Goal: Task Accomplishment & Management: Complete application form

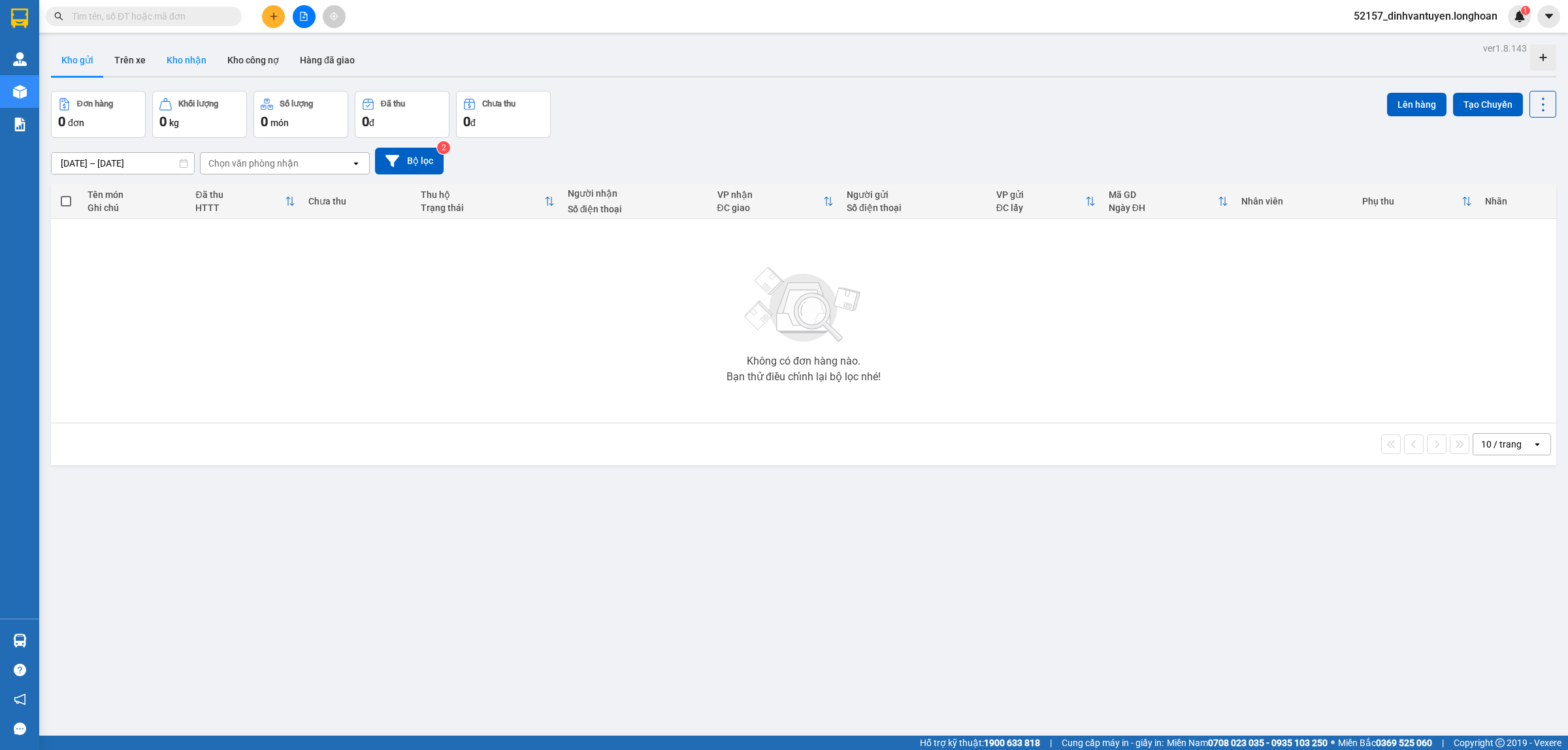
click at [186, 63] on button "Kho nhận" at bounding box center [186, 60] width 61 height 31
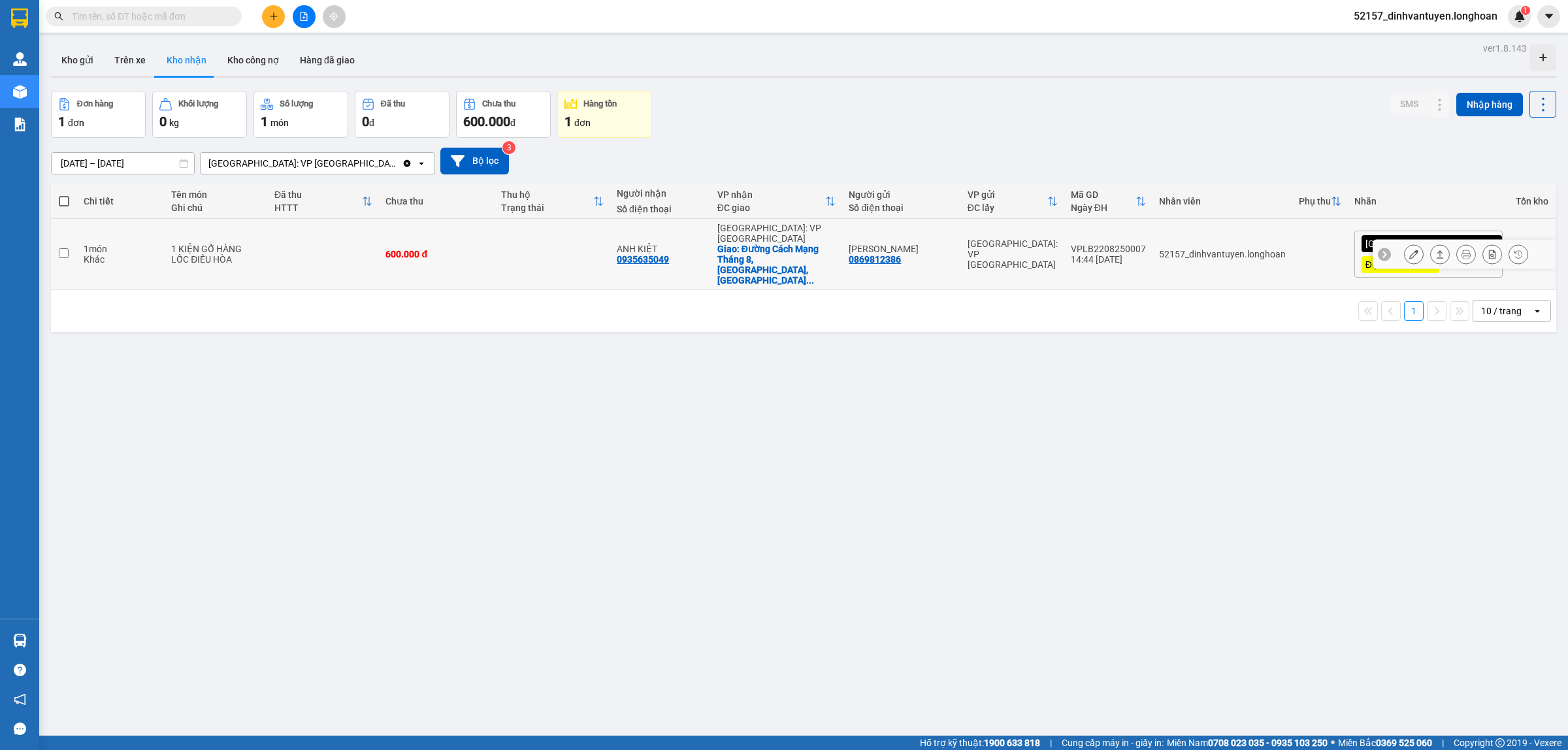
click at [1409, 249] on icon at bounding box center [1412, 253] width 9 height 9
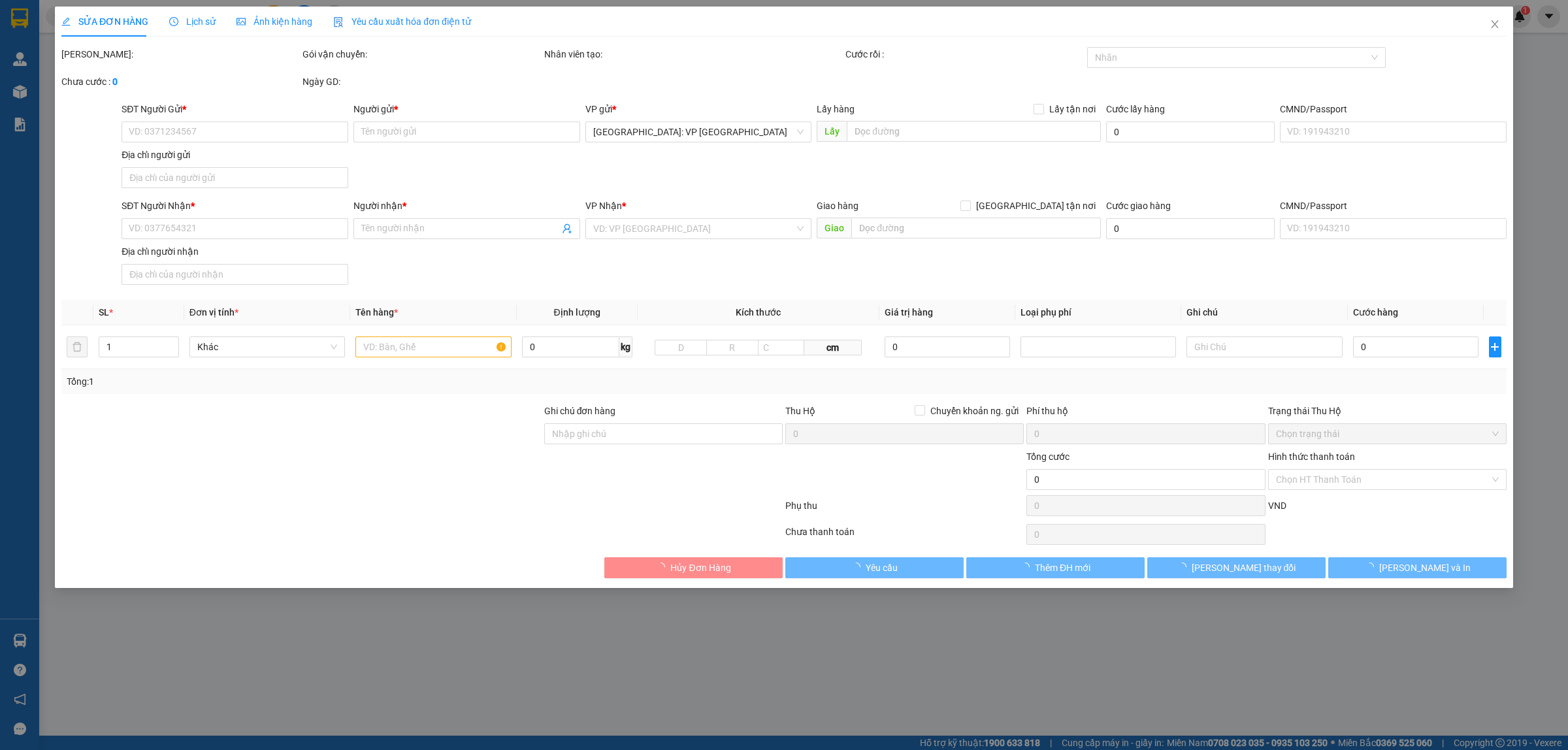
type input "0869812386"
type input "[PERSON_NAME]"
type input "0935635049"
type input "ANH KIỆT"
checkbox input "true"
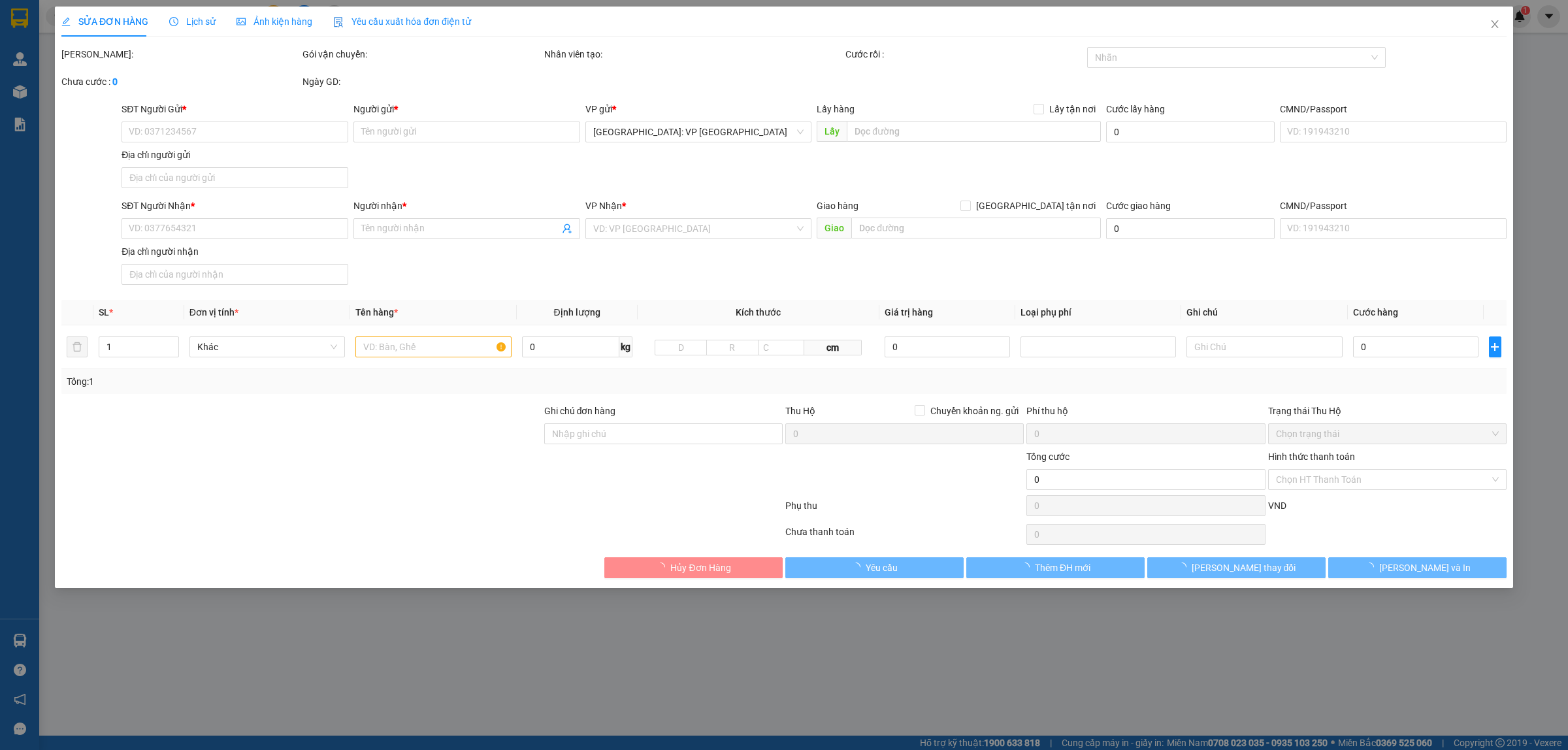
type input "Đường Cách Mạng Tháng 8, [GEOGRAPHIC_DATA], [GEOGRAPHIC_DATA], [GEOGRAPHIC_DATA…"
type input "XẾP HÀNG THEO CHIỀU MŨI TÊN , KHÔNG ĐƯỢC ĐỂ NẰM"
type input "330.000"
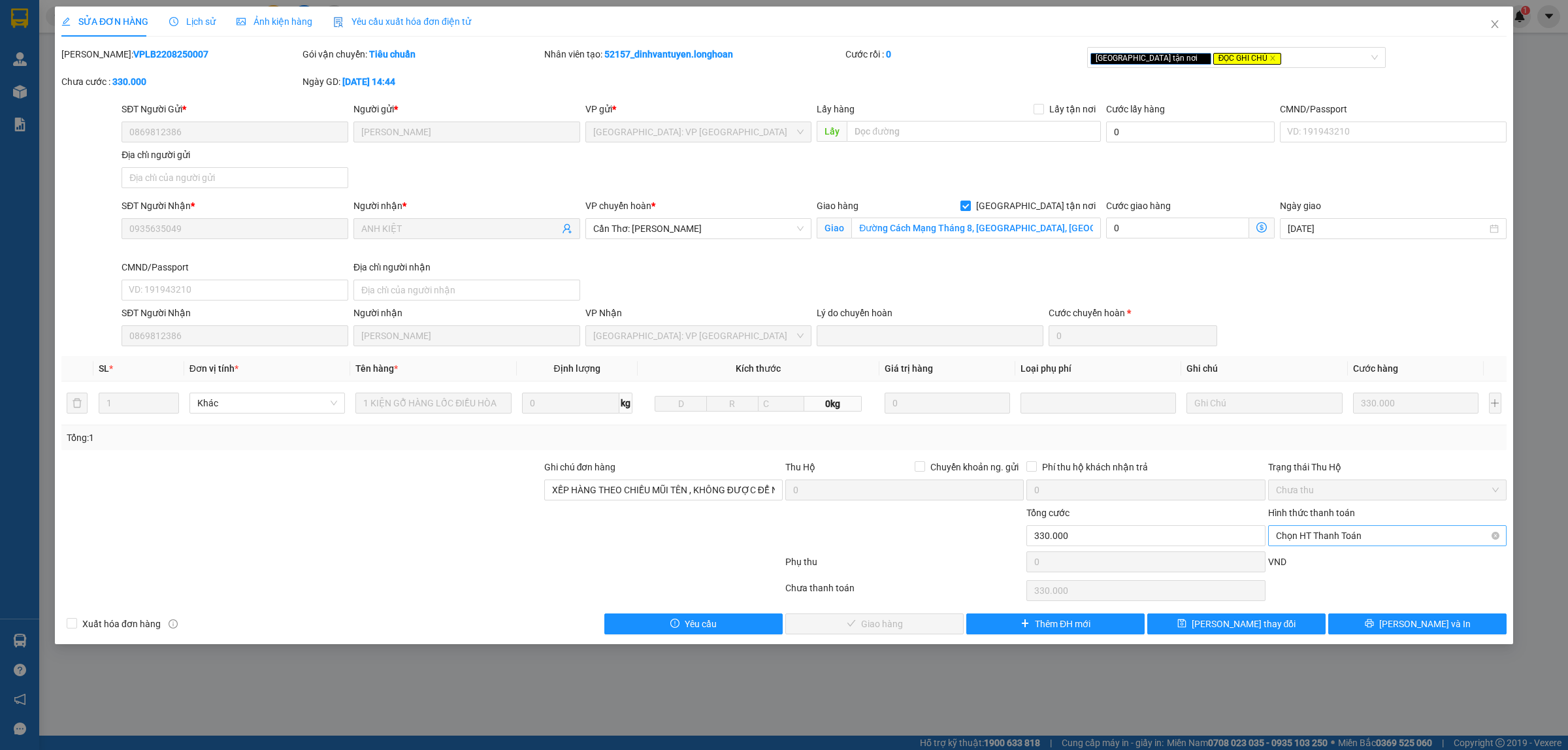
click at [1373, 531] on span "Chọn HT Thanh Toán" at bounding box center [1387, 537] width 222 height 20
click at [1318, 561] on div "Tại văn phòng" at bounding box center [1387, 563] width 222 height 14
type input "0"
click at [1360, 543] on span "Tại văn phòng" at bounding box center [1387, 537] width 222 height 20
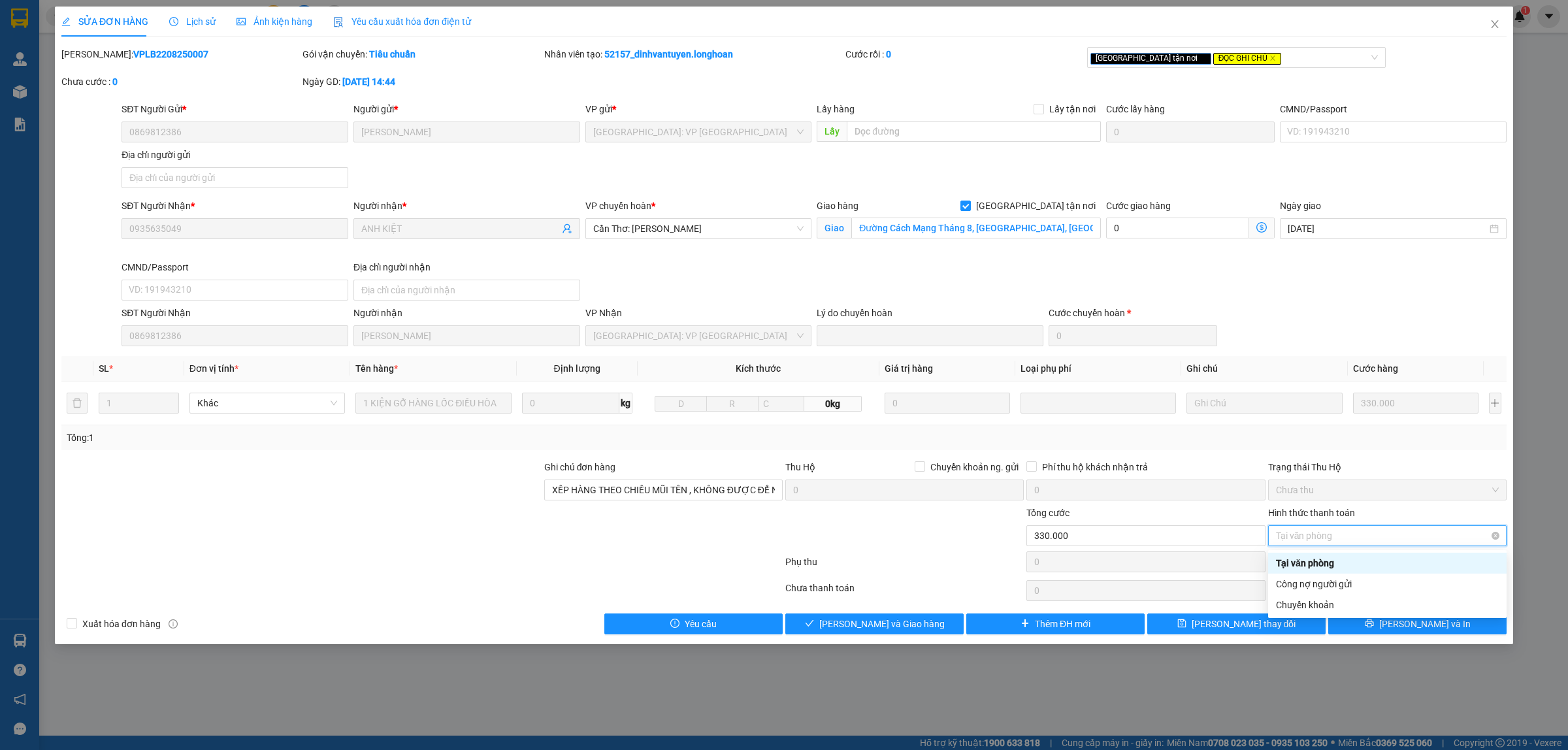
click at [1360, 541] on span "Tại văn phòng" at bounding box center [1387, 537] width 222 height 20
click at [870, 577] on div "Phụ thu" at bounding box center [904, 565] width 241 height 23
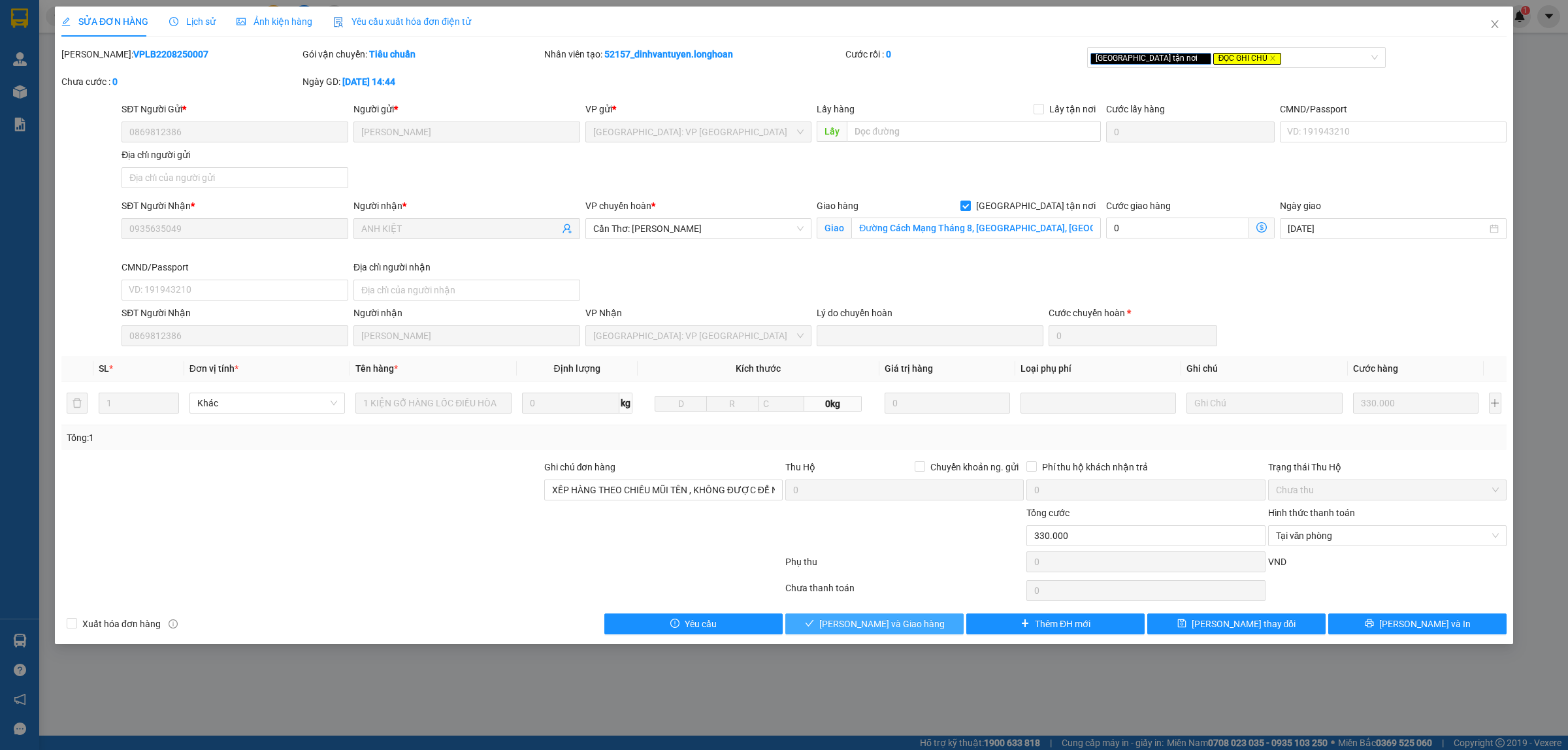
click at [924, 625] on button "[PERSON_NAME] và Giao hàng" at bounding box center [874, 623] width 178 height 21
click at [200, 18] on span "Lịch sử" at bounding box center [192, 21] width 47 height 10
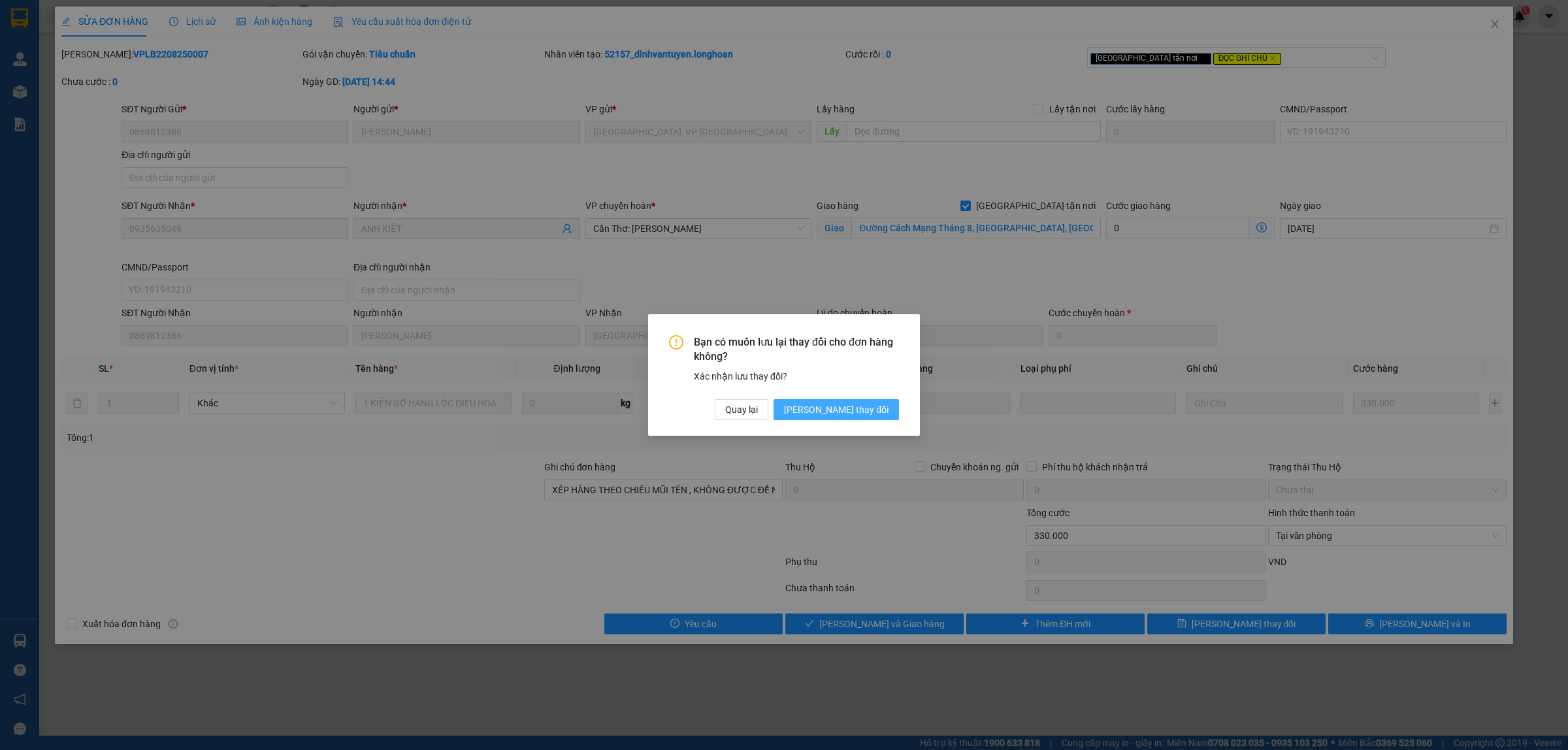
click at [869, 401] on button "[PERSON_NAME] thay đổi" at bounding box center [836, 409] width 126 height 21
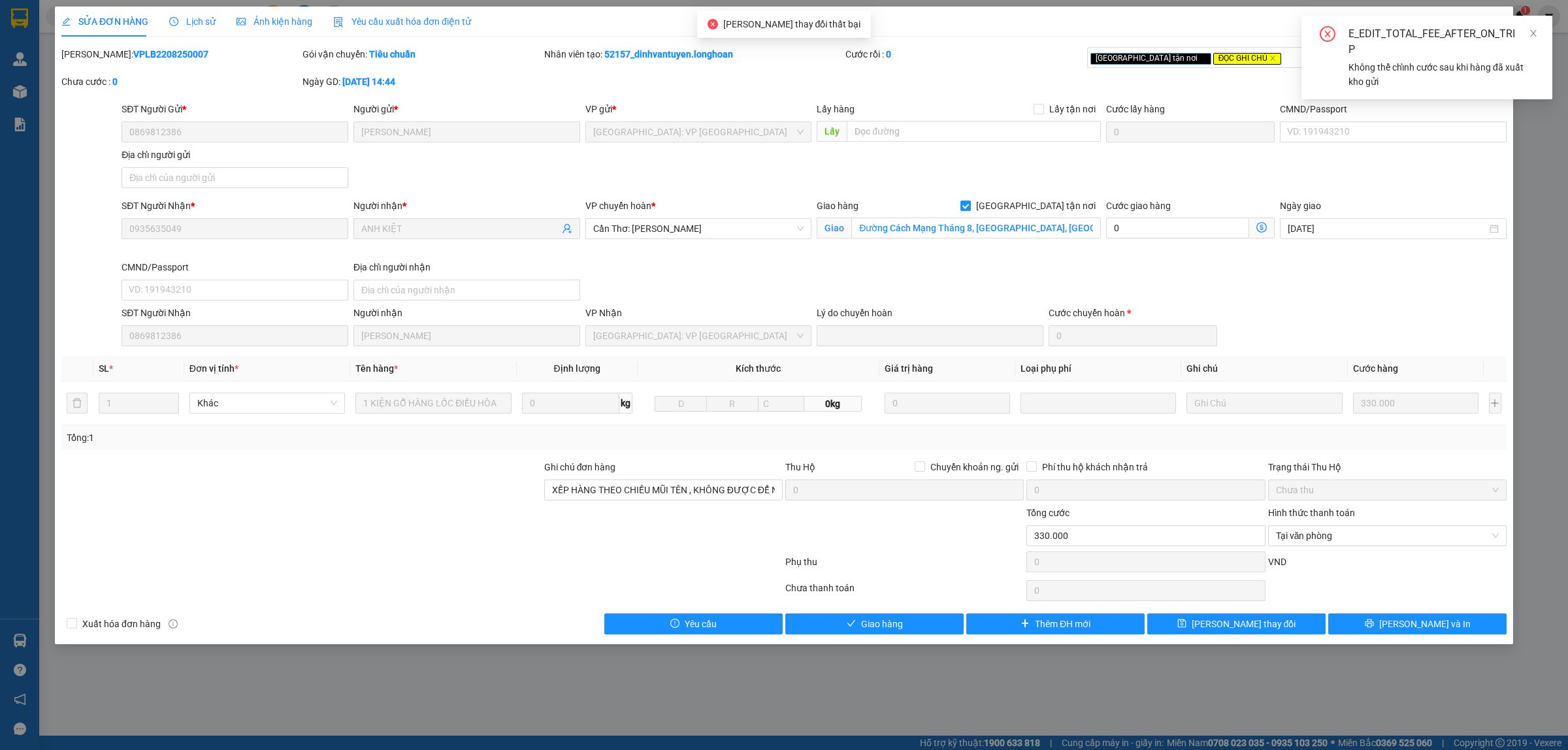
click at [184, 18] on span "Lịch sử" at bounding box center [192, 21] width 47 height 10
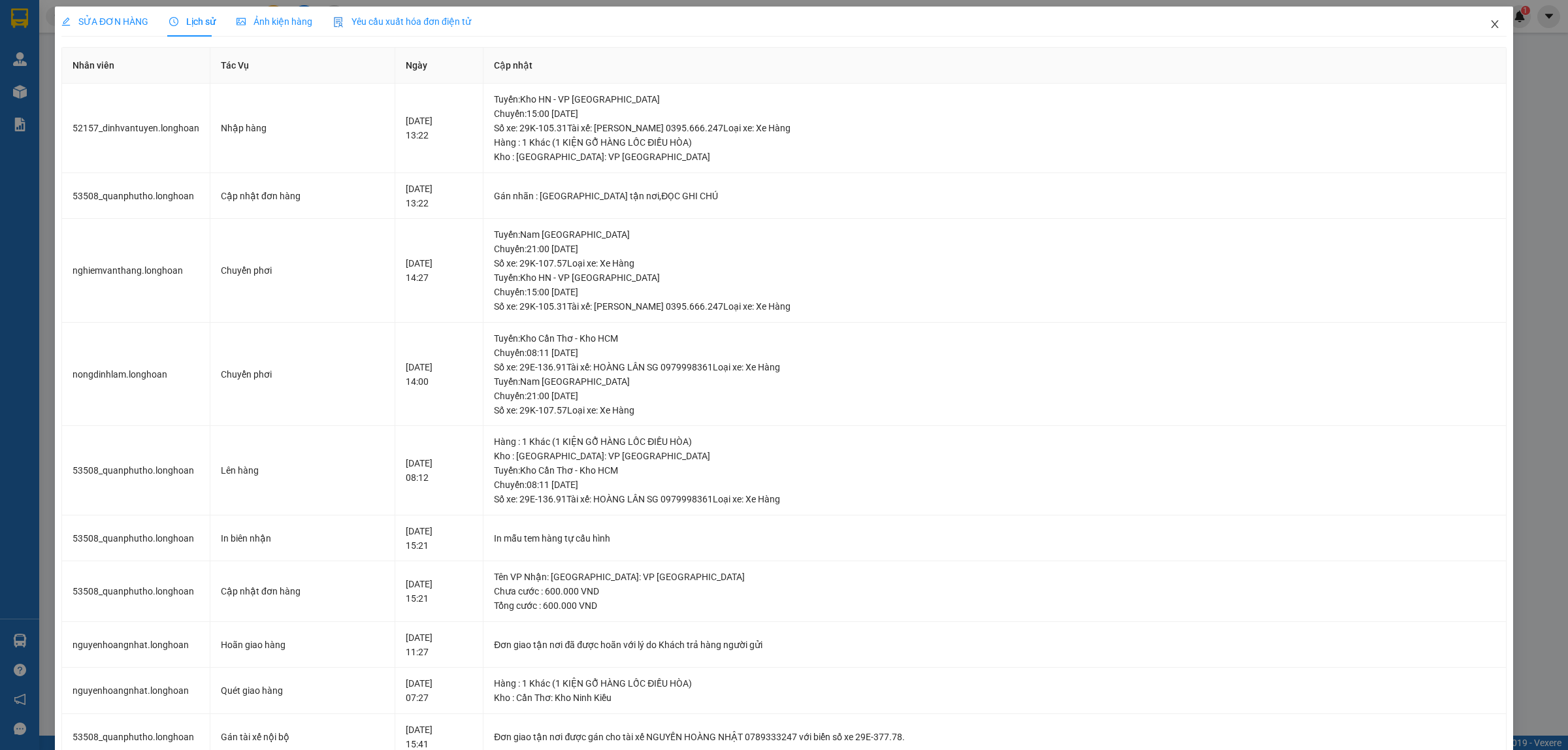
click at [1490, 24] on icon "close" at bounding box center [1493, 24] width 7 height 8
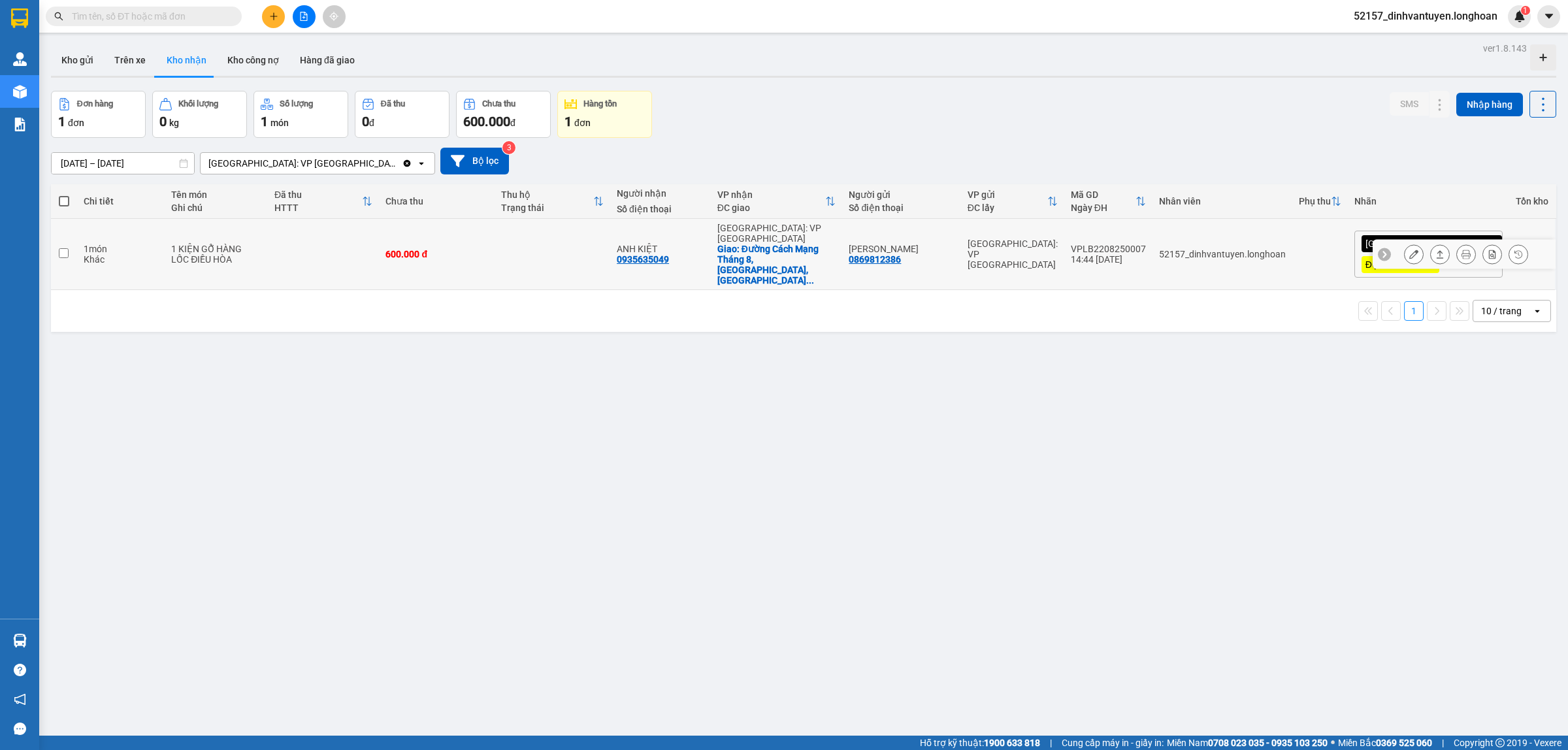
click at [1409, 249] on icon at bounding box center [1412, 253] width 9 height 9
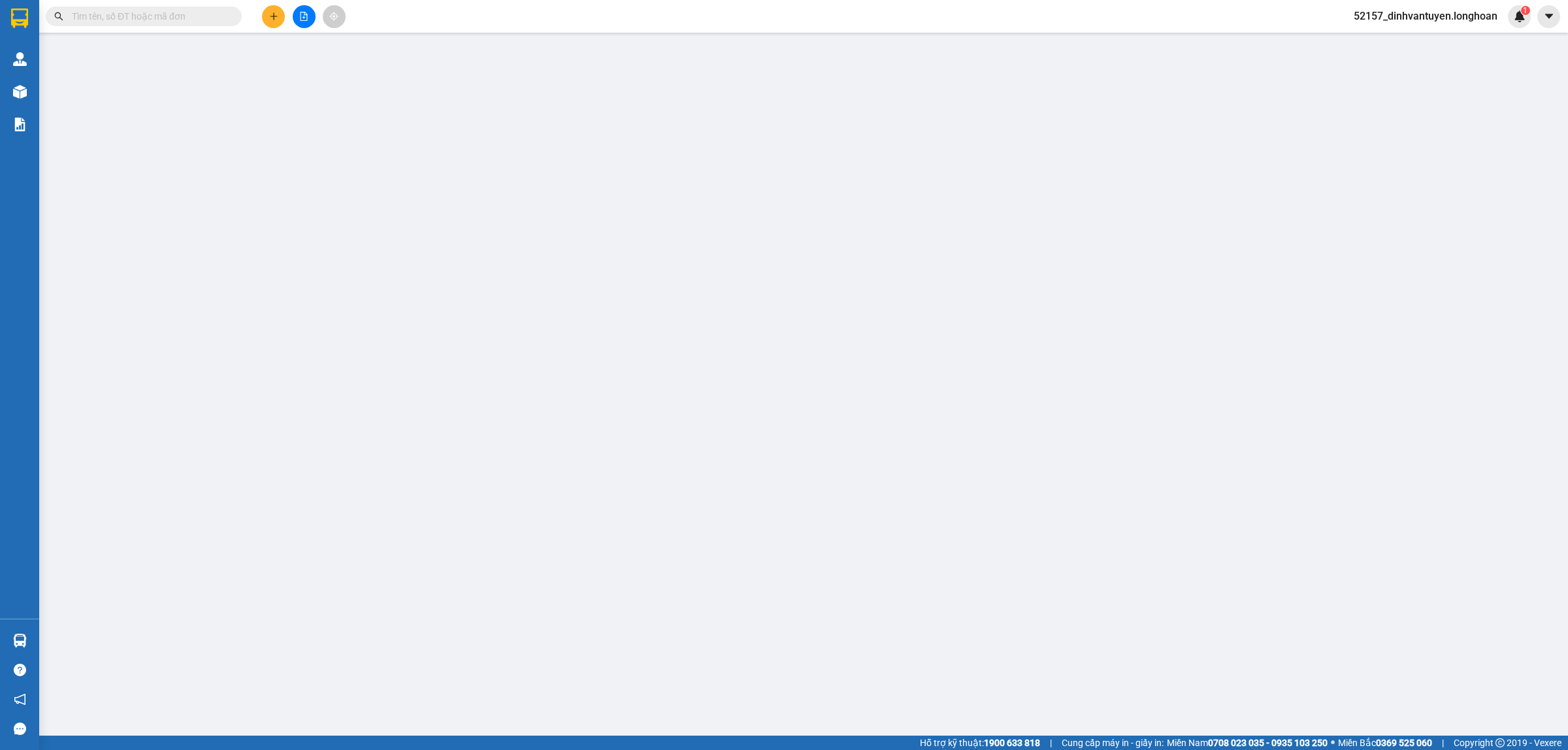
type input "0869812386"
type input "[PERSON_NAME]"
type input "0935635049"
type input "ANH KIỆT"
checkbox input "true"
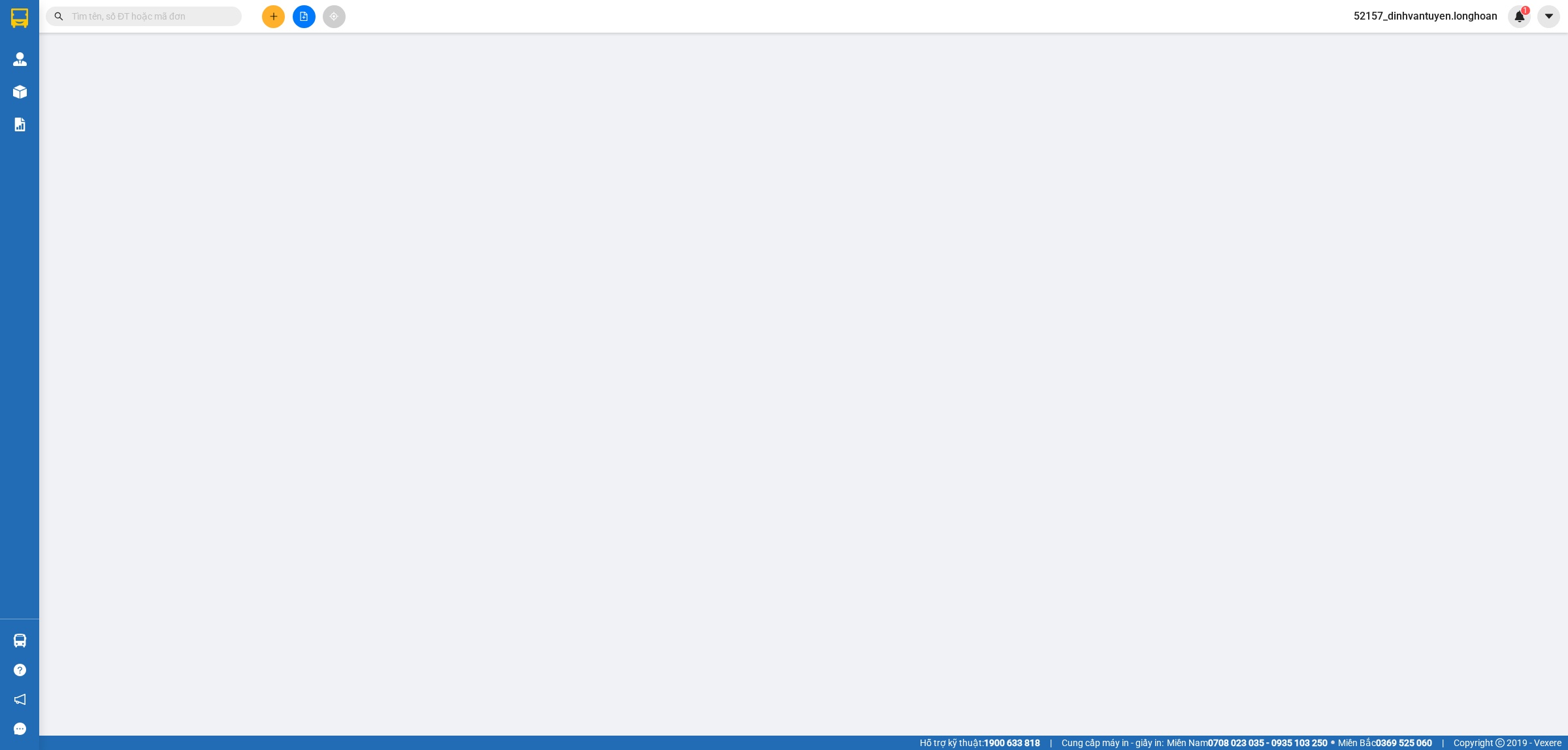
type input "Đường Cách Mạng Tháng 8, [GEOGRAPHIC_DATA], [GEOGRAPHIC_DATA], [GEOGRAPHIC_DATA…"
type input "XẾP HÀNG THEO CHIỀU MŨI TÊN , KHÔNG ĐƯỢC ĐỂ NẰM"
type input "330.000"
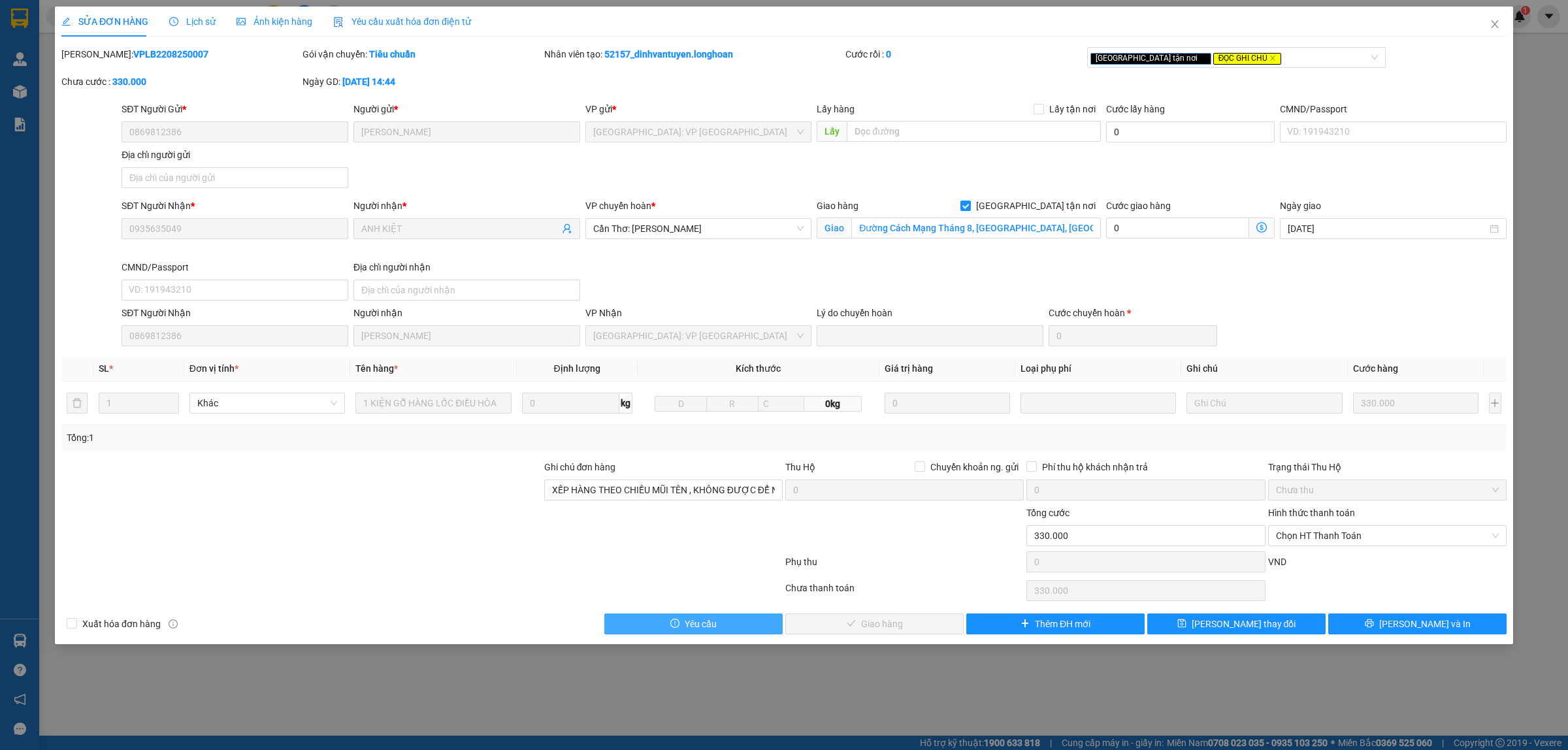
click at [752, 624] on button "Yêu cầu" at bounding box center [693, 623] width 178 height 21
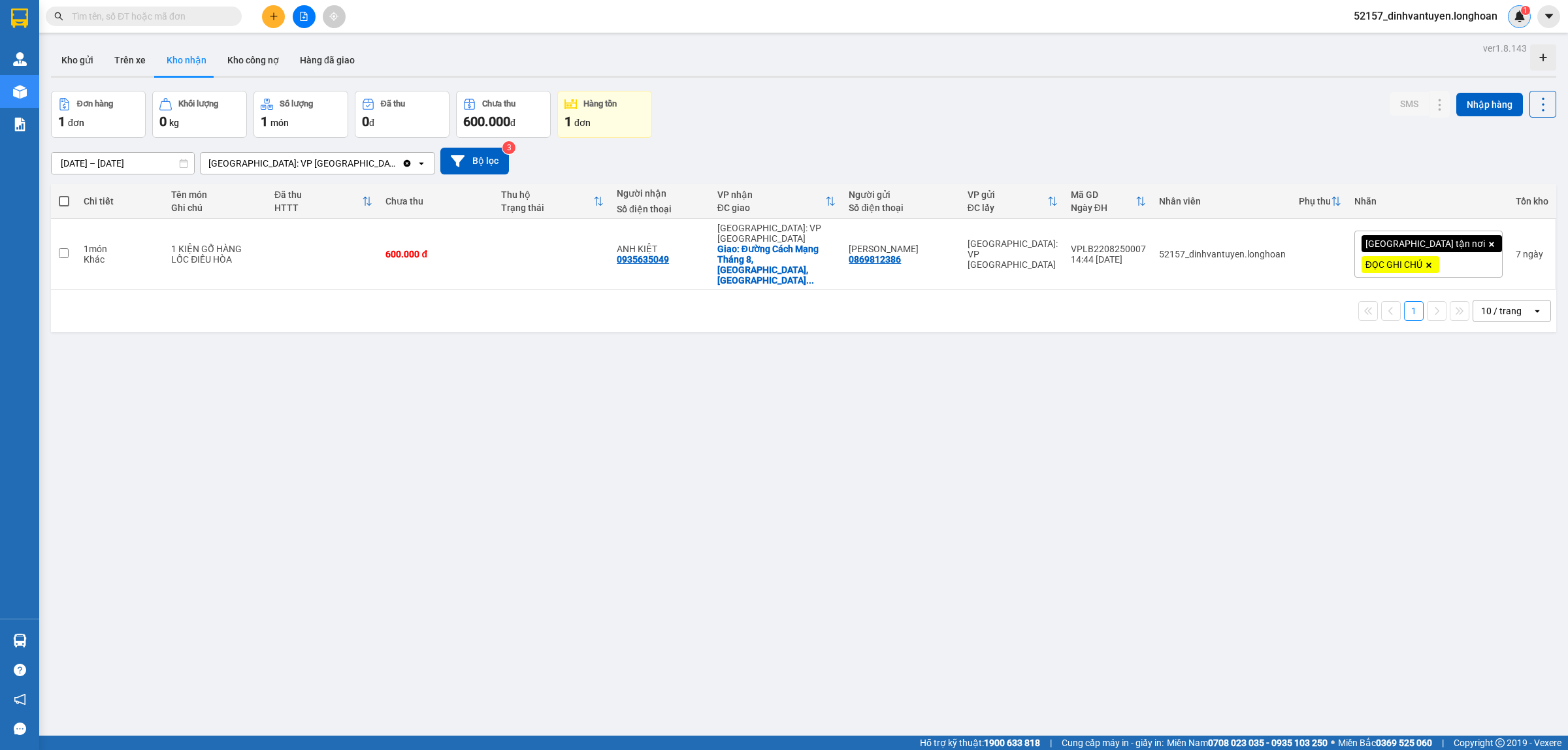
click at [1510, 16] on div "1" at bounding box center [1518, 16] width 23 height 23
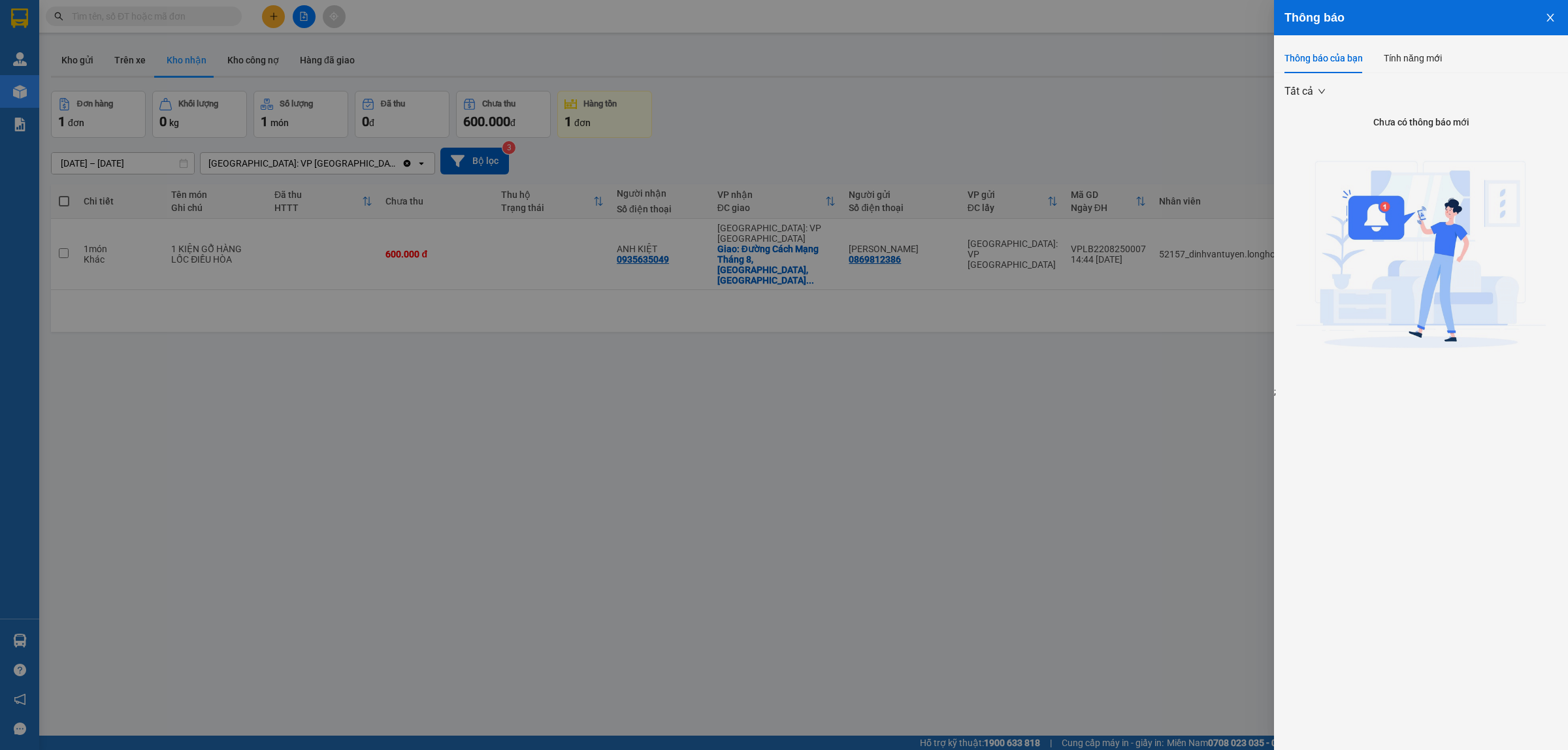
drag, startPoint x: 1555, startPoint y: 11, endPoint x: 1546, endPoint y: 15, distance: 9.8
click at [1553, 12] on button "Close" at bounding box center [1549, 16] width 35 height 33
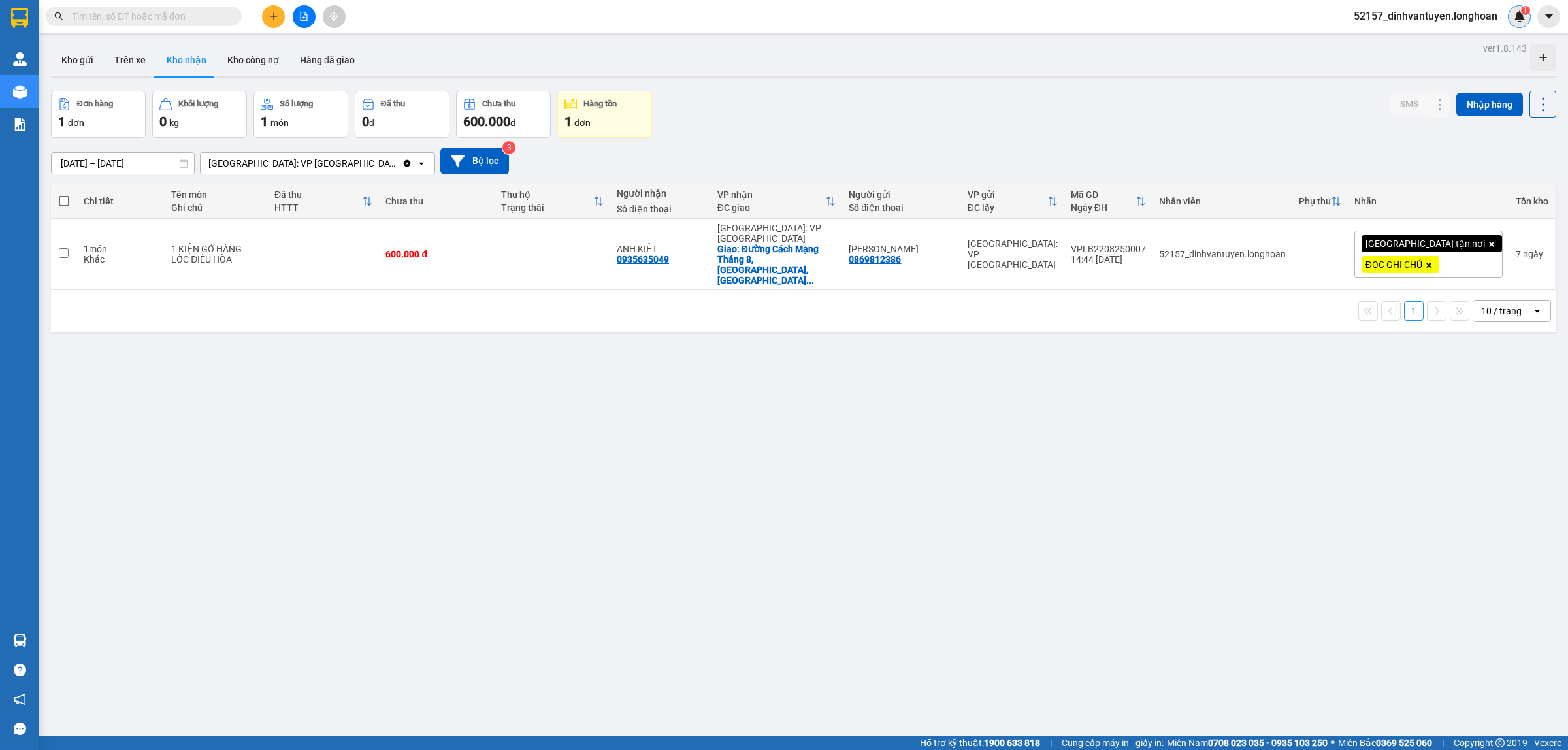
click at [1513, 16] on img at bounding box center [1519, 16] width 12 height 12
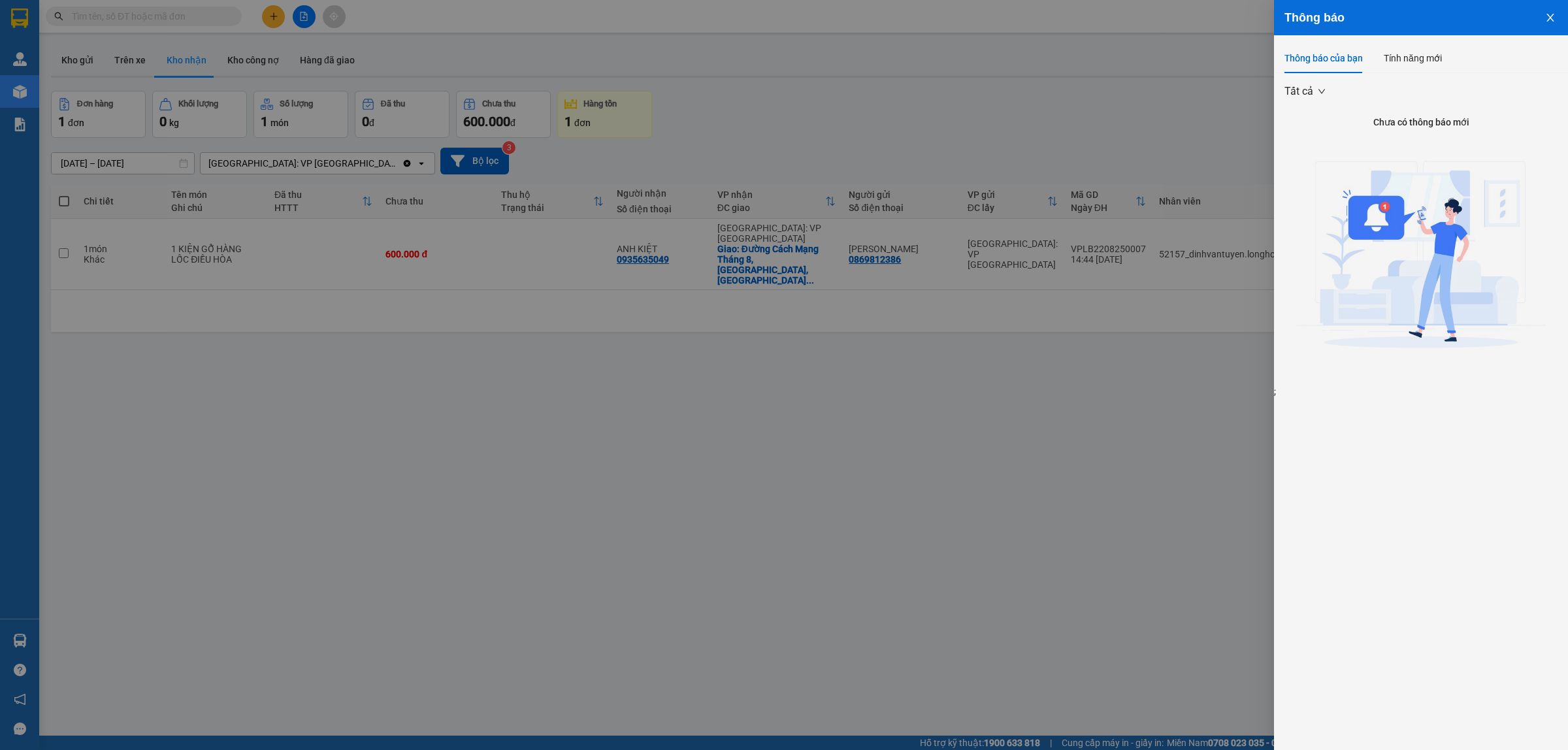
click at [1553, 15] on icon "close" at bounding box center [1550, 17] width 10 height 10
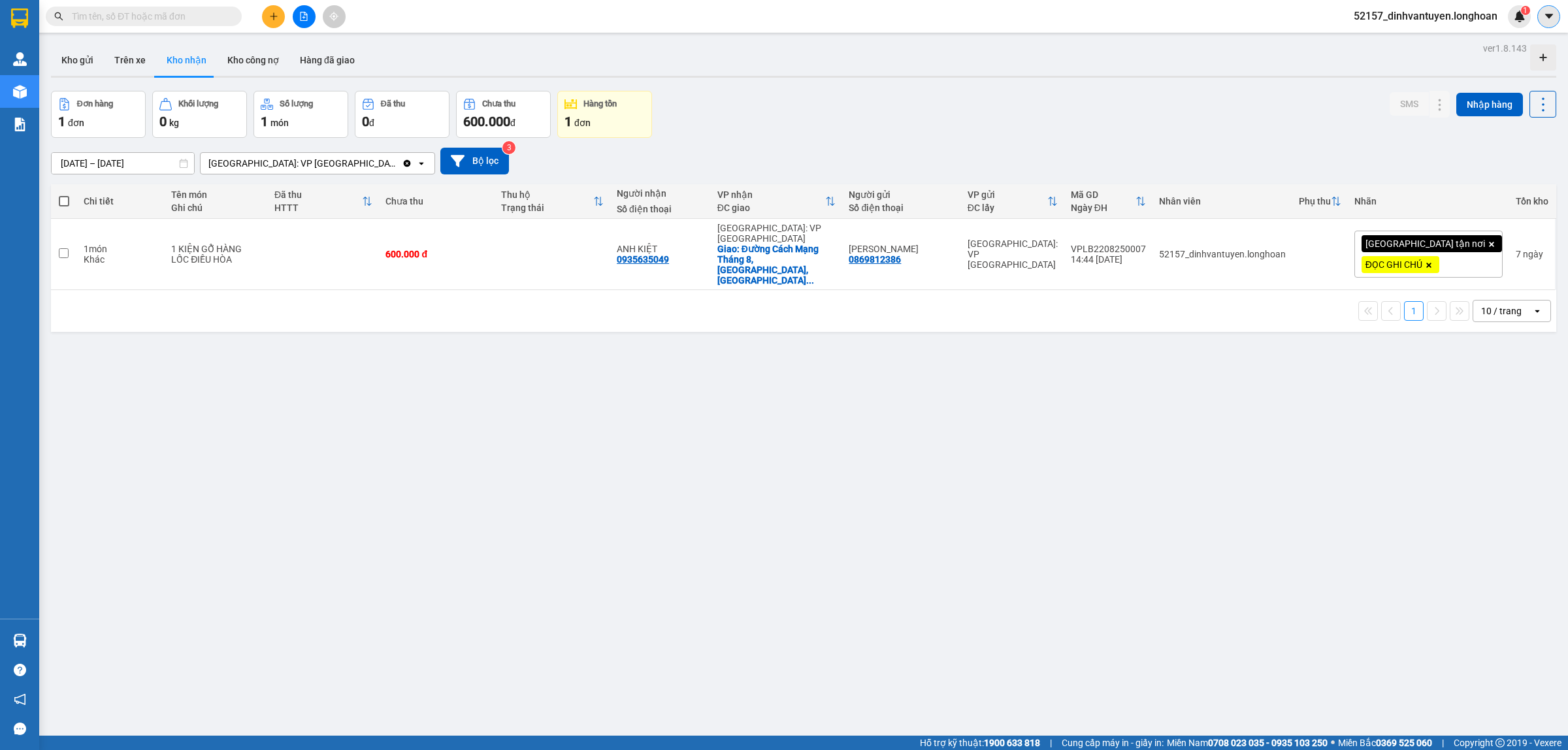
click at [1549, 16] on icon "caret-down" at bounding box center [1548, 16] width 8 height 5
drag, startPoint x: 1376, startPoint y: 66, endPoint x: 1373, endPoint y: 58, distance: 8.5
click at [1376, 66] on div "Kho gửi Trên xe Kho nhận Kho công nợ Hàng đã giao" at bounding box center [803, 62] width 1505 height 35
click at [1366, 20] on span "52157_dinhvantuyen.longhoan" at bounding box center [1424, 16] width 164 height 16
click at [1392, 36] on span "Đăng xuất" at bounding box center [1430, 40] width 138 height 14
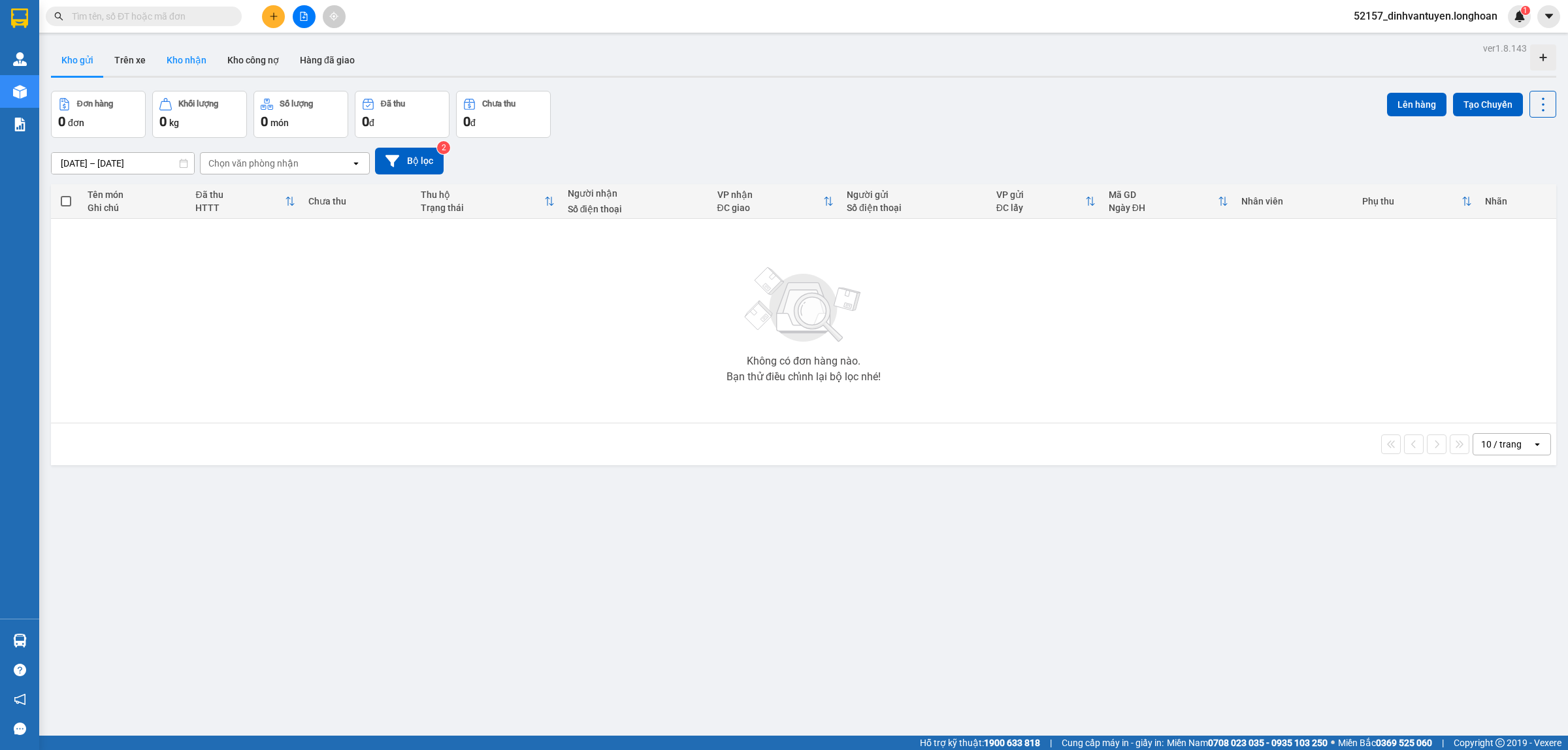
click at [186, 56] on button "Kho nhận" at bounding box center [186, 60] width 61 height 31
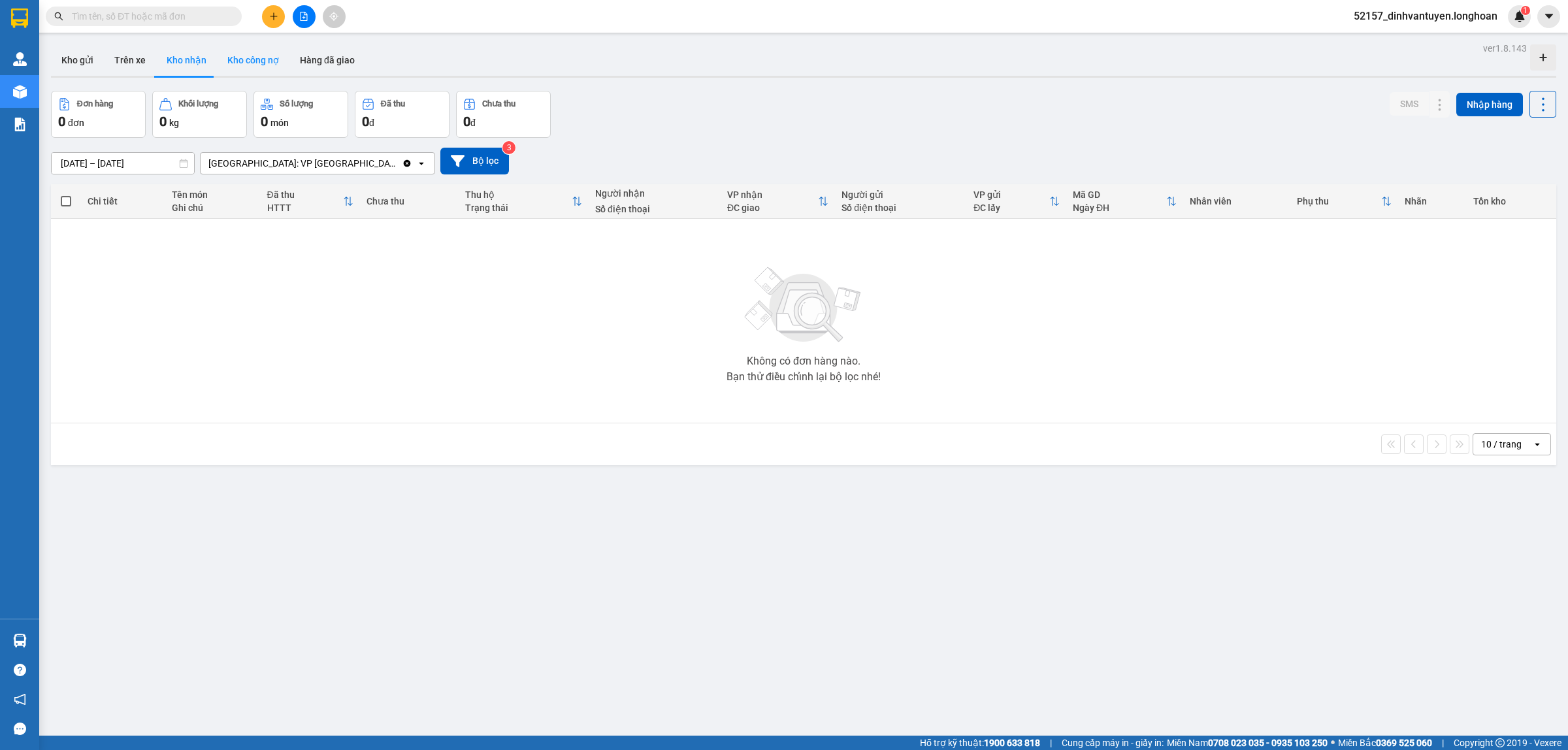
click at [252, 54] on button "Kho công nợ" at bounding box center [253, 60] width 73 height 31
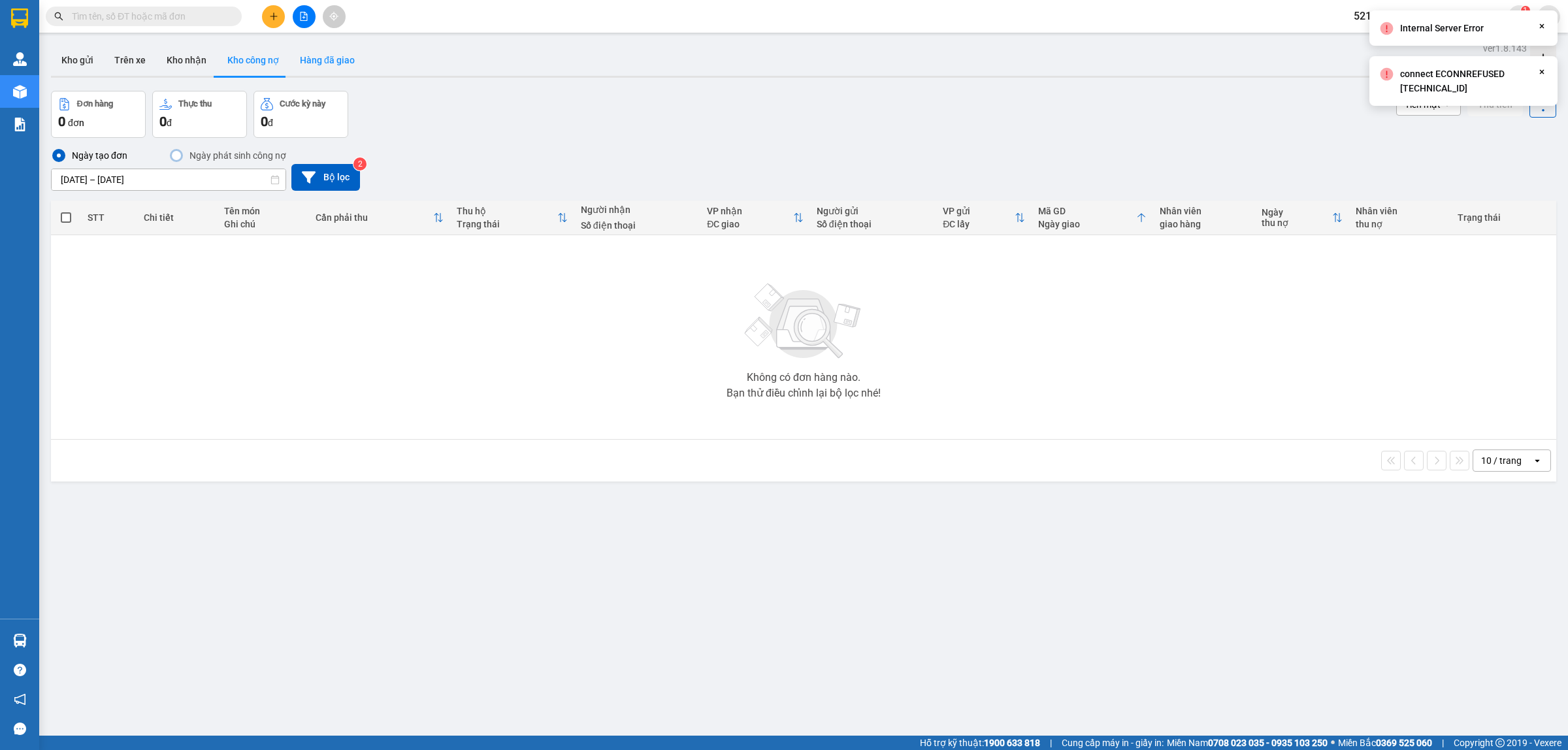
click at [336, 64] on button "Hàng đã giao" at bounding box center [327, 60] width 76 height 31
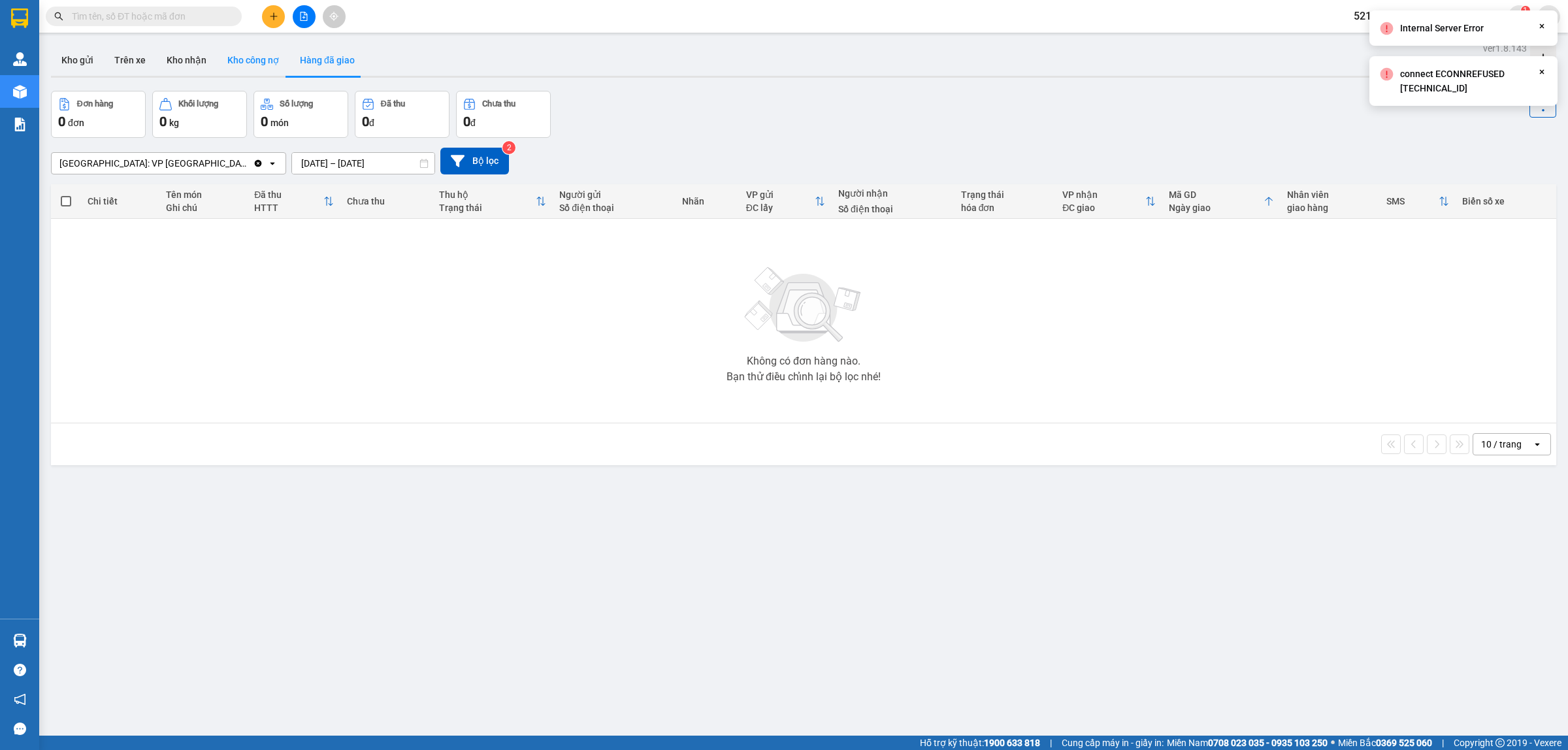
click at [258, 64] on button "Kho công nợ" at bounding box center [253, 60] width 73 height 31
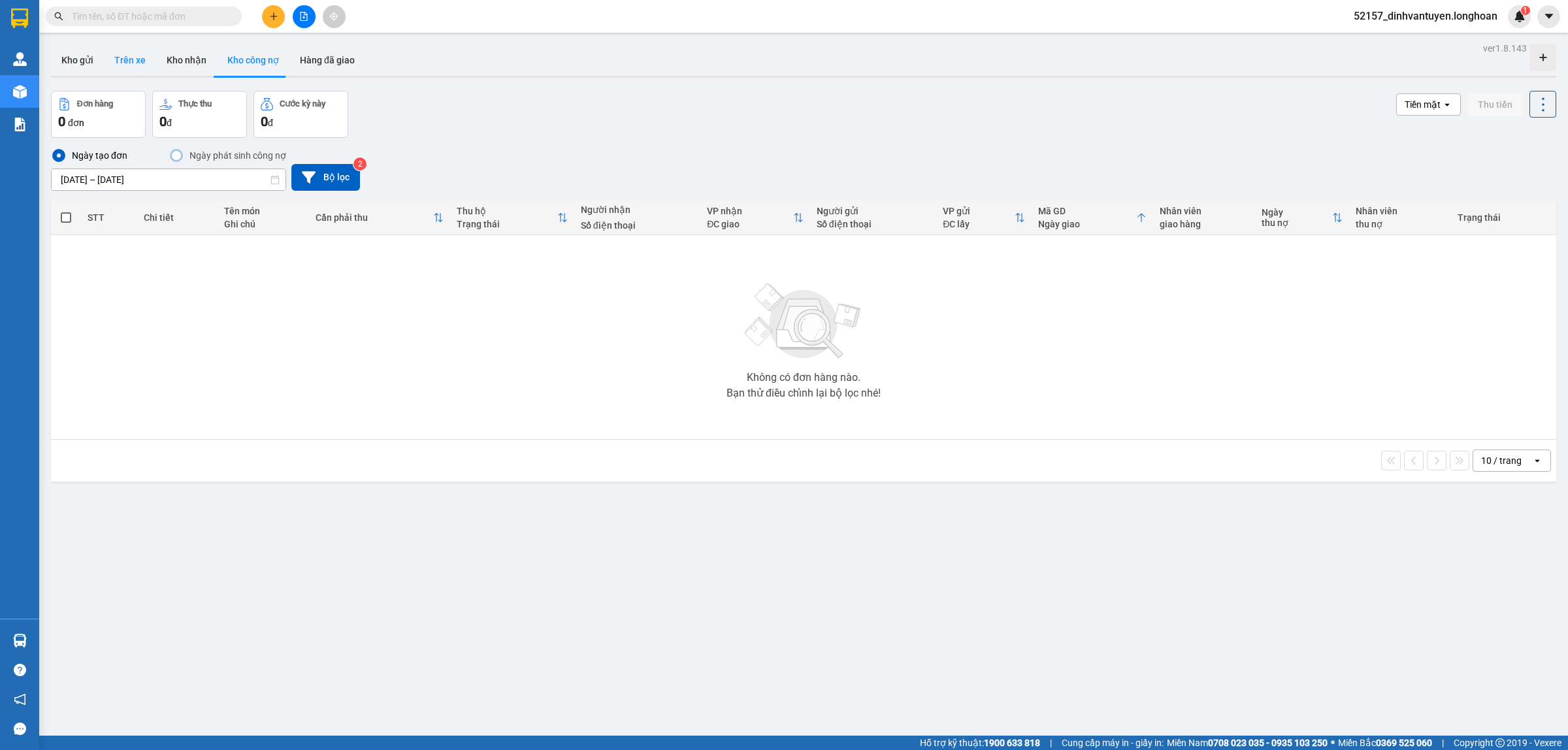
click at [143, 60] on button "Trên xe" at bounding box center [130, 60] width 52 height 31
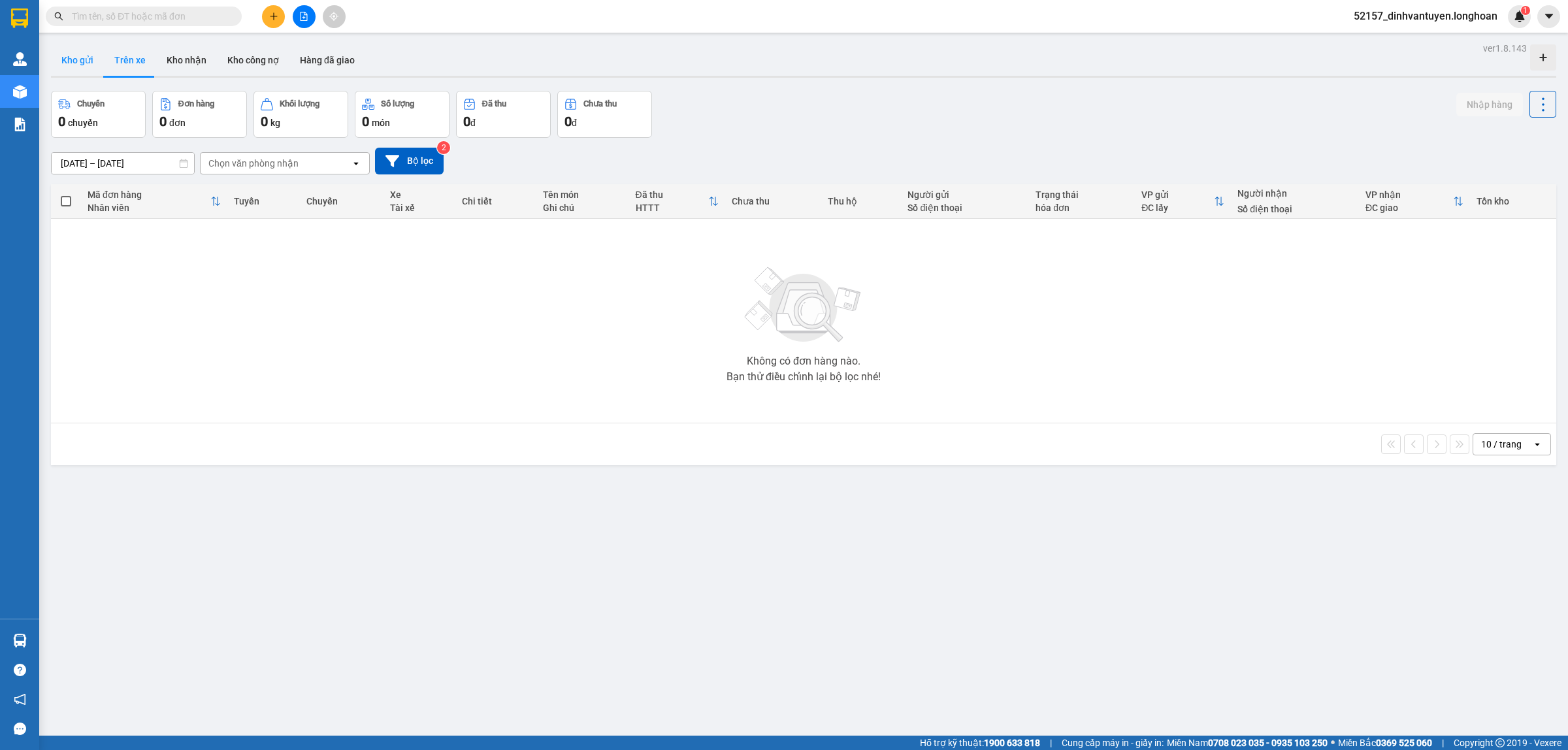
click at [86, 58] on button "Kho gửi" at bounding box center [77, 60] width 53 height 31
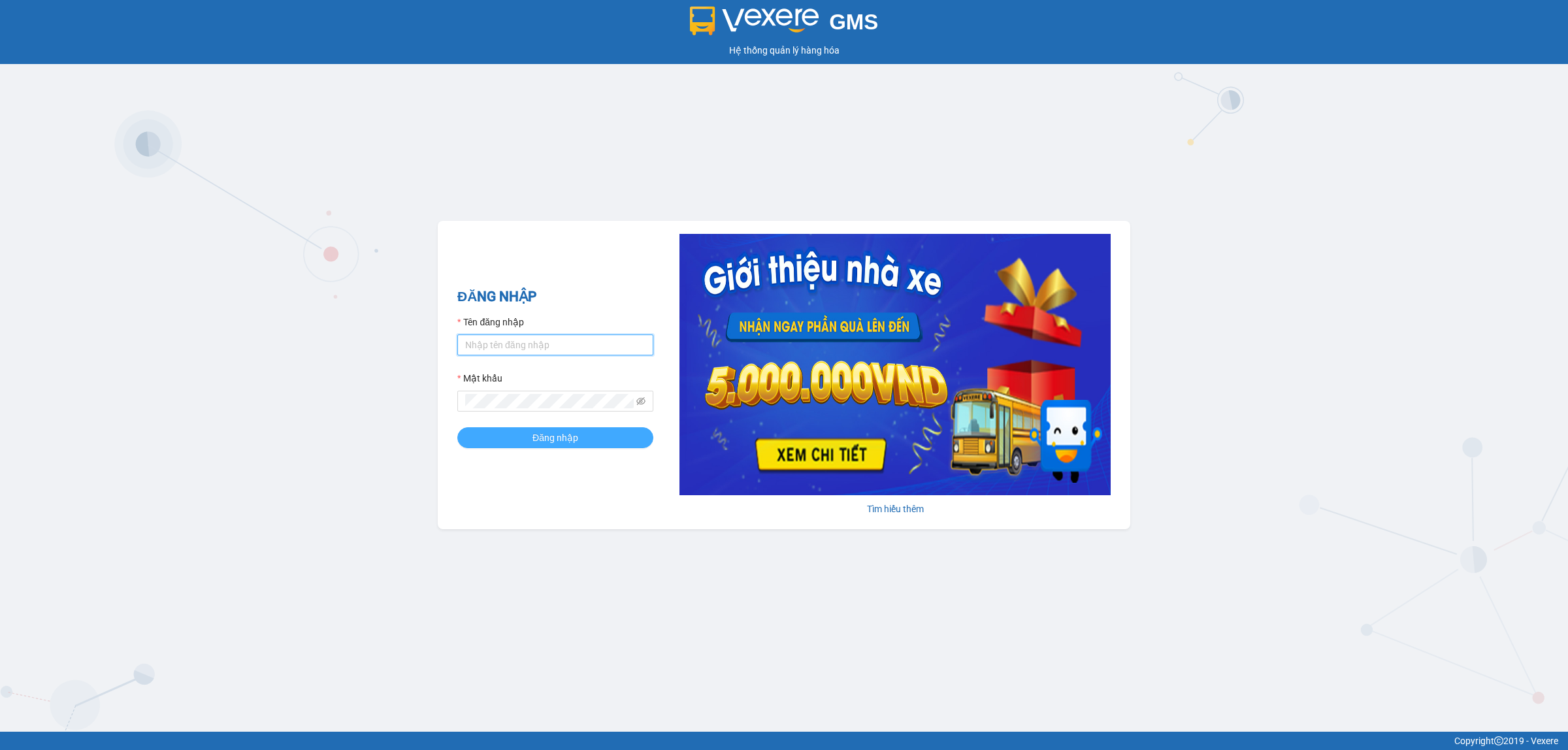
type input "dinhvantuyen.longhoan"
click at [603, 441] on button "Đăng nhập" at bounding box center [555, 438] width 196 height 21
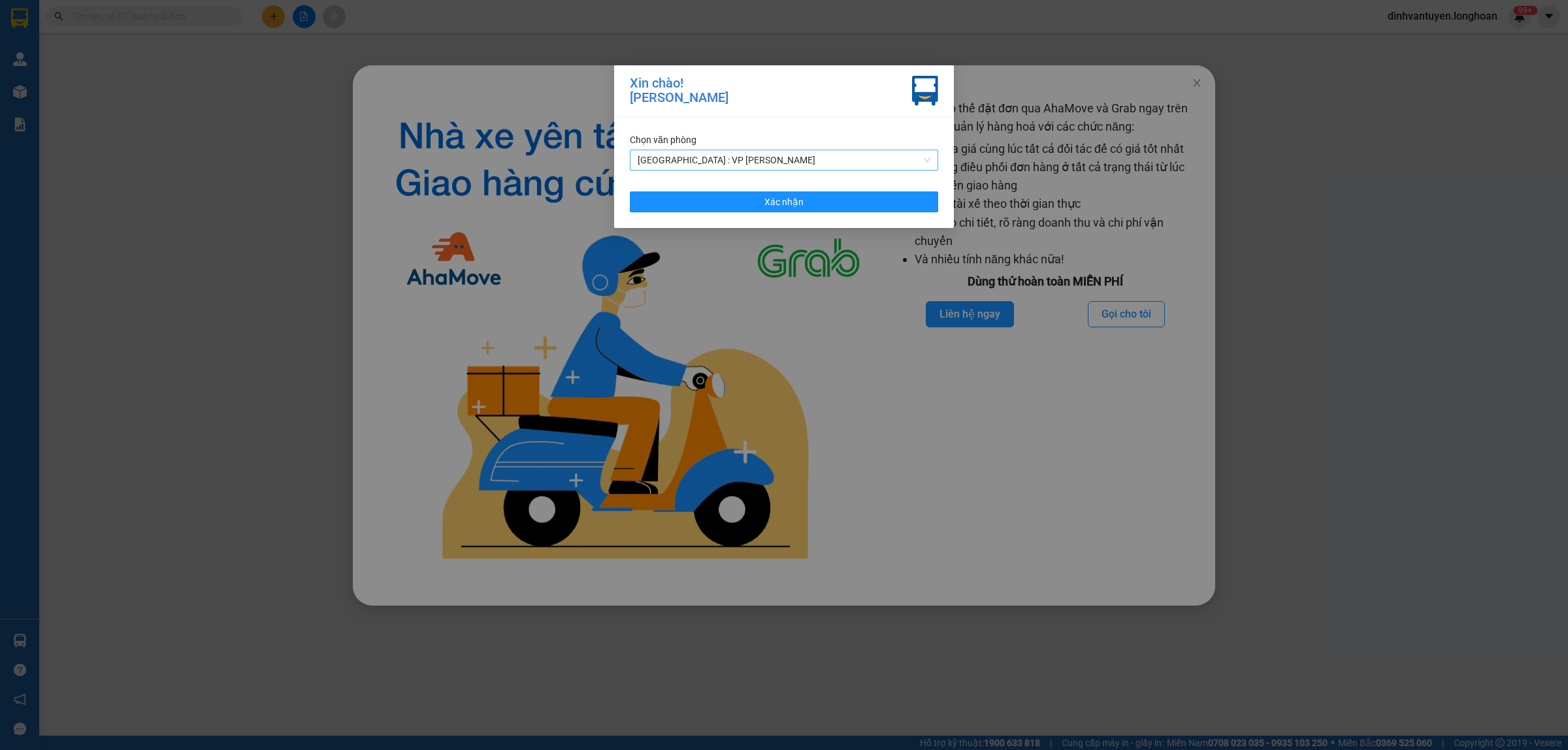
click at [790, 159] on span "Hà Nội : VP Hoàng Mai" at bounding box center [784, 161] width 293 height 20
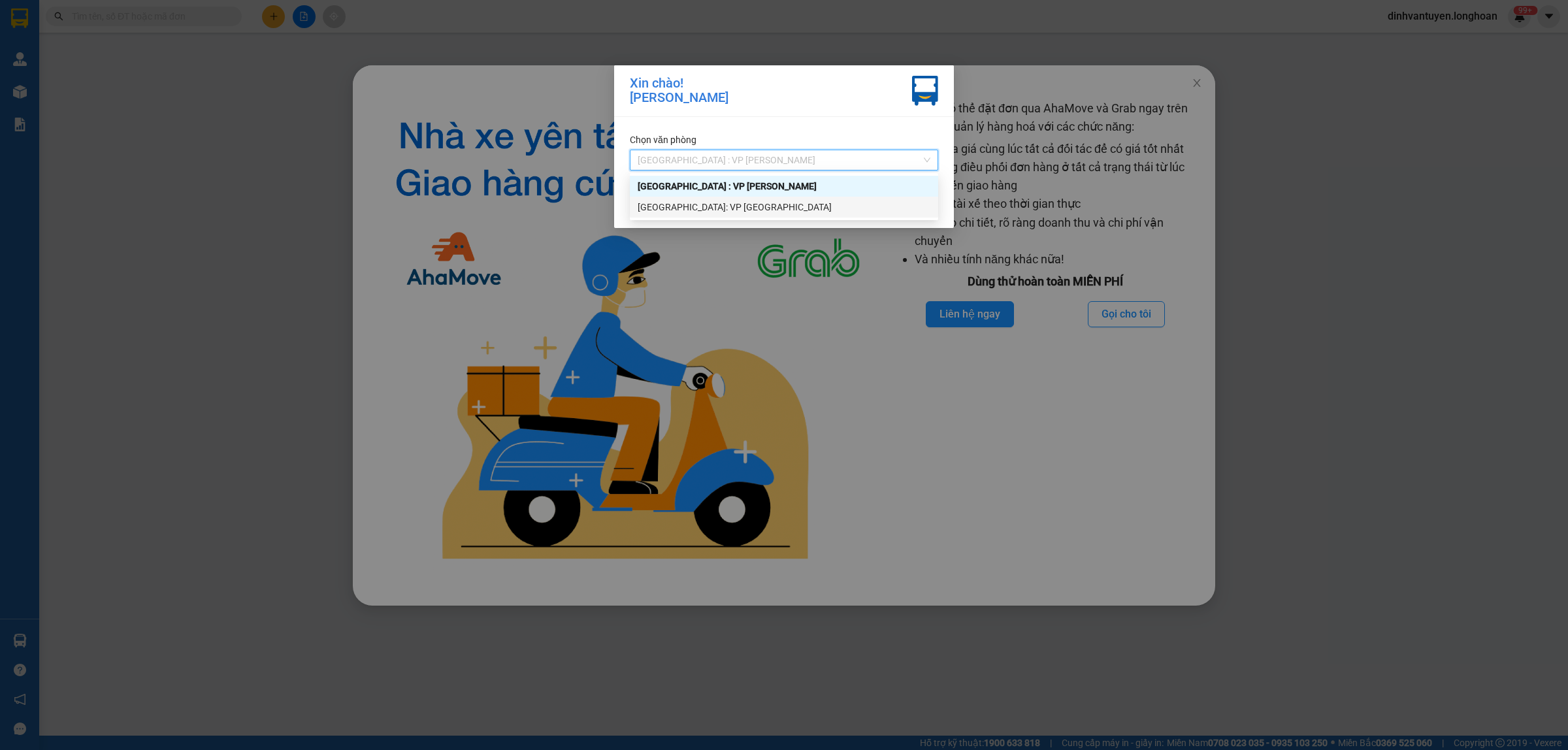
click at [698, 207] on div "[GEOGRAPHIC_DATA]: VP [GEOGRAPHIC_DATA]" at bounding box center [784, 207] width 293 height 14
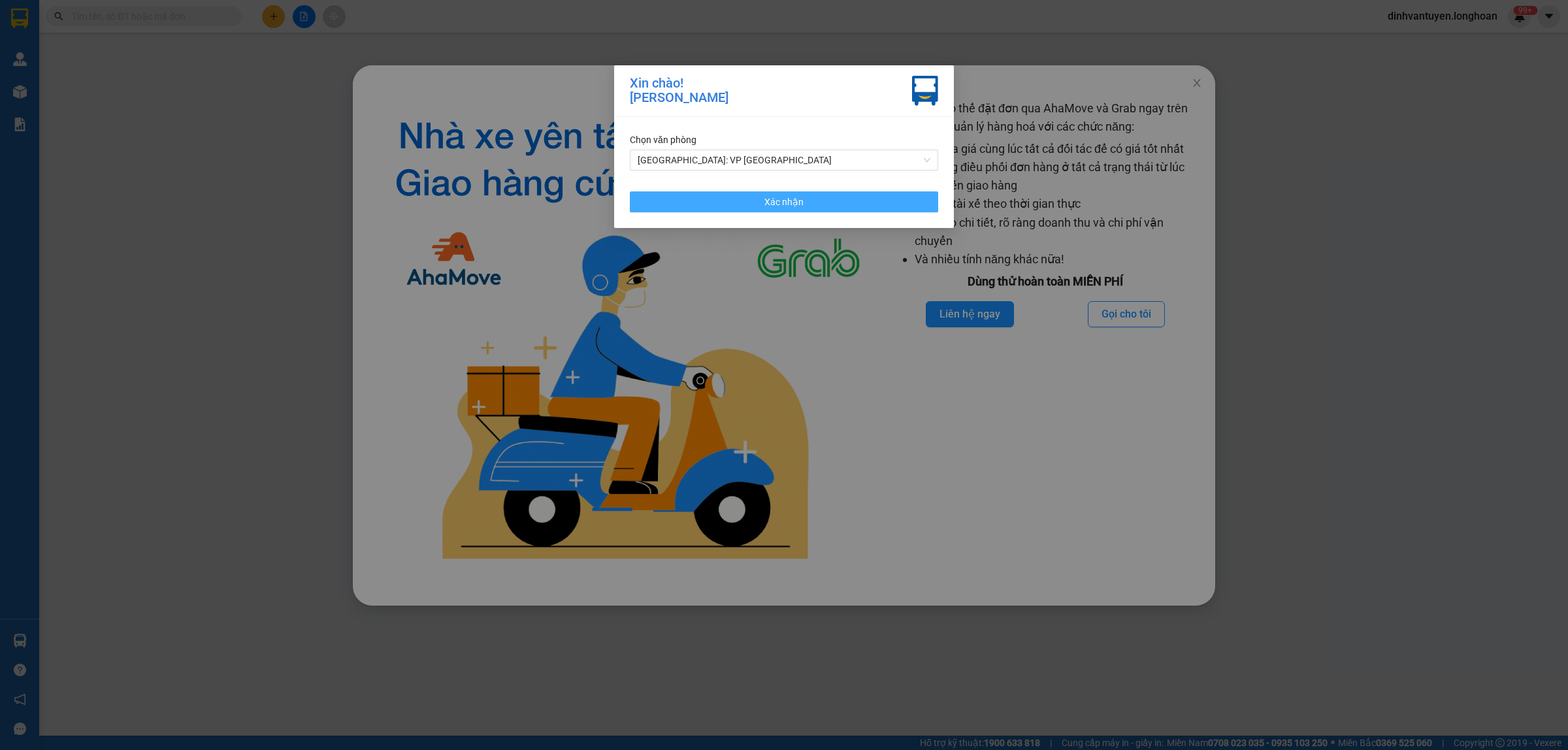
click at [880, 200] on button "Xác nhận" at bounding box center [784, 201] width 308 height 21
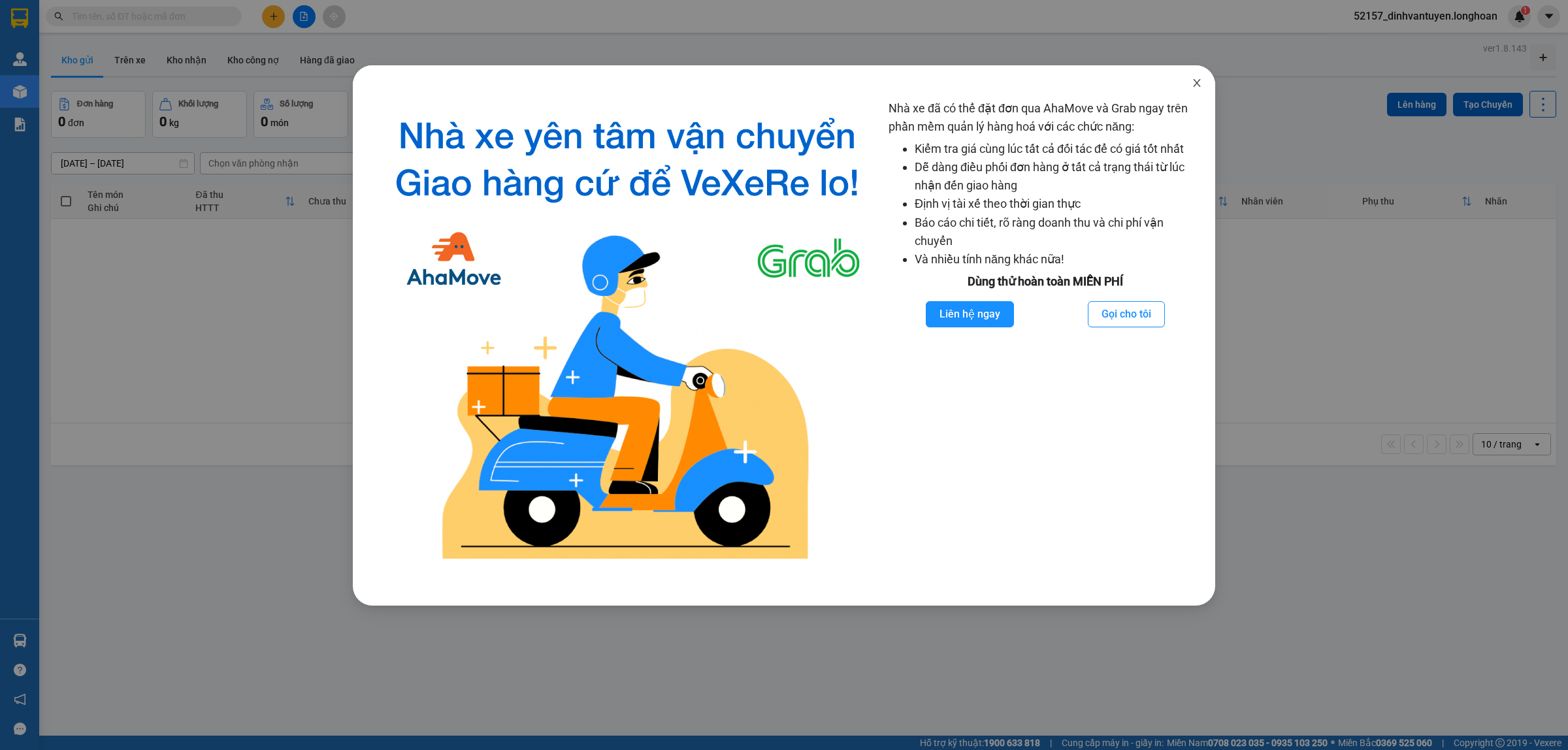
click at [1196, 86] on icon "close" at bounding box center [1196, 83] width 10 height 10
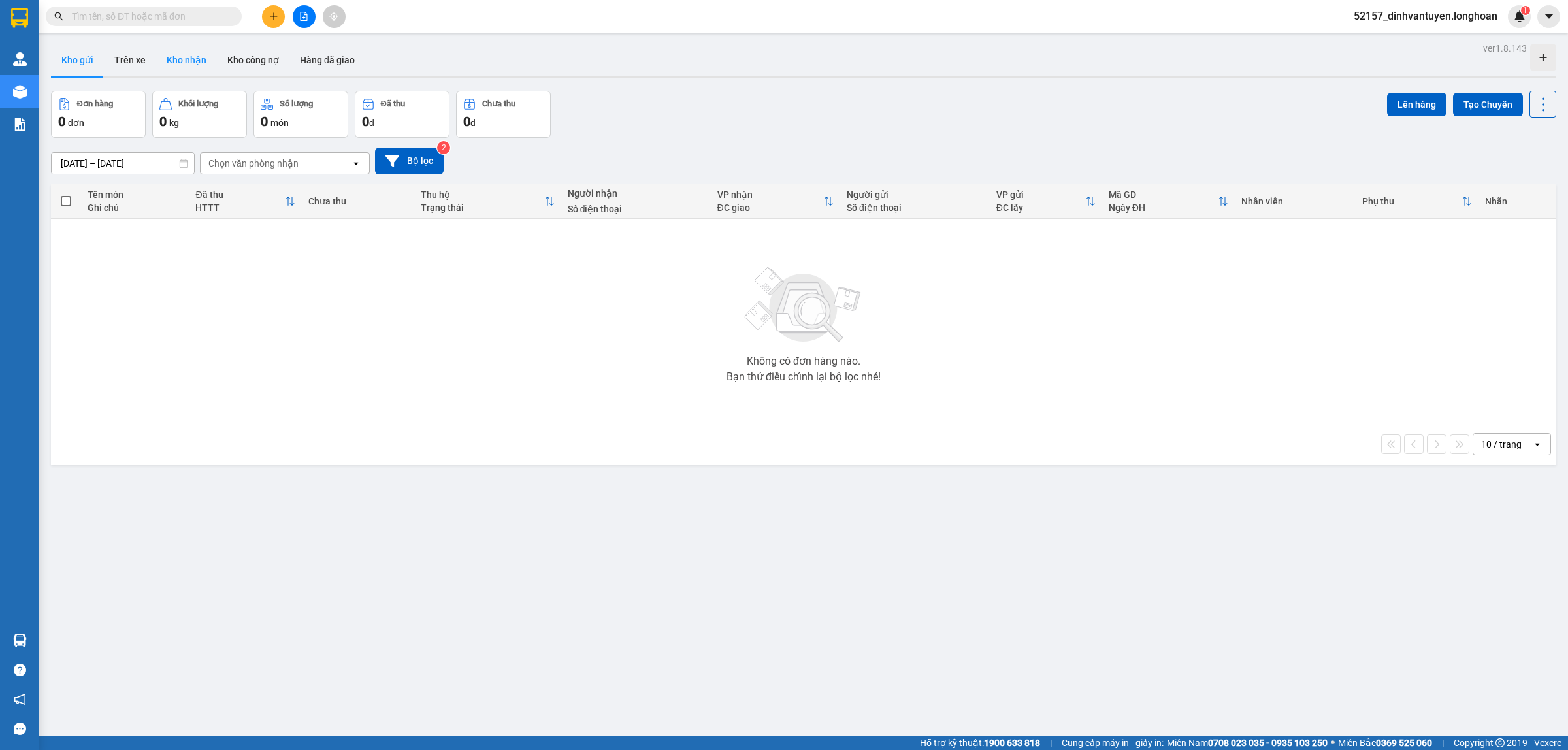
click at [174, 56] on button "Kho nhận" at bounding box center [186, 60] width 61 height 31
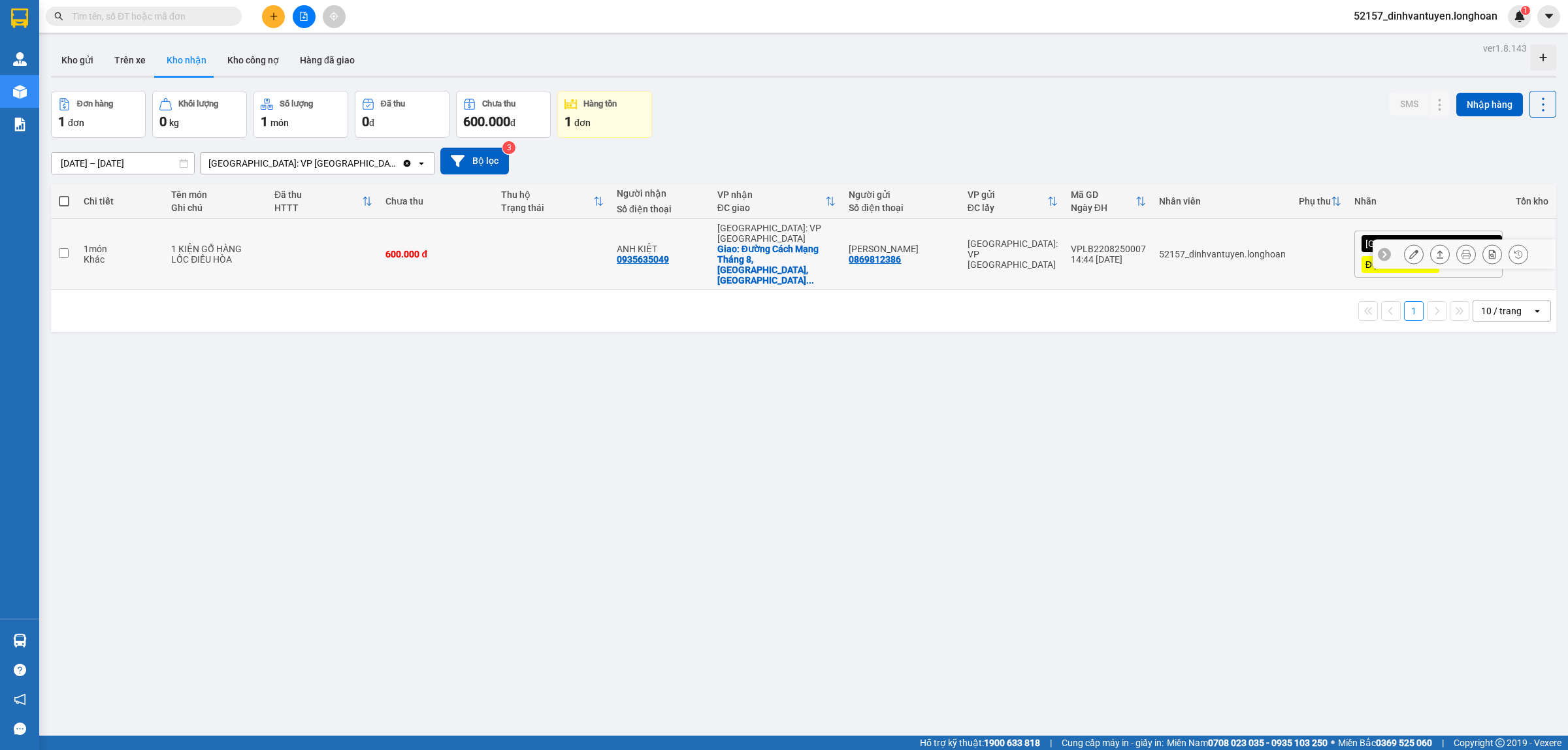
click at [1406, 243] on button at bounding box center [1413, 254] width 18 height 23
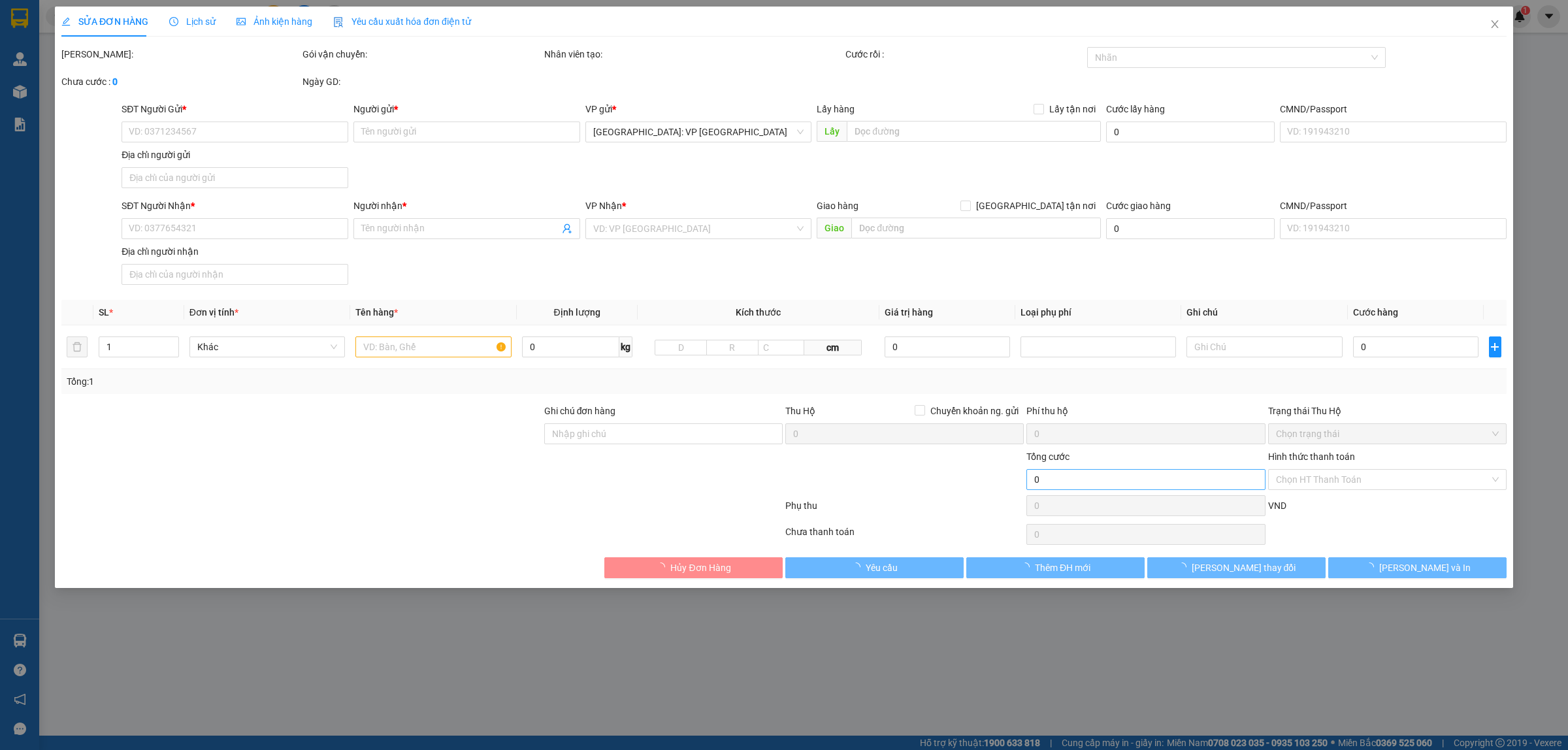
type input "0869812386"
type input "[PERSON_NAME]"
type input "0935635049"
type input "ANH KIỆT"
checkbox input "true"
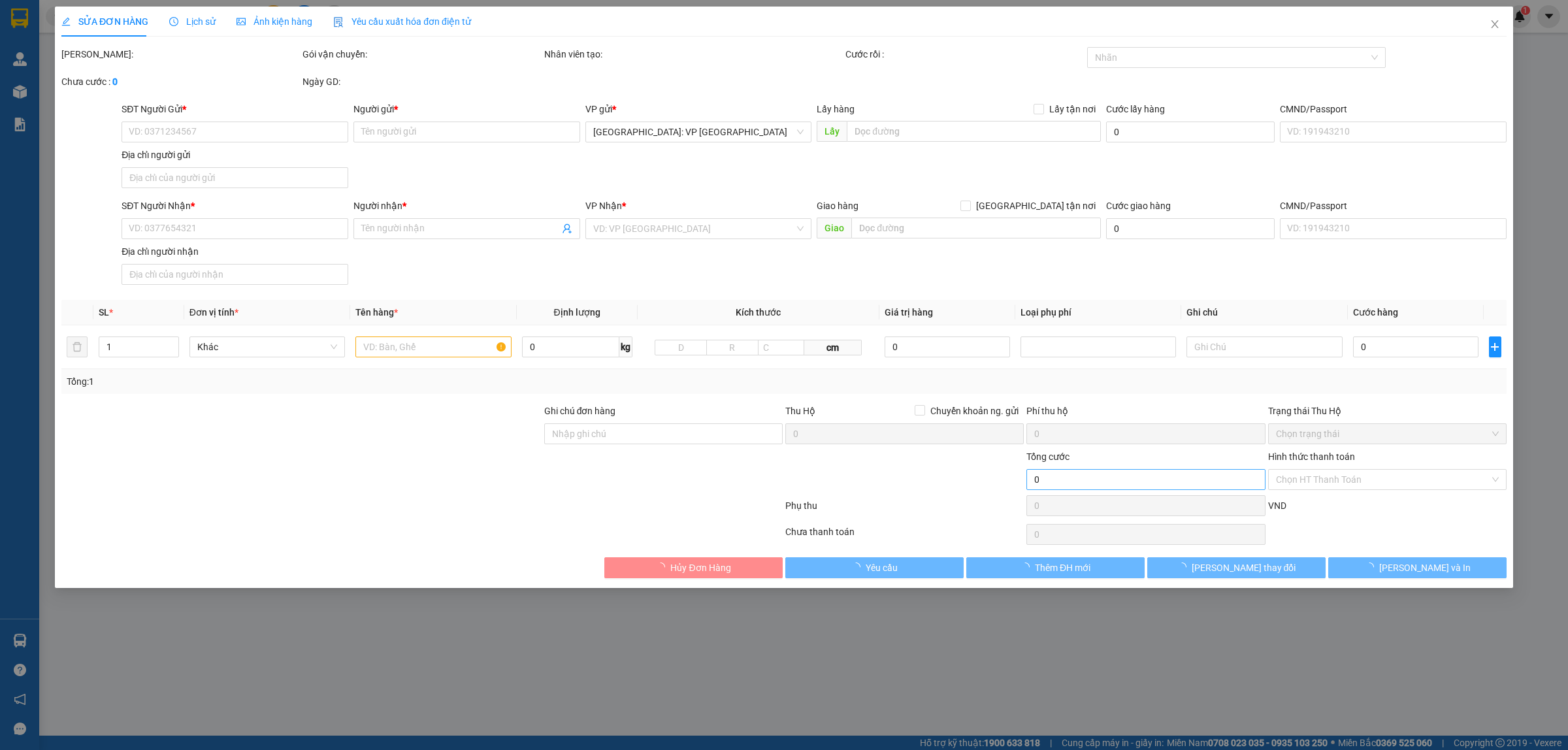
type input "Đường Cách Mạng Tháng 8, [GEOGRAPHIC_DATA], [GEOGRAPHIC_DATA], [GEOGRAPHIC_DATA…"
type input "XẾP HÀNG THEO CHIỀU MŨI TÊN , KHÔNG ĐƯỢC ĐỂ NẰM"
type input "330.000"
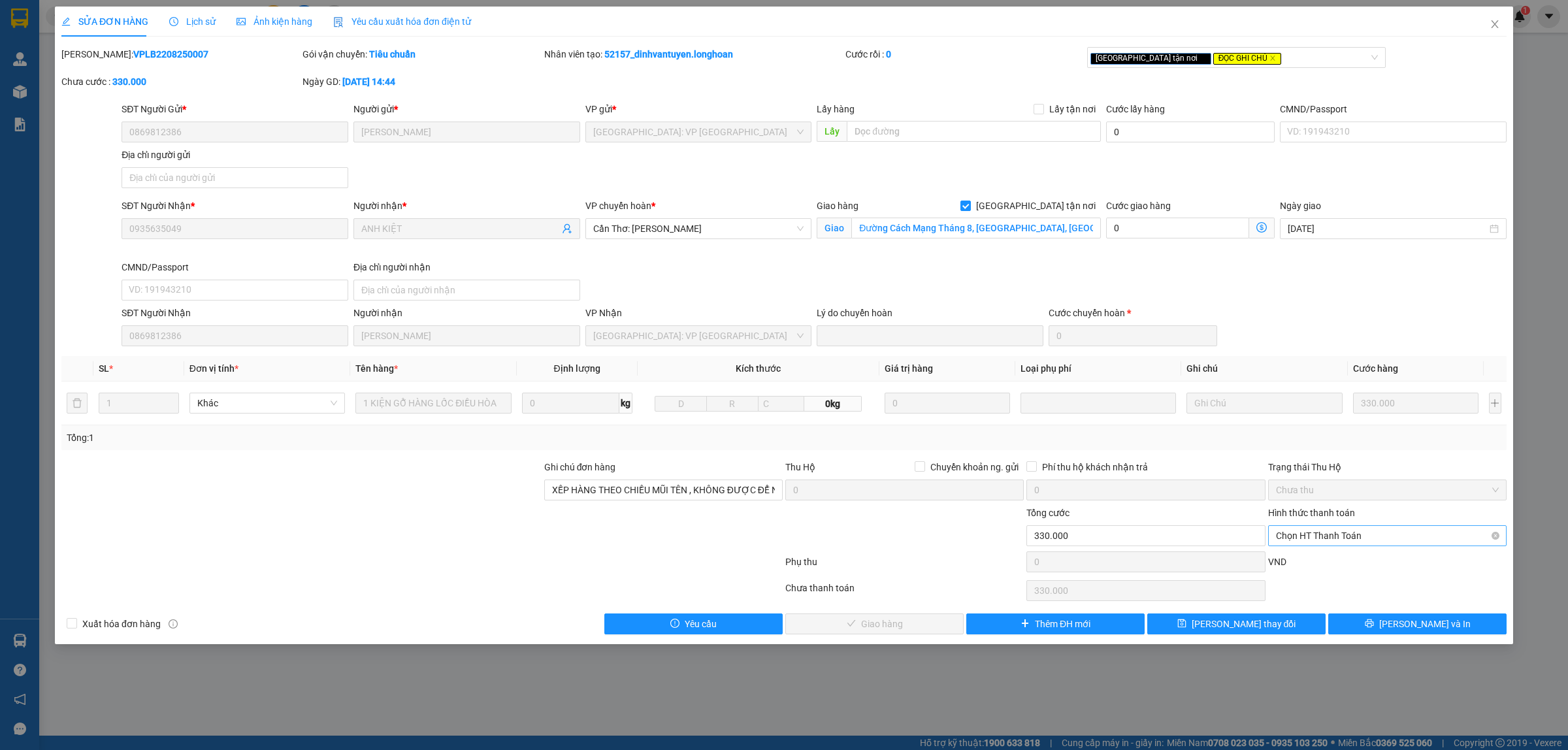
click at [1344, 536] on span "Chọn HT Thanh Toán" at bounding box center [1387, 537] width 222 height 20
click at [1315, 561] on div "Tại văn phòng" at bounding box center [1387, 563] width 222 height 14
type input "0"
click at [902, 624] on span "[PERSON_NAME] và Giao hàng" at bounding box center [882, 624] width 126 height 14
click at [1498, 20] on icon "close" at bounding box center [1494, 24] width 10 height 10
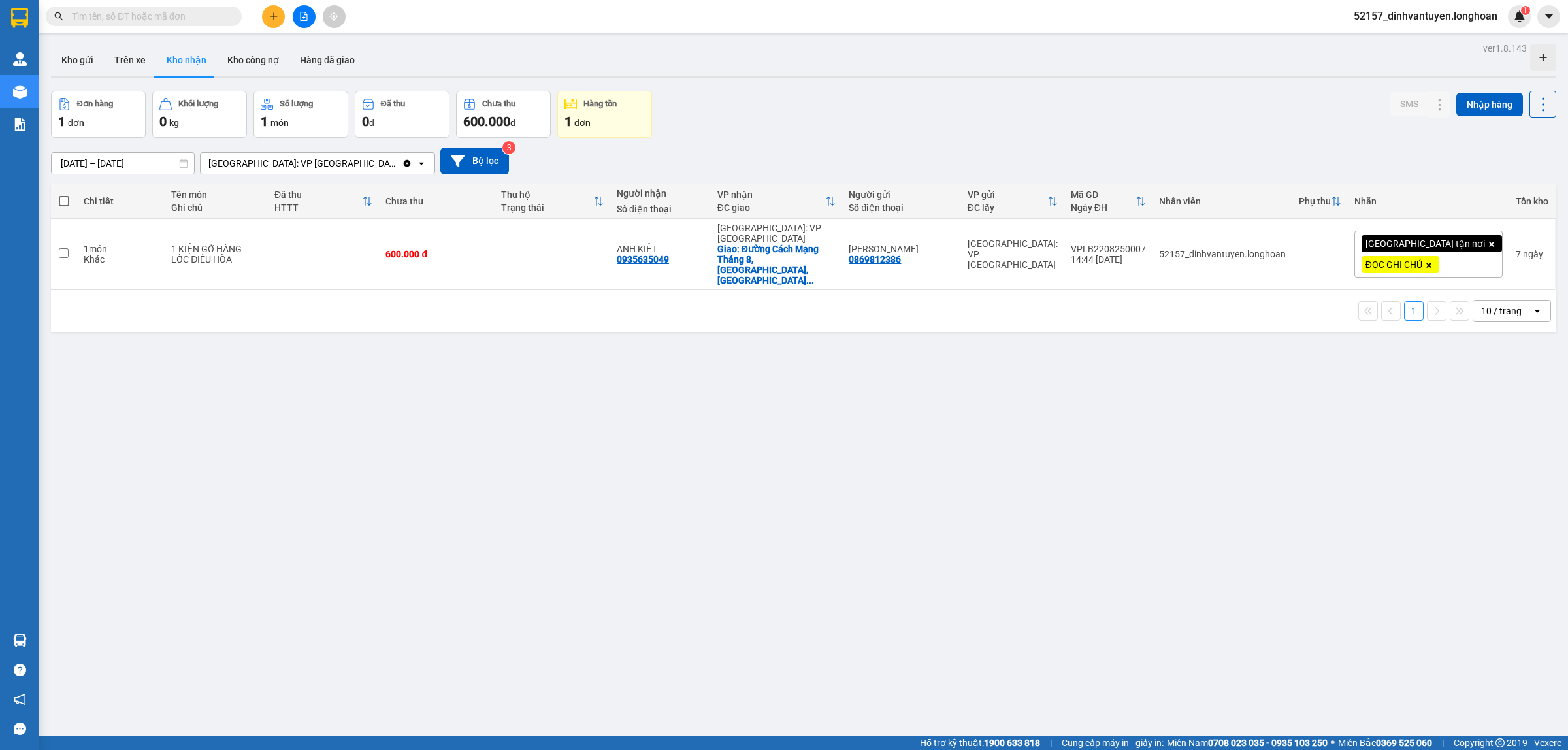
click at [306, 15] on icon "file-add" at bounding box center [303, 16] width 9 height 9
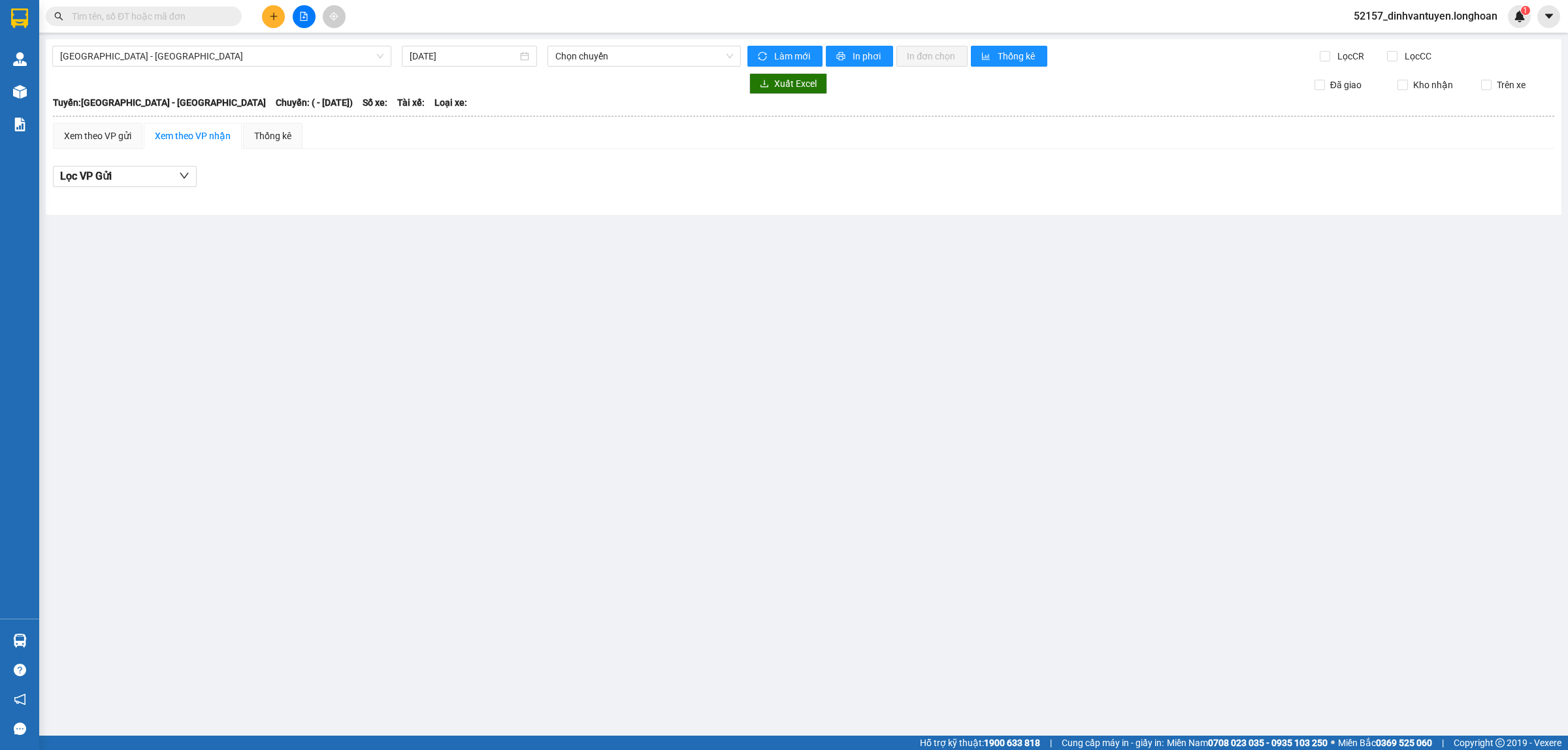
click at [194, 15] on input "text" at bounding box center [149, 16] width 155 height 14
click at [294, 10] on button at bounding box center [304, 16] width 23 height 23
click at [304, 15] on icon "file-add" at bounding box center [303, 16] width 9 height 9
click at [306, 62] on span "Hải Phòng - Hà Nội" at bounding box center [221, 57] width 323 height 20
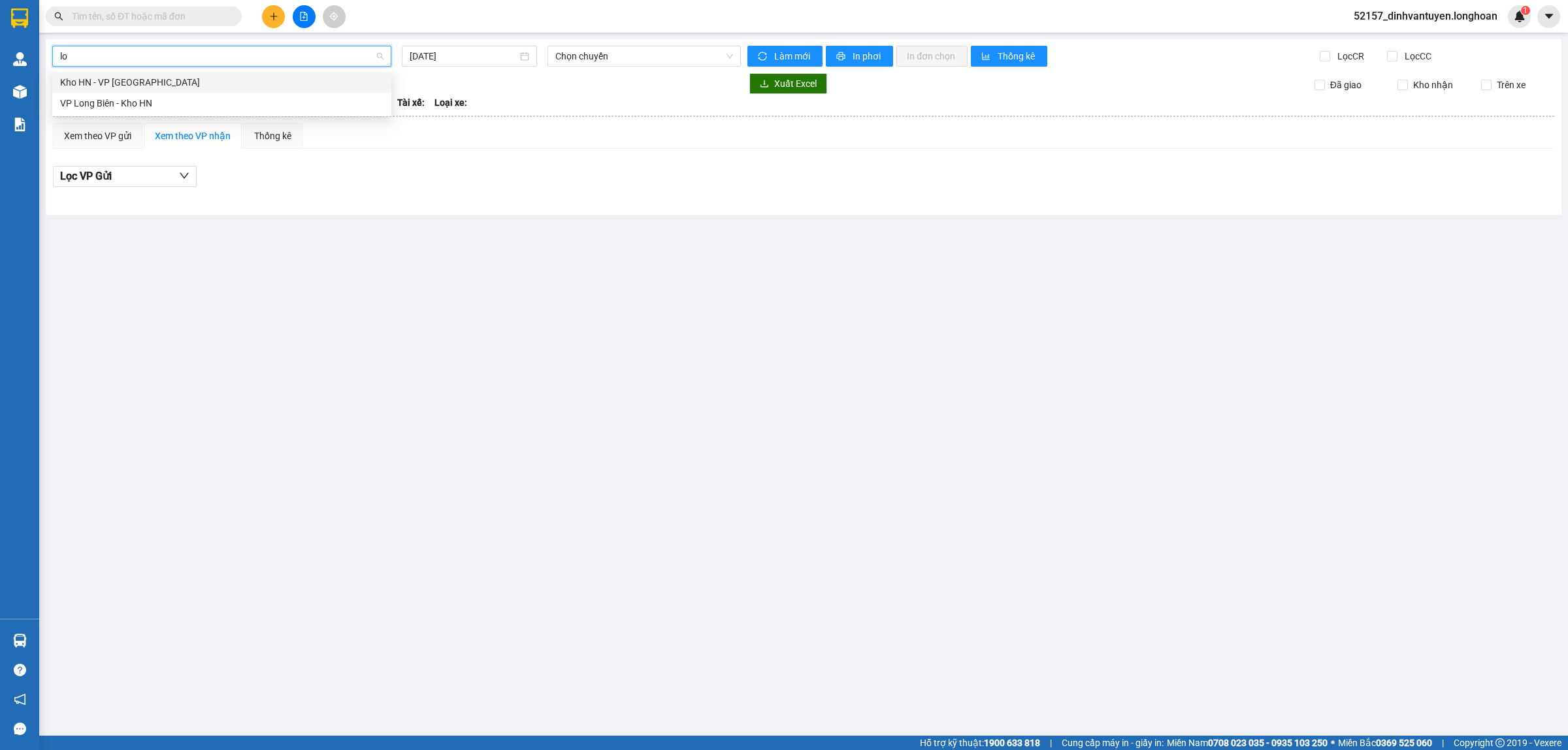
type input "lo"
click at [324, 57] on span "Hải Phòng - Hà Nội" at bounding box center [221, 57] width 323 height 20
type input "lo"
click at [160, 77] on div "Kho HN - VP [GEOGRAPHIC_DATA]" at bounding box center [221, 82] width 323 height 14
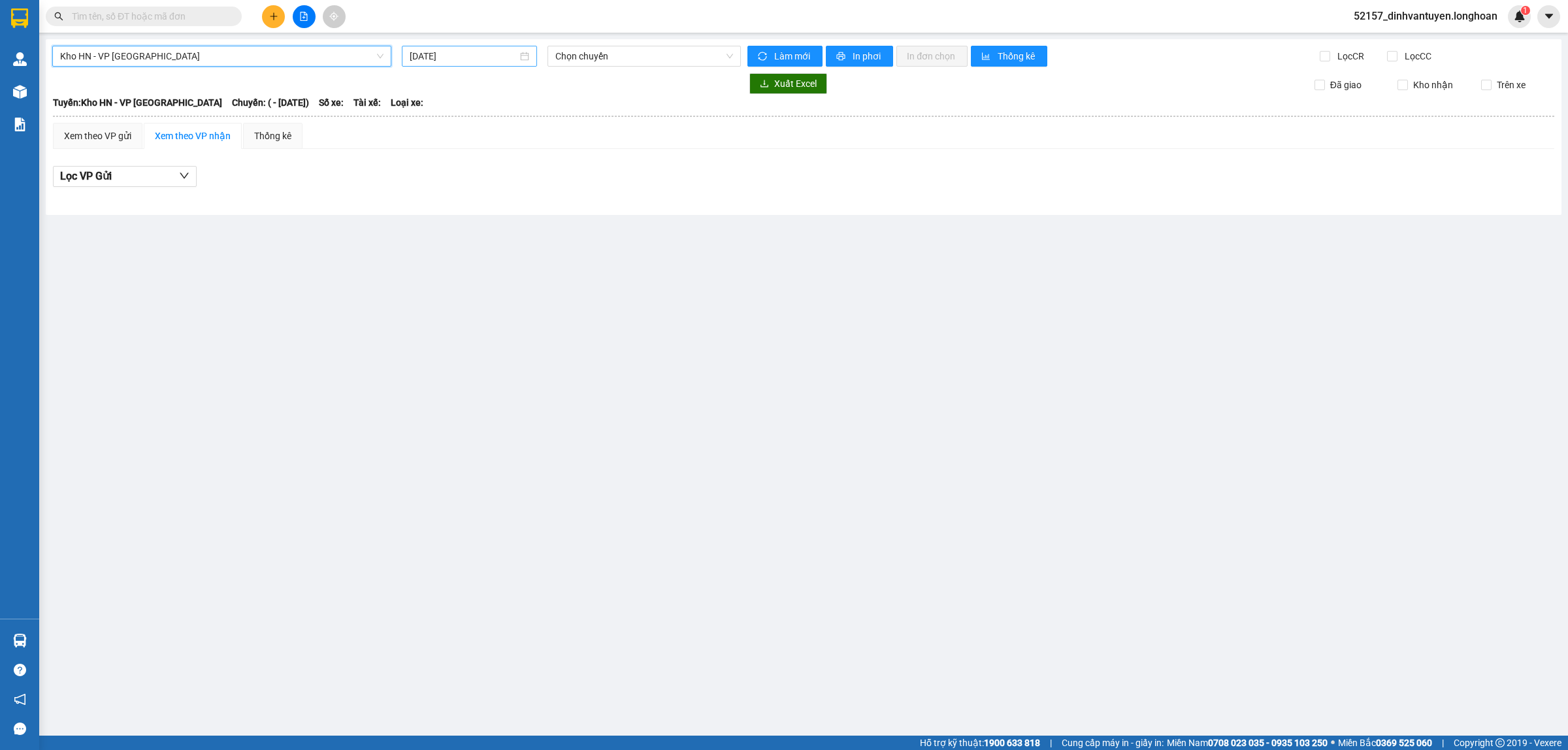
click at [496, 64] on div "14/09/2025" at bounding box center [470, 56] width 136 height 21
click at [562, 151] on div "13" at bounding box center [562, 152] width 16 height 16
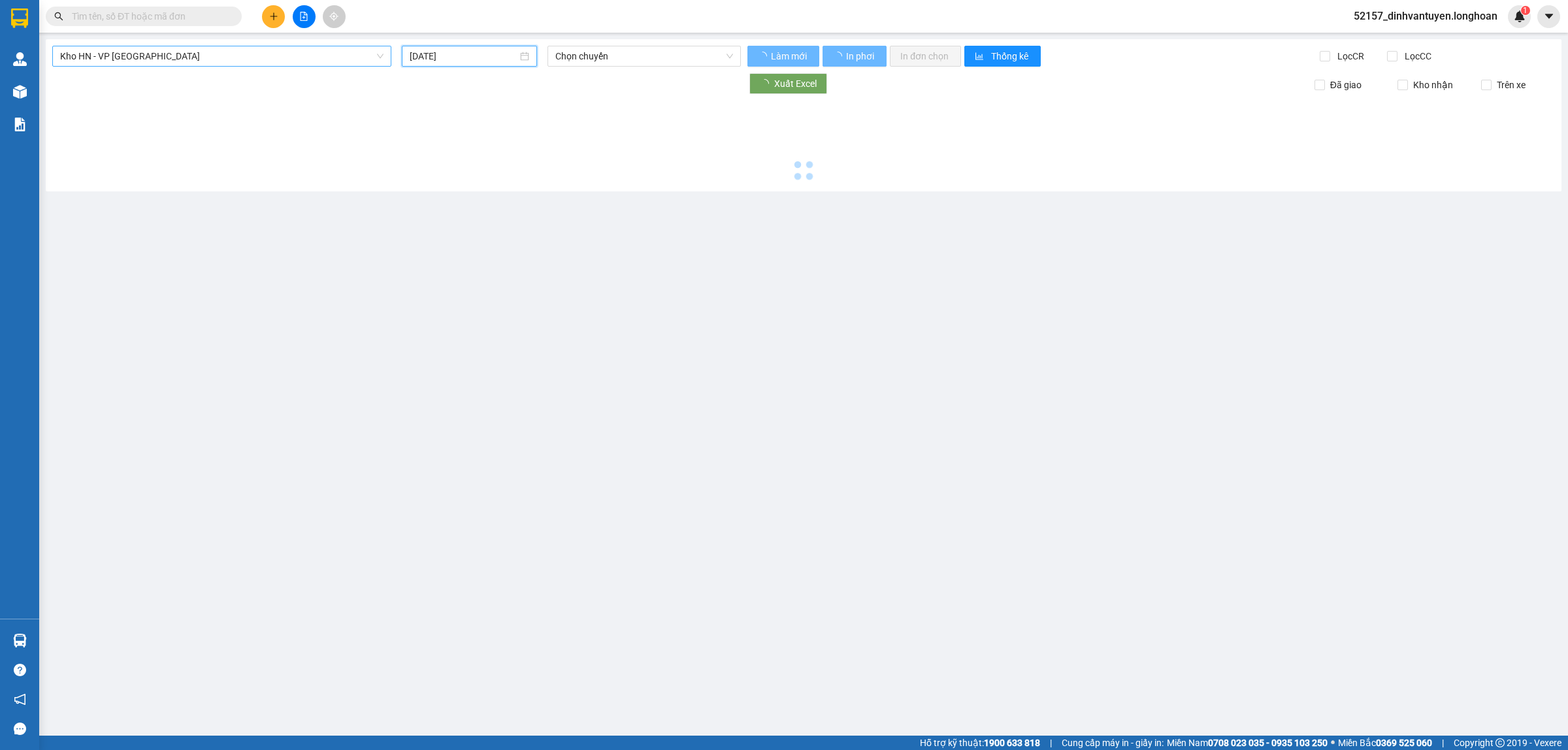
type input "13/09/2025"
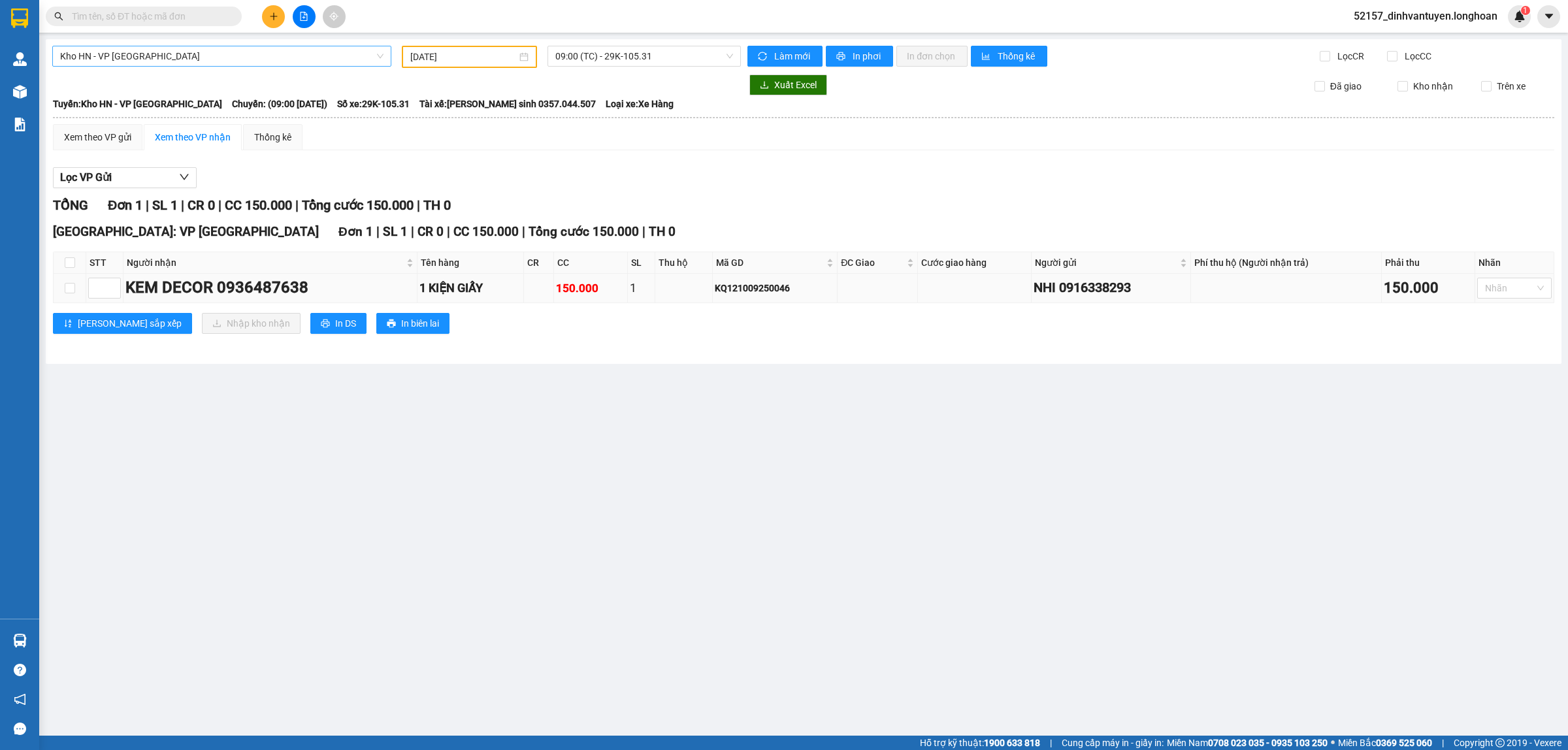
click at [412, 281] on div "KEM DECOR 0936487638" at bounding box center [270, 288] width 289 height 25
click at [72, 286] on input "checkbox" at bounding box center [70, 288] width 10 height 10
checkbox input "true"
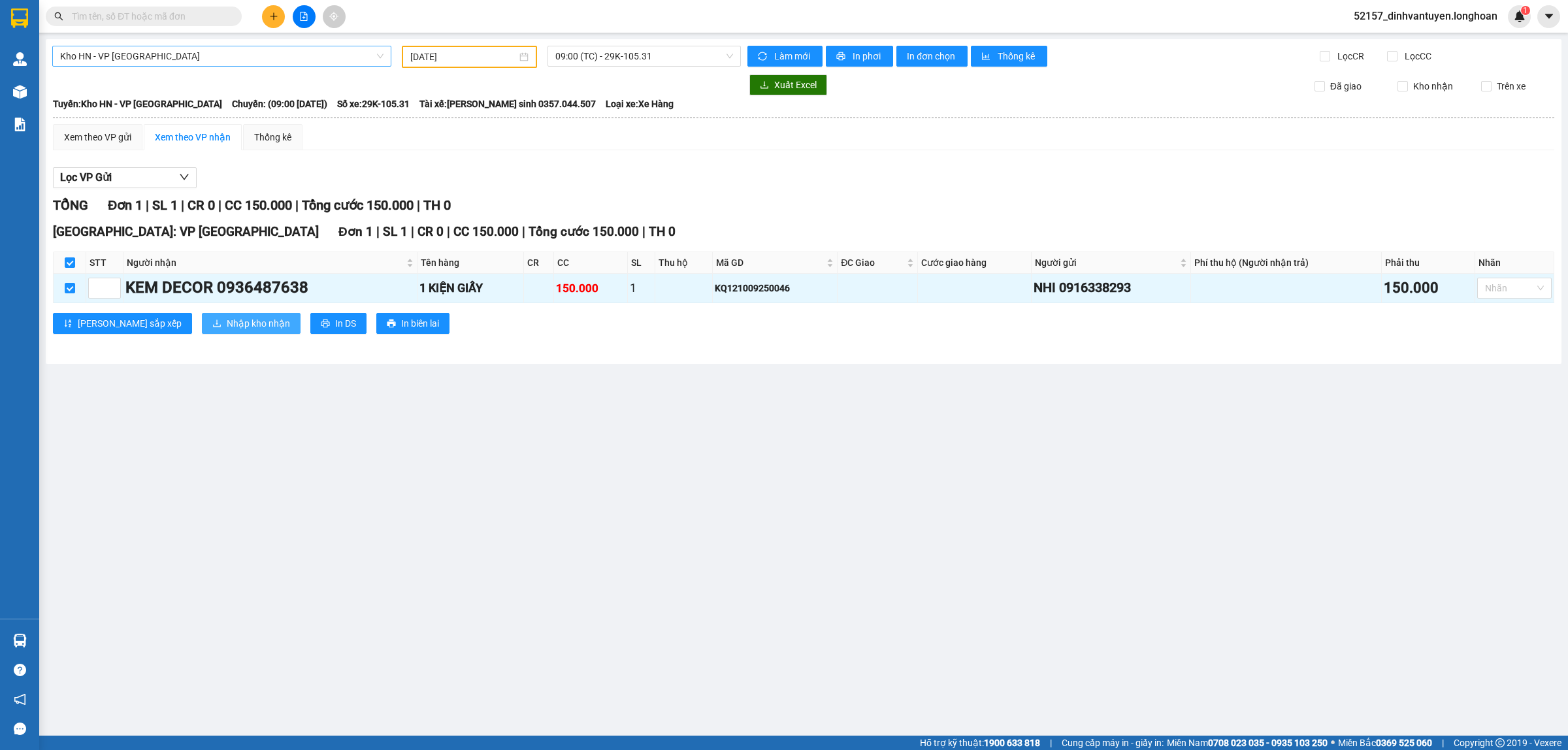
click at [226, 322] on span "Nhập kho nhận" at bounding box center [258, 323] width 64 height 14
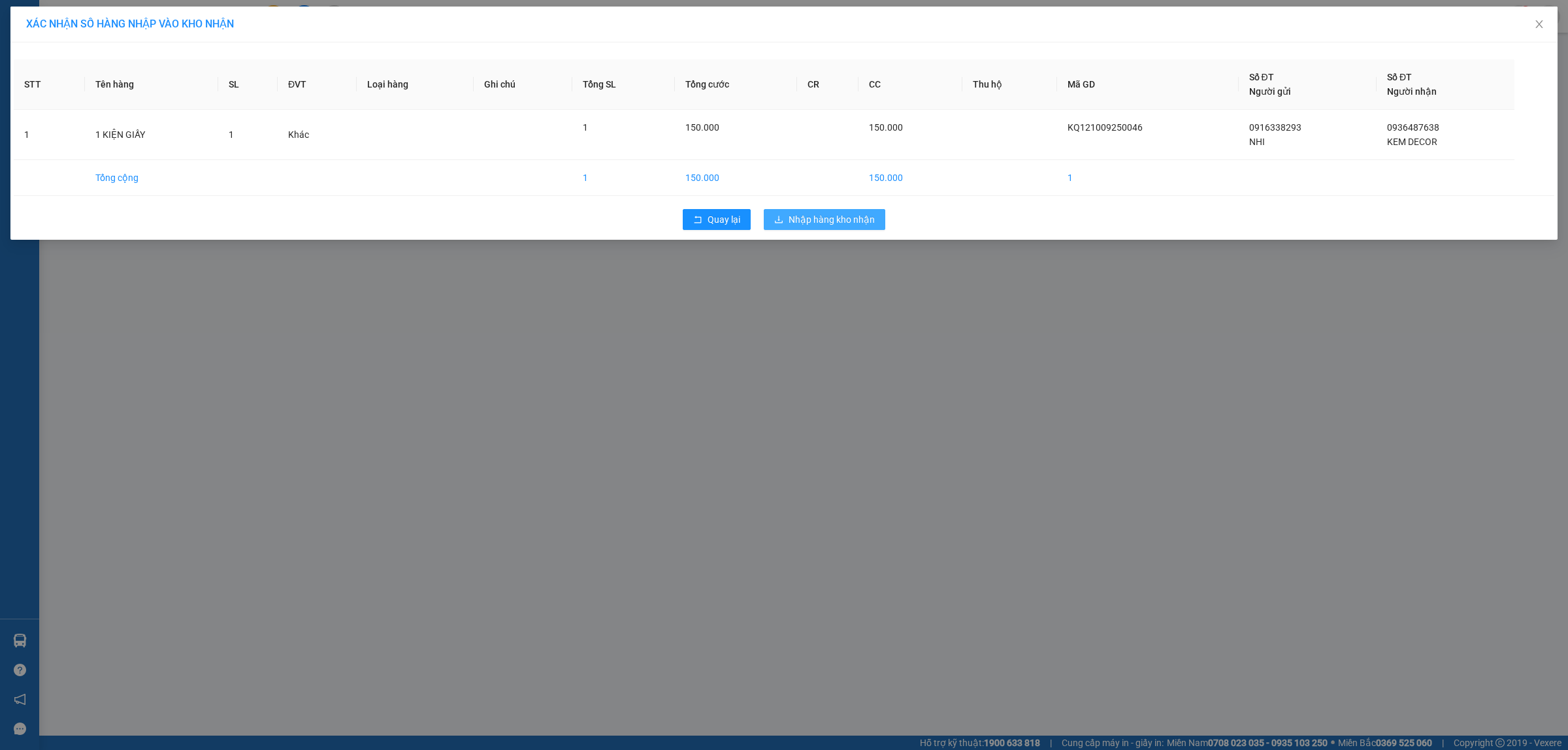
click at [825, 213] on span "Nhập hàng kho nhận" at bounding box center [831, 219] width 86 height 14
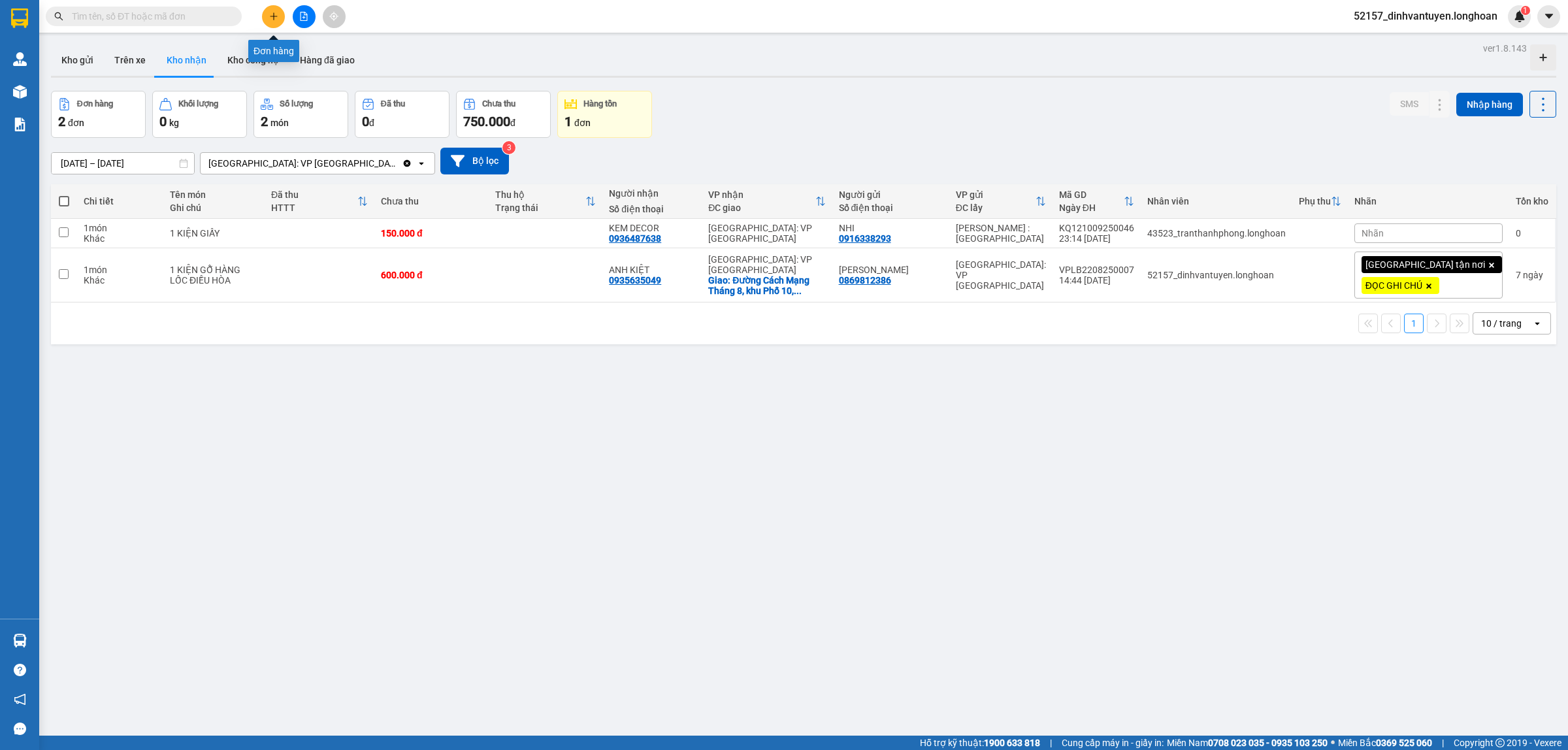
click at [266, 17] on button at bounding box center [273, 16] width 23 height 23
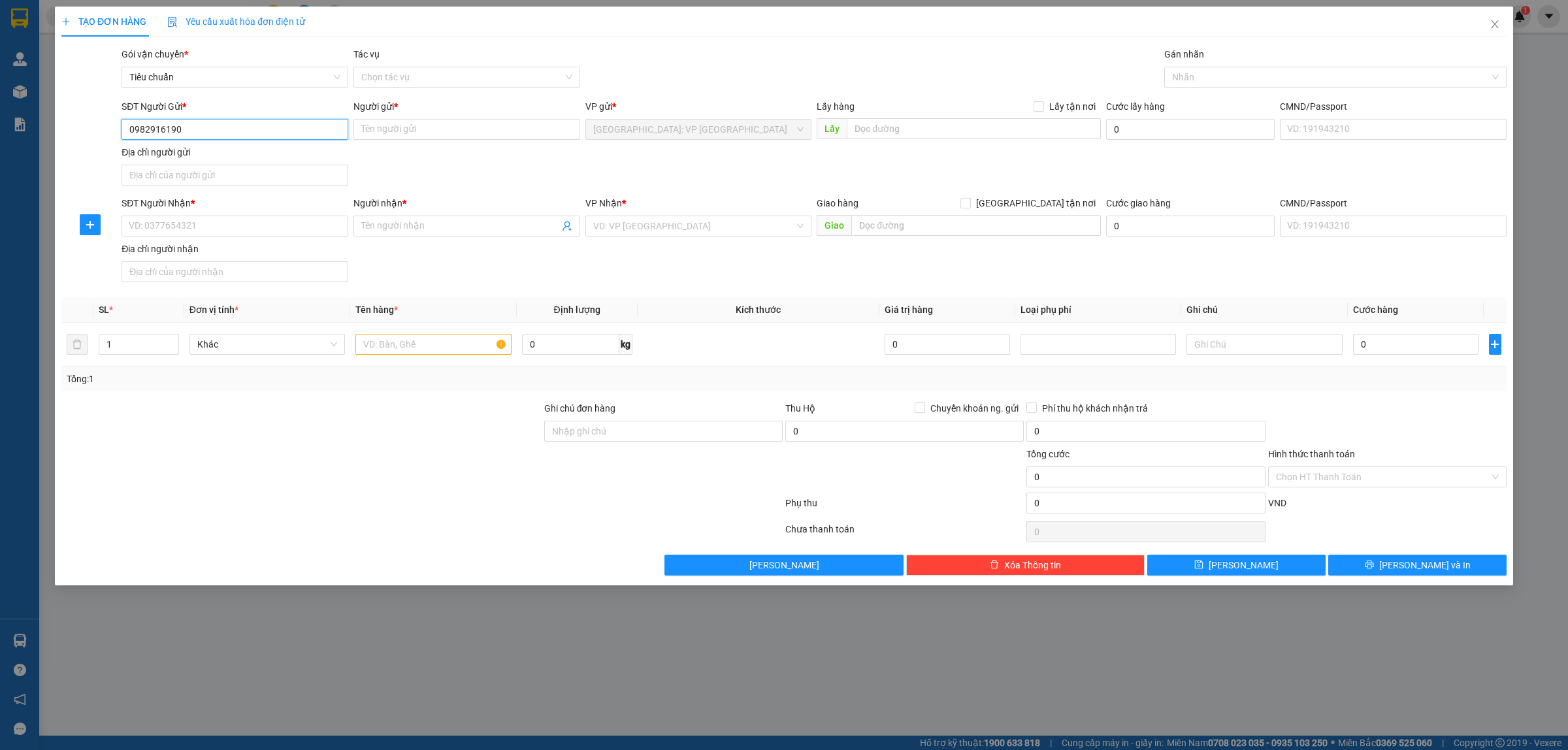
type input "0982916190"
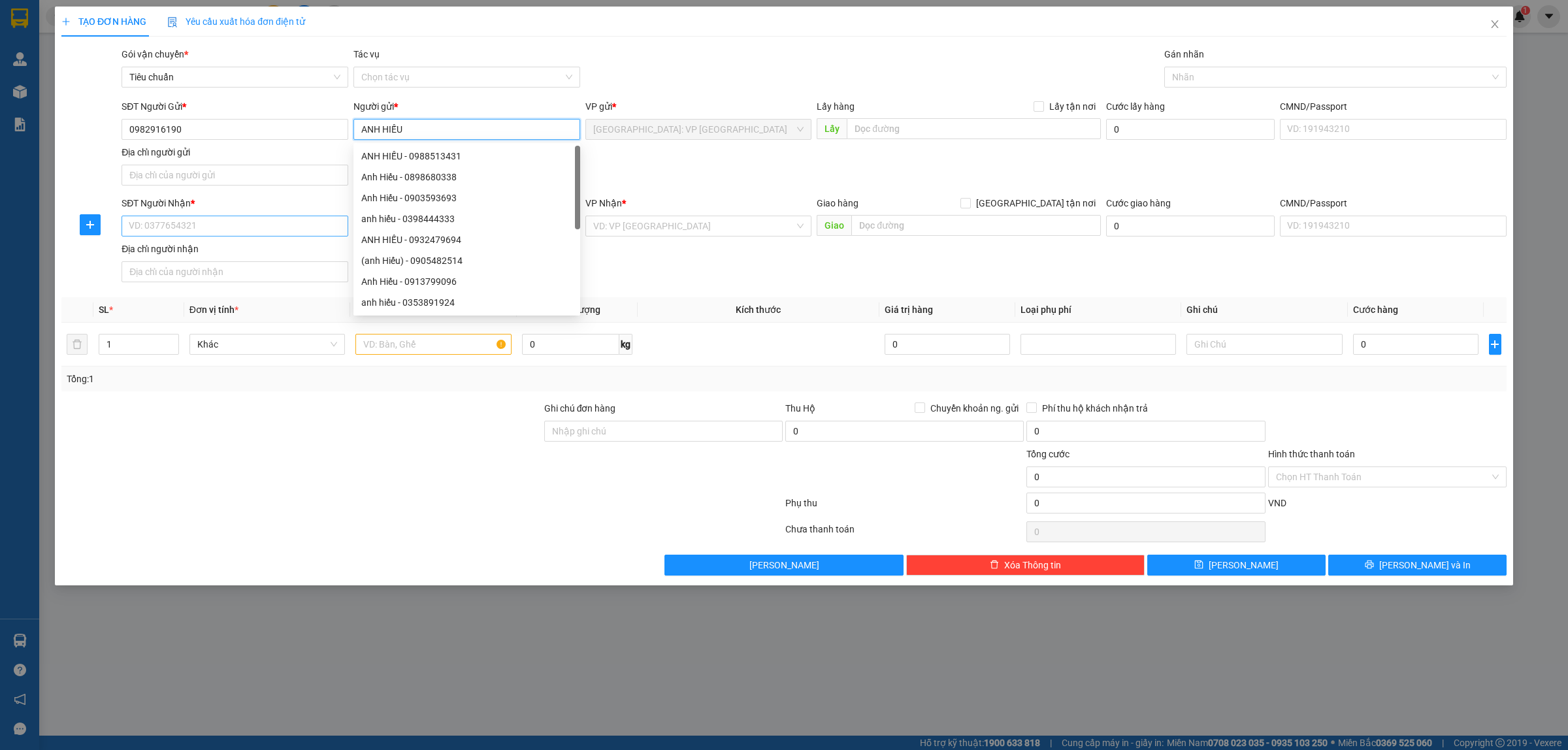
type input "ANH HIẾU"
click at [309, 229] on input "SĐT Người Nhận *" at bounding box center [234, 225] width 226 height 21
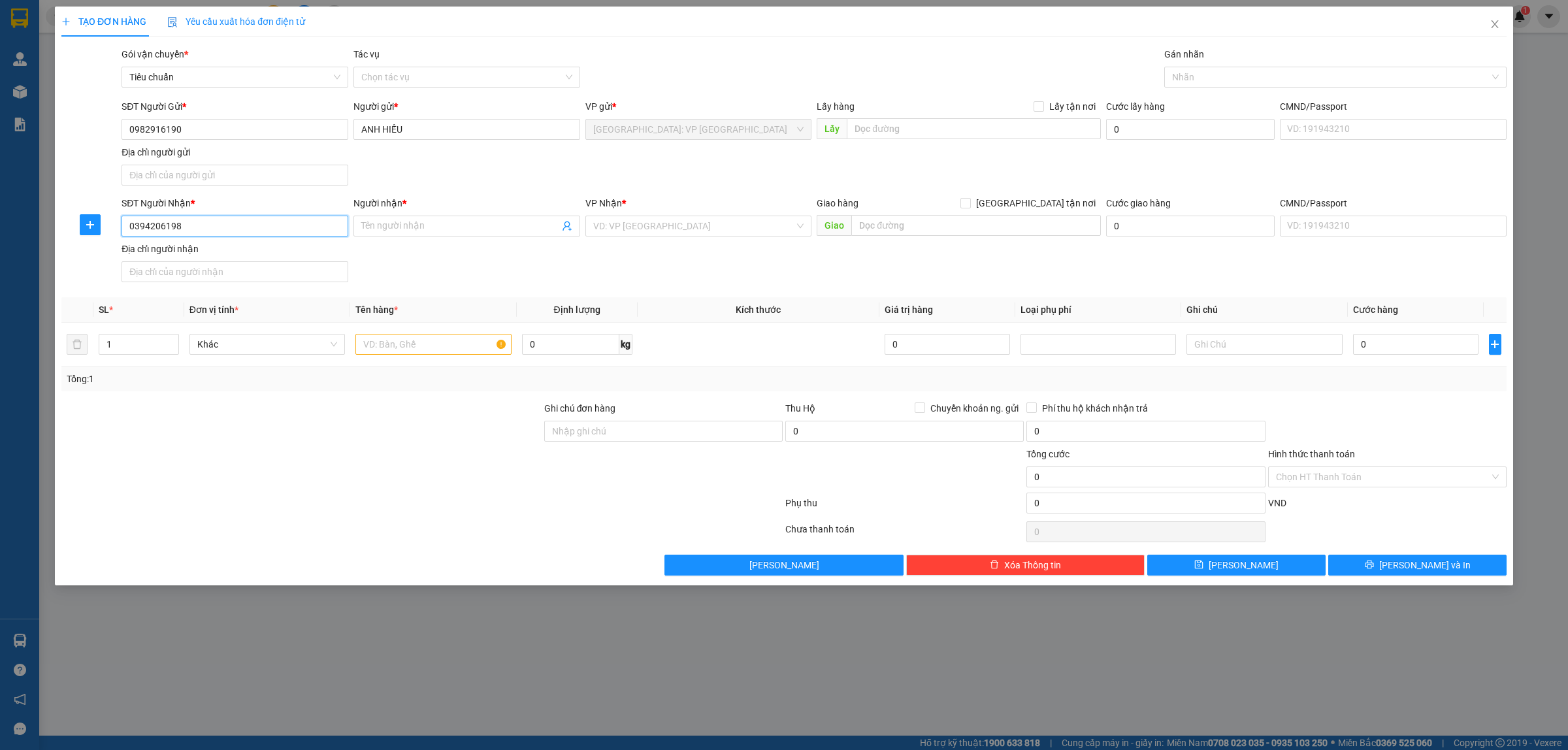
type input "0394206198"
click at [249, 225] on input "0394206198" at bounding box center [234, 225] width 226 height 21
click at [433, 228] on input "ANH MÌNH/ 0362934895" at bounding box center [460, 226] width 198 height 14
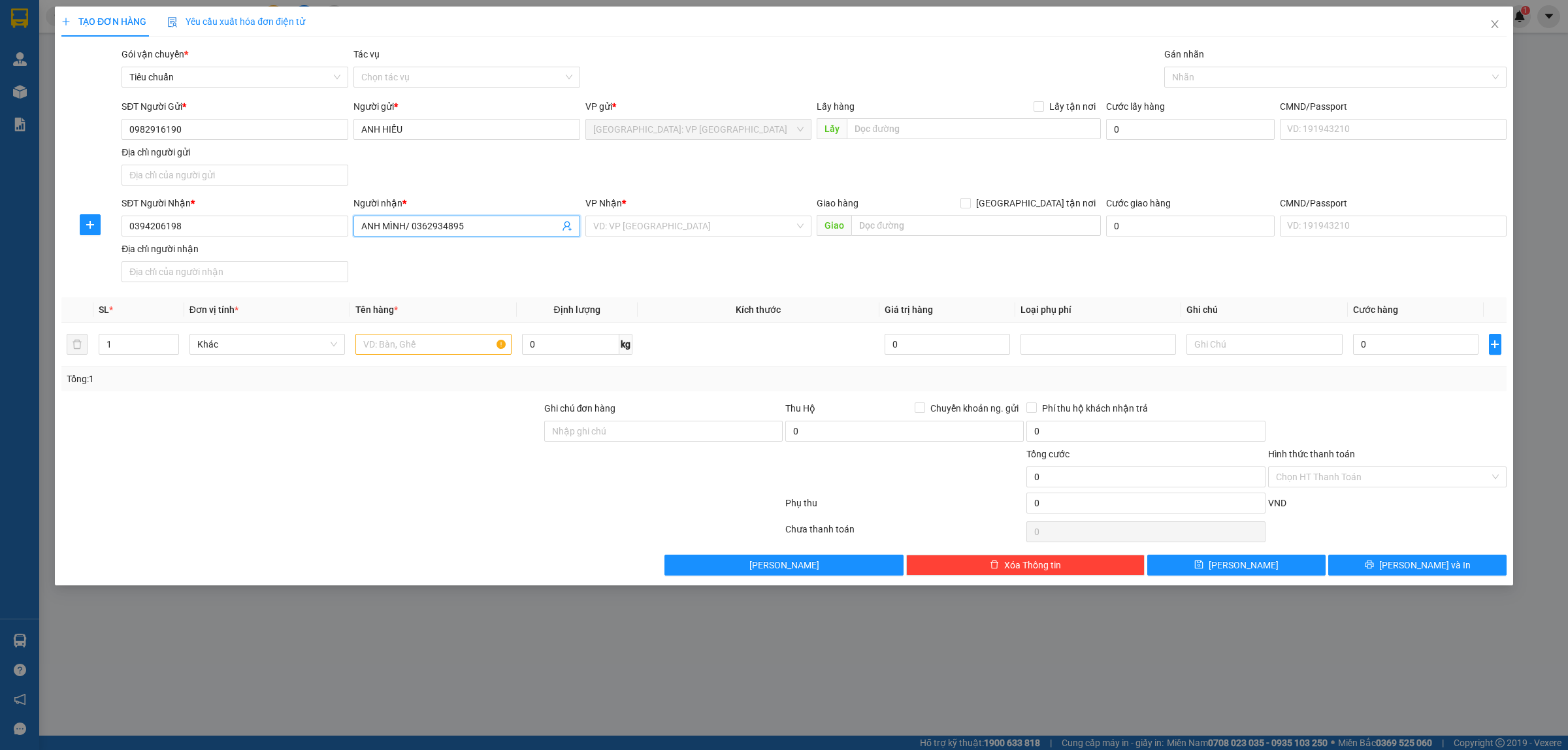
click at [397, 225] on input "ANH MÌNH/ 0362934895" at bounding box center [460, 226] width 198 height 14
drag, startPoint x: 405, startPoint y: 222, endPoint x: 383, endPoint y: 223, distance: 22.0
click at [383, 223] on input "ANH MÌNH/ 0362934895" at bounding box center [460, 226] width 198 height 14
click at [397, 222] on input "AMÌNHNH / 0362934895" at bounding box center [460, 226] width 198 height 14
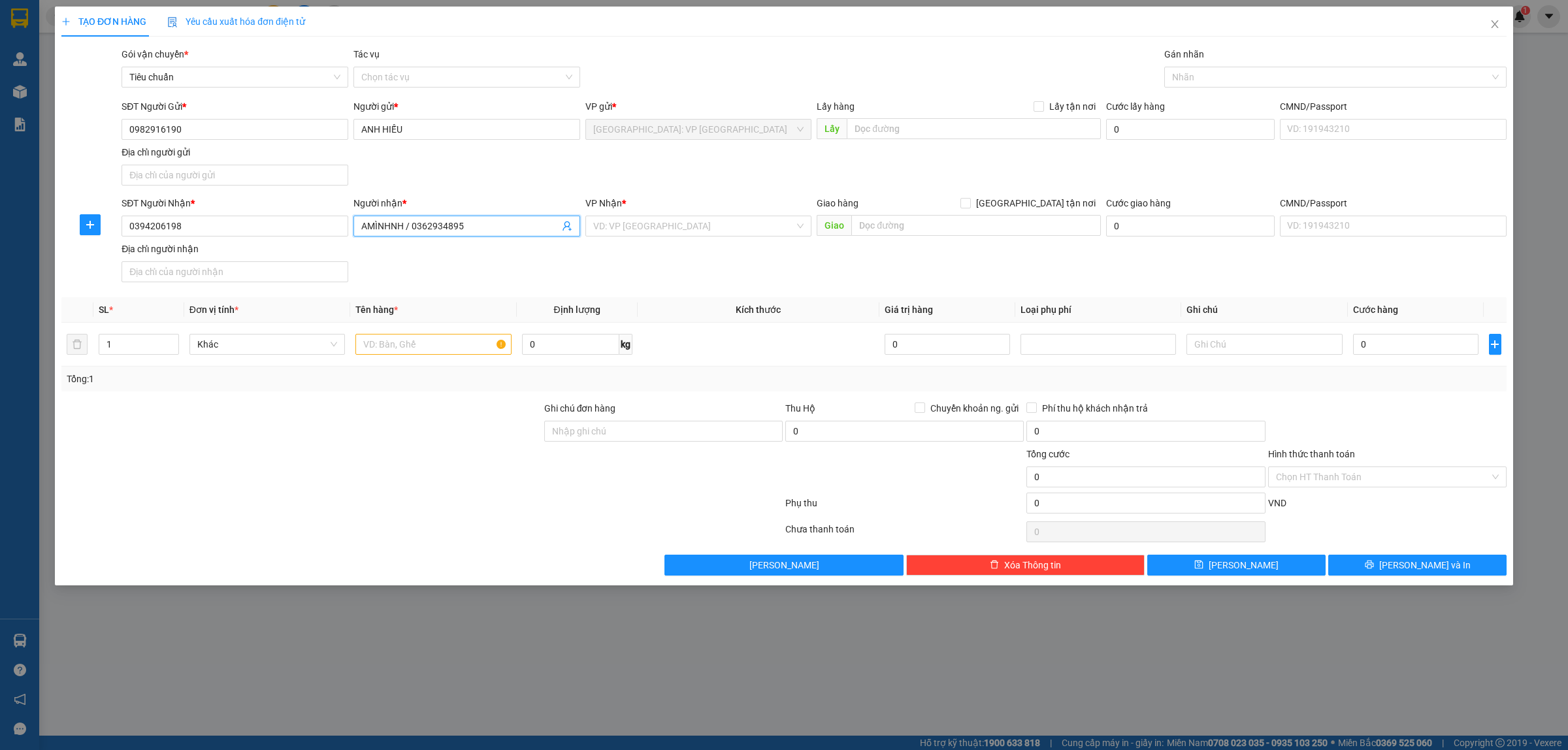
click at [397, 222] on input "AMÌNHNH / 0362934895" at bounding box center [460, 226] width 198 height 14
type input "CHỊ HỒNG/ 0362934895"
click at [734, 222] on input "search" at bounding box center [694, 226] width 201 height 20
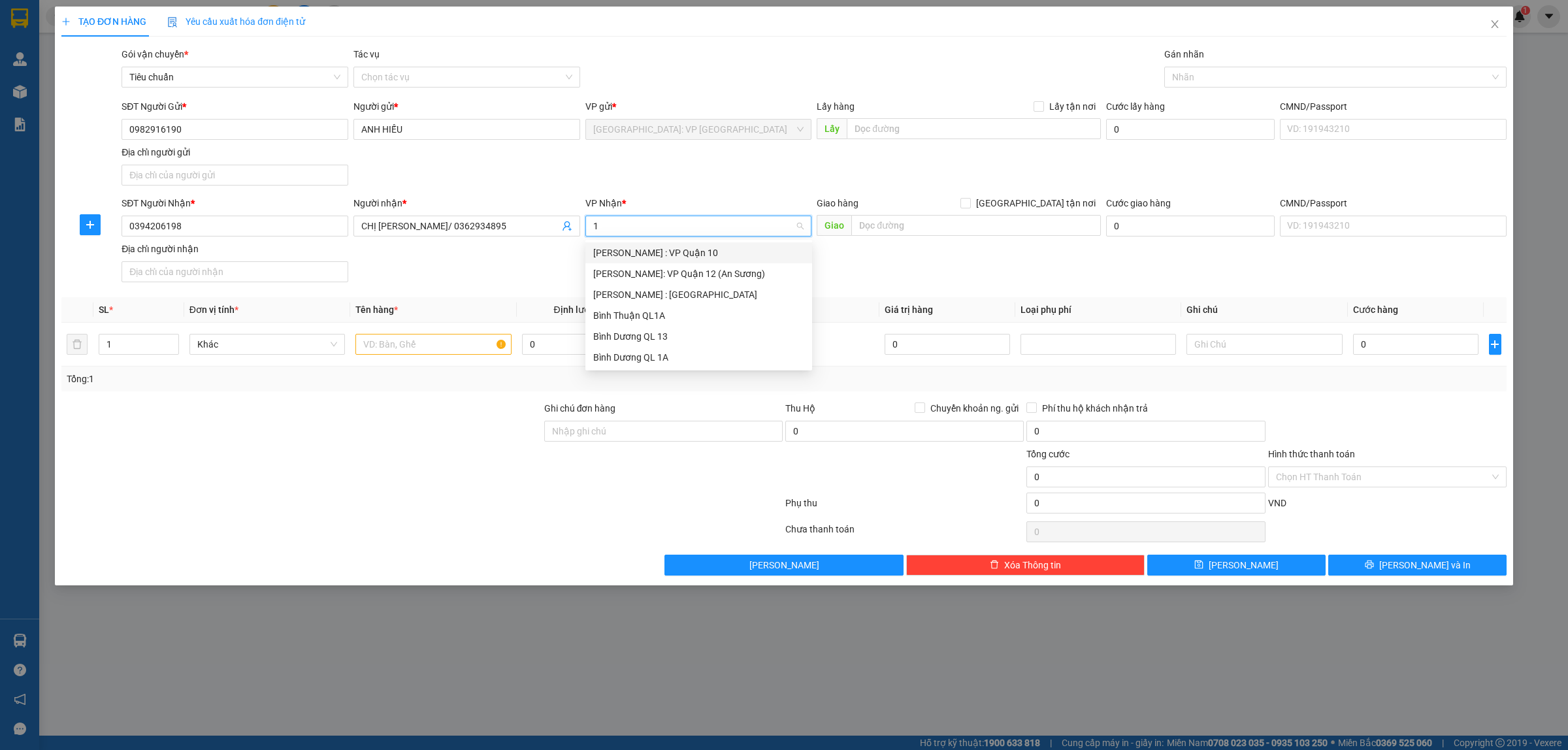
type input "12"
click at [700, 266] on div "Hồ Chí Minh : Kho Quận 12" at bounding box center [699, 273] width 211 height 14
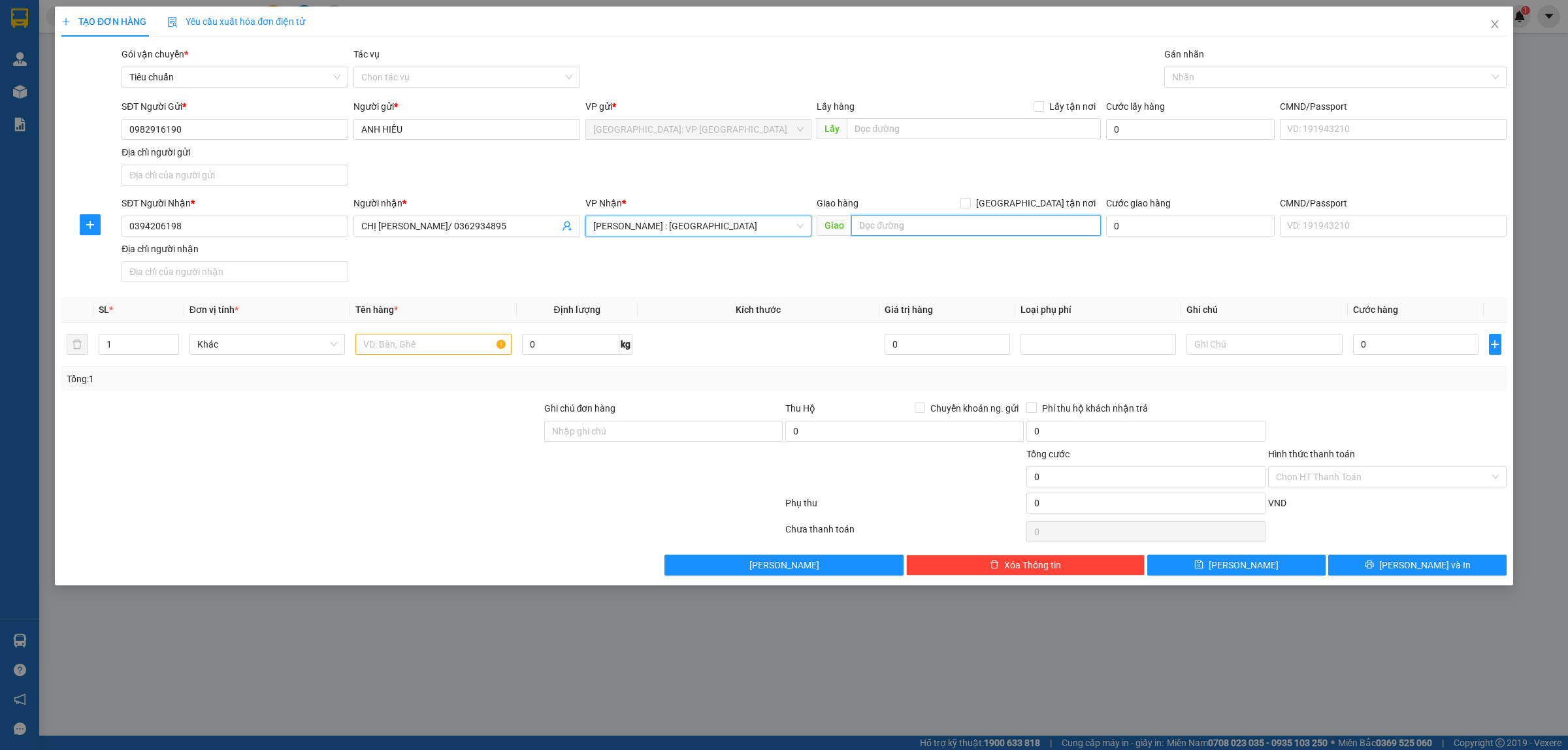
drag, startPoint x: 908, startPoint y: 217, endPoint x: 1021, endPoint y: 217, distance: 113.0
click at [911, 217] on input "text" at bounding box center [976, 225] width 249 height 21
type input "2335 ĐỘC LẬP, PHÚ MỸ, THỊ XÃ PHÚ MỸ, BÀ RỊA VŨNG TÀU"
click at [1032, 196] on div "Transit Pickup Surcharge Ids Transit Deliver Surcharge Ids Transit Deliver Surc…" at bounding box center [784, 311] width 1444 height 529
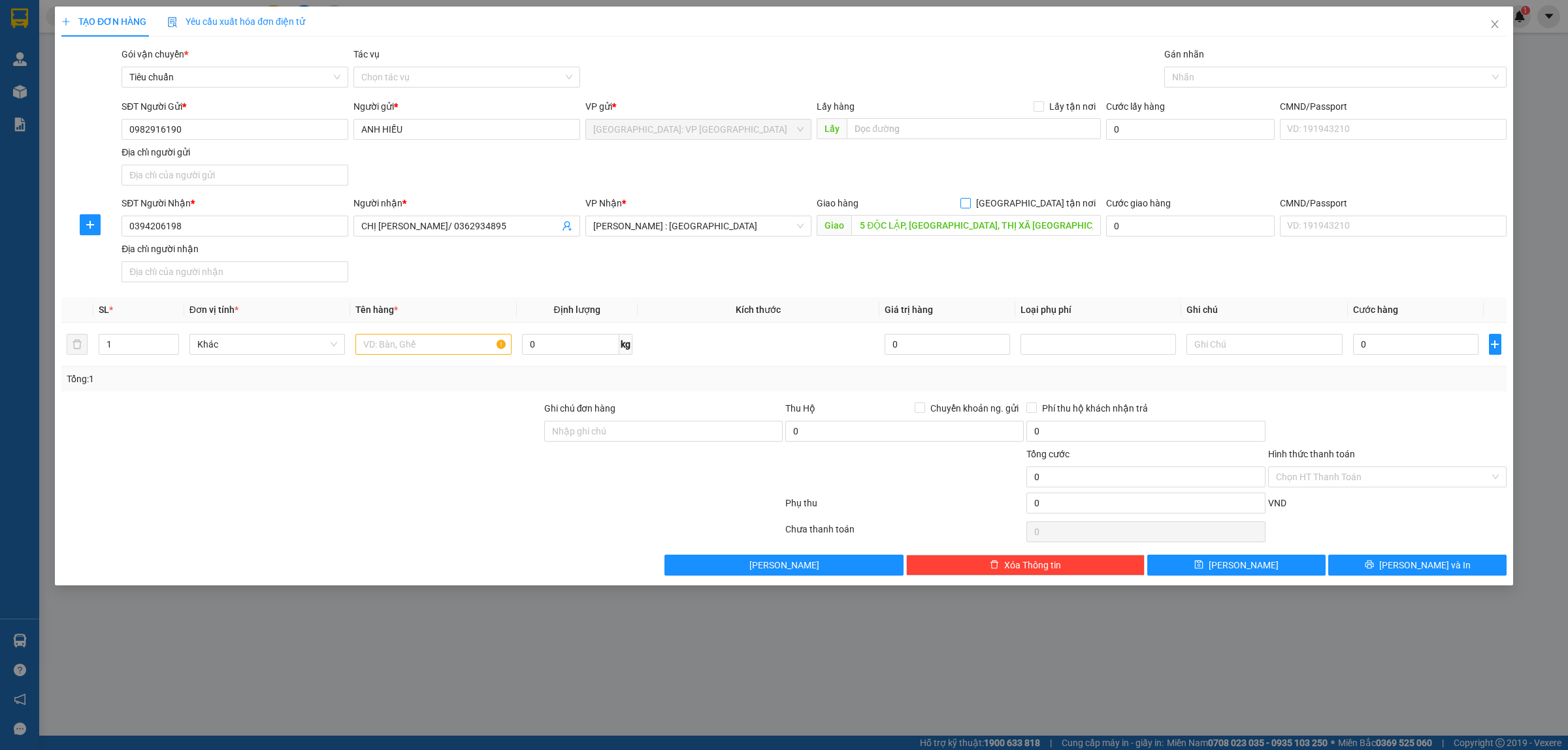
scroll to position [0, 0]
click at [969, 200] on input "[GEOGRAPHIC_DATA] tận nơi" at bounding box center [964, 202] width 9 height 9
checkbox input "true"
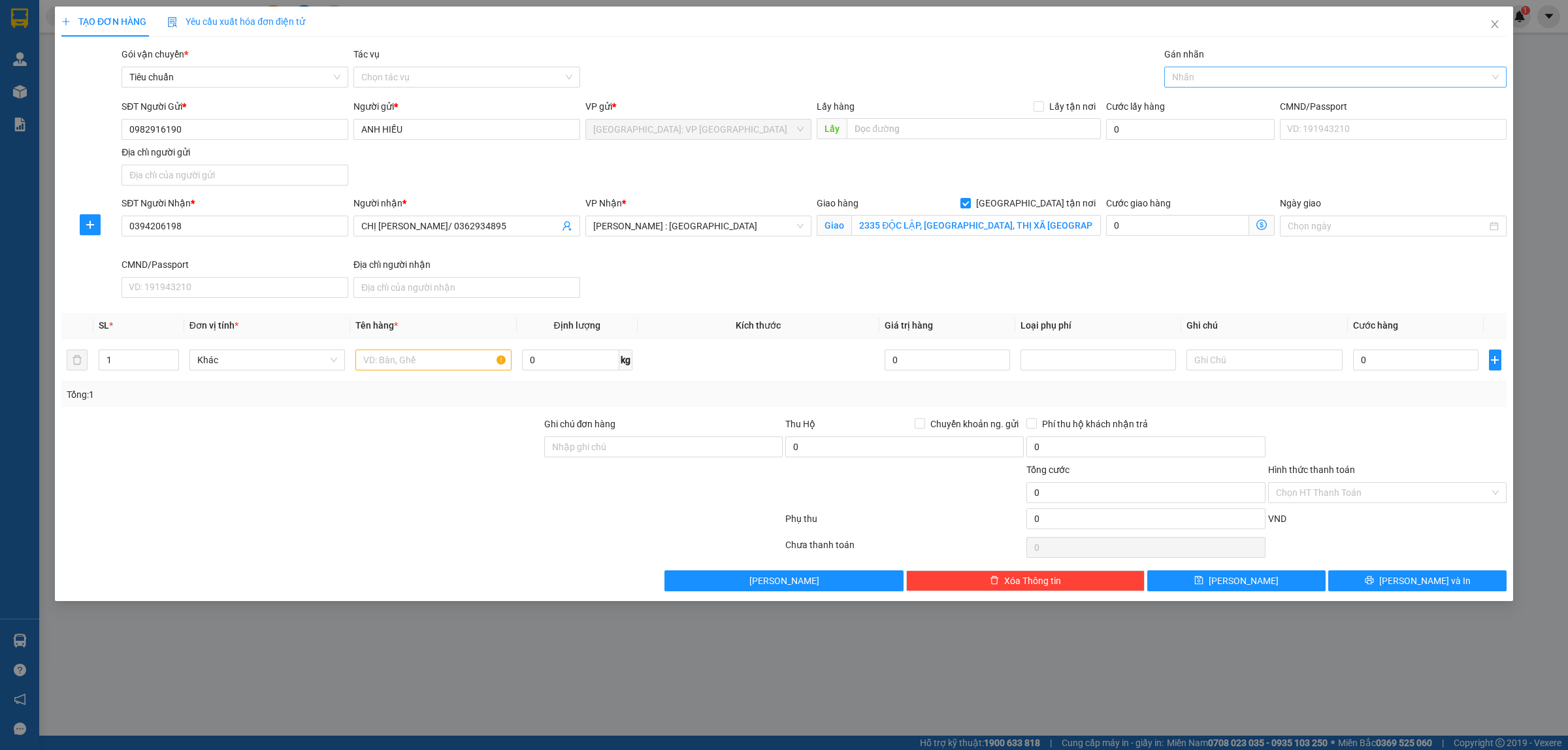
click at [1193, 81] on div at bounding box center [1329, 77] width 323 height 16
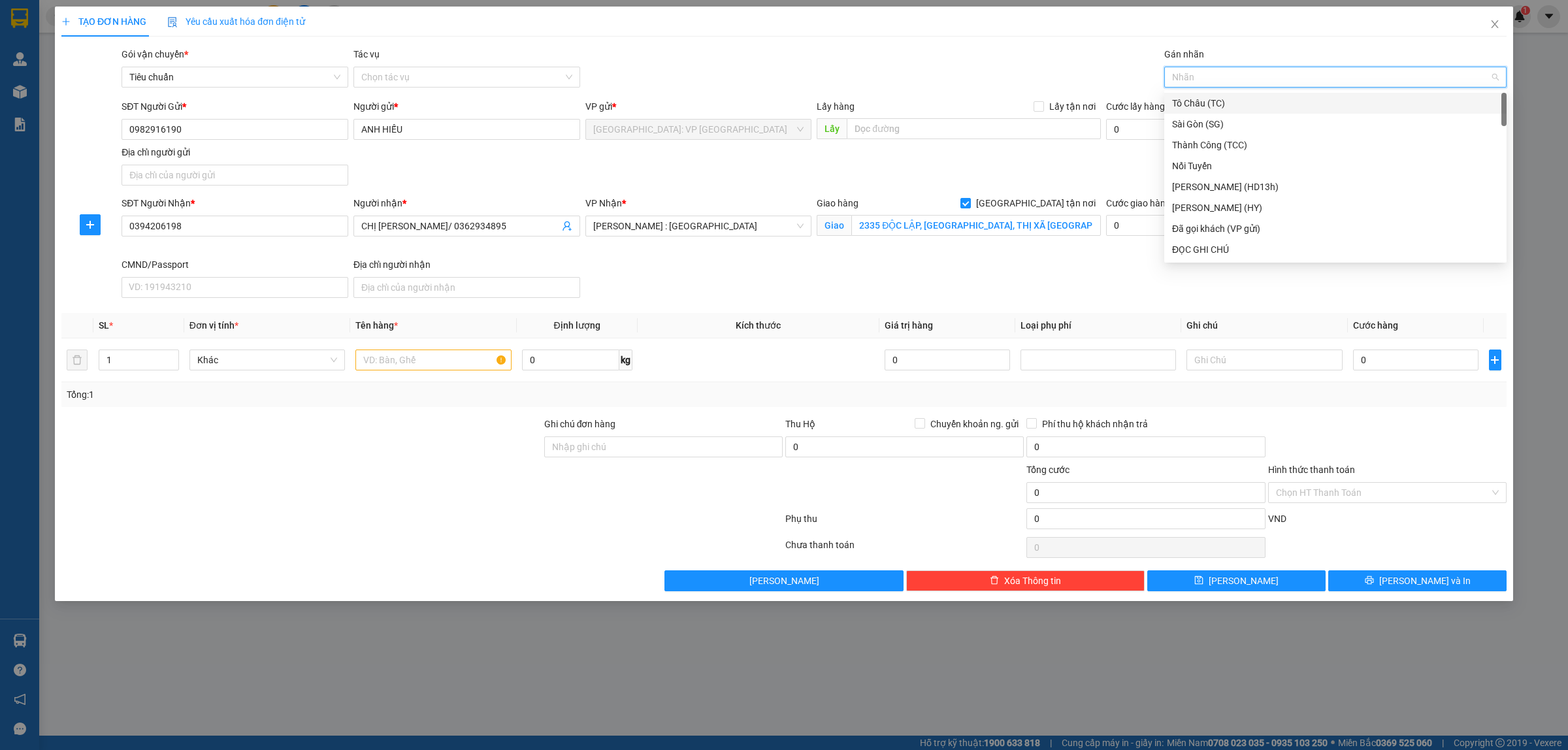
type input "G"
drag, startPoint x: 1191, startPoint y: 246, endPoint x: 975, endPoint y: 300, distance: 222.6
click at [1192, 247] on div "[GEOGRAPHIC_DATA] tận nơi" at bounding box center [1336, 249] width 327 height 14
drag, startPoint x: 426, startPoint y: 363, endPoint x: 448, endPoint y: 363, distance: 22.0
click at [427, 363] on input "text" at bounding box center [433, 360] width 156 height 21
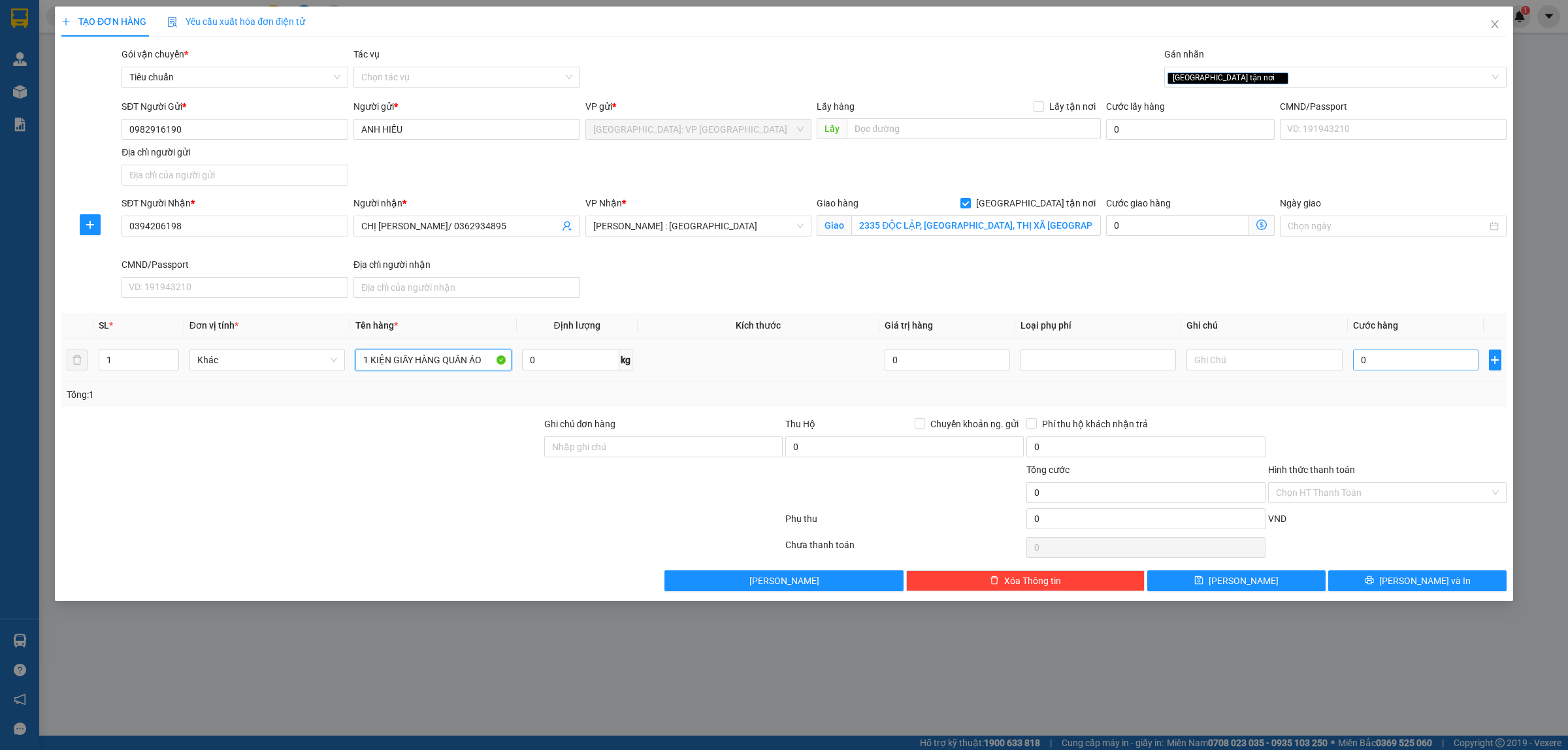
type input "1 KIỆN GIẤY HÀNG QUẦN ÁO"
click at [1420, 361] on input "0" at bounding box center [1415, 360] width 126 height 21
type input "1"
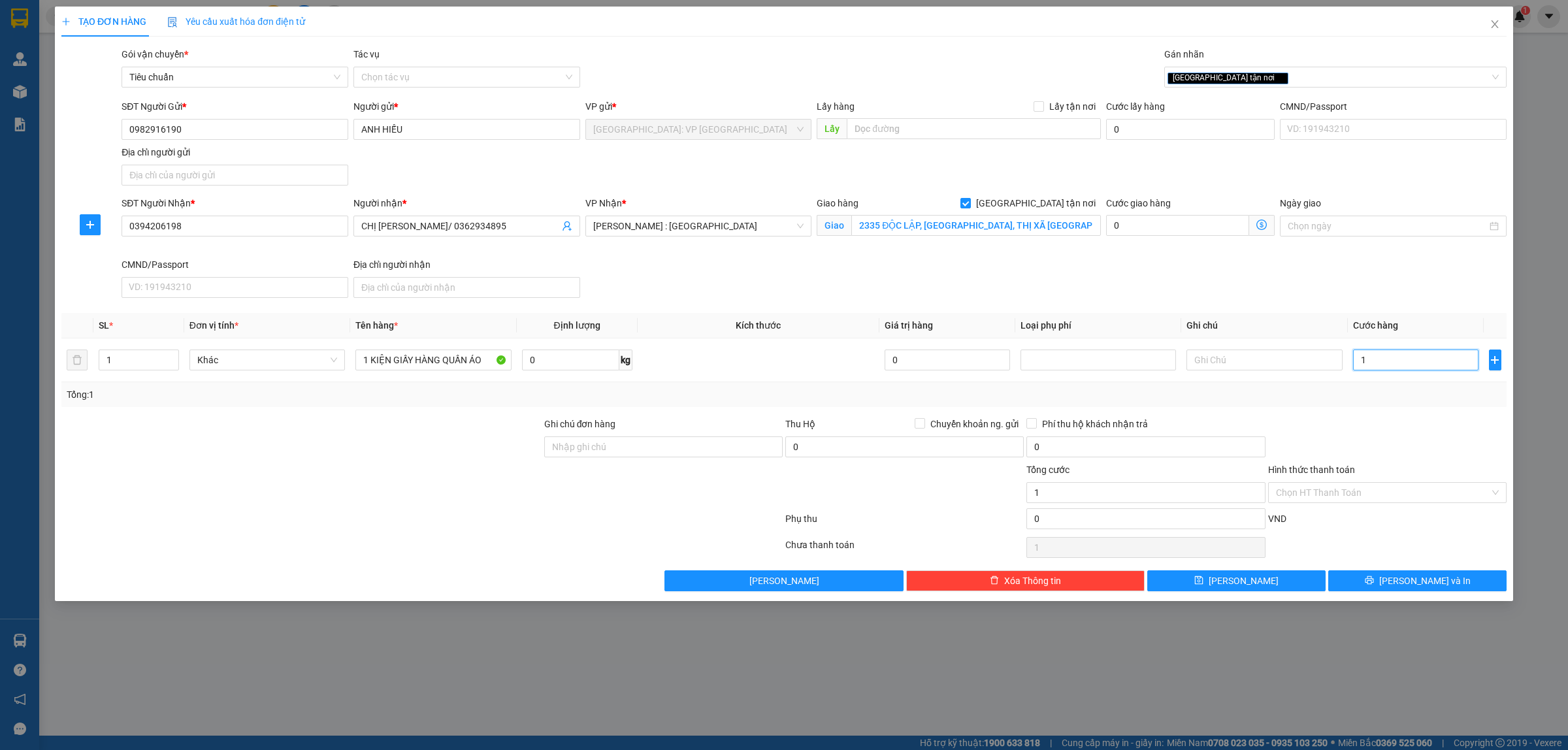
type input "17"
type input "170"
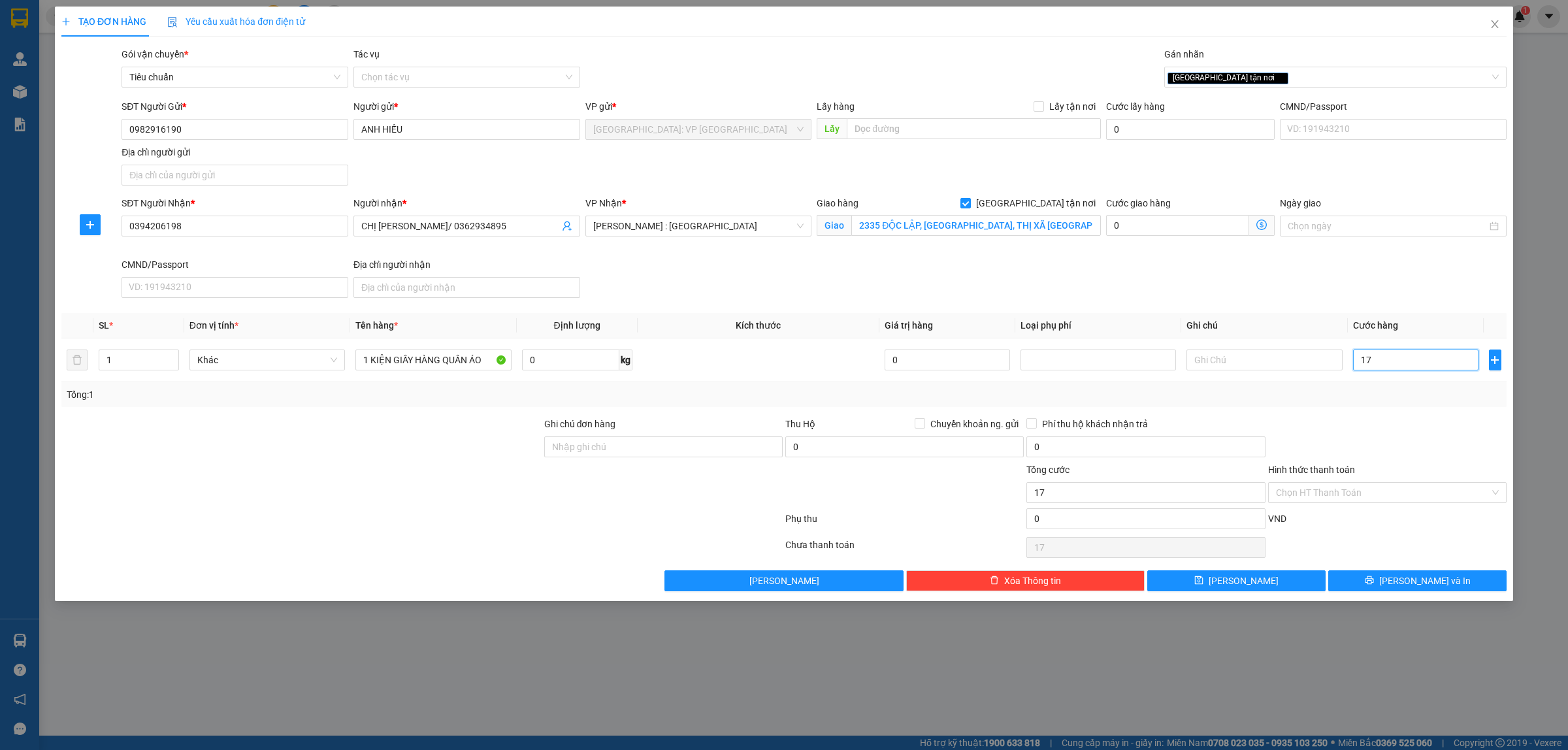
type input "170"
type input "1.700"
type input "17.000"
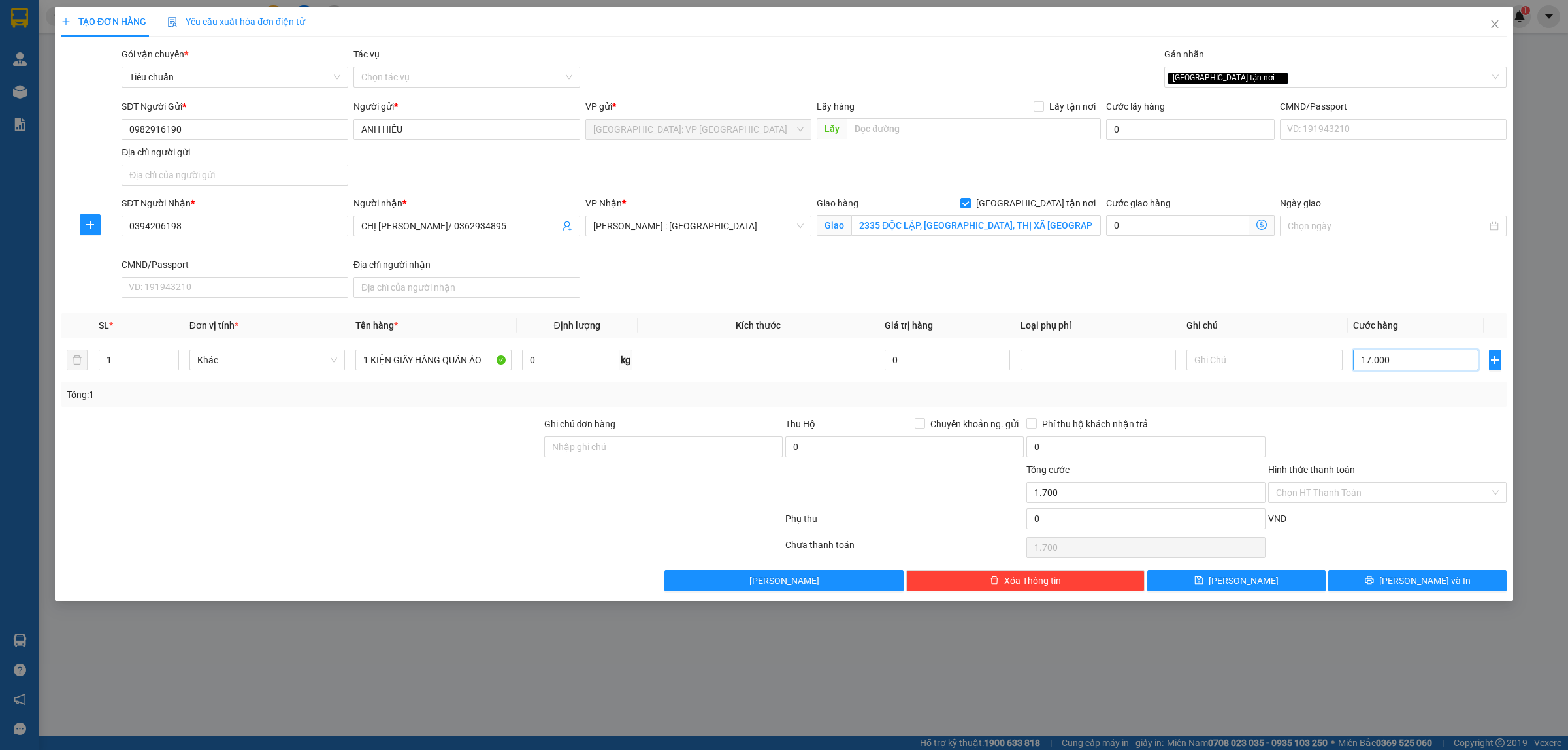
type input "17.000"
type input "170.000"
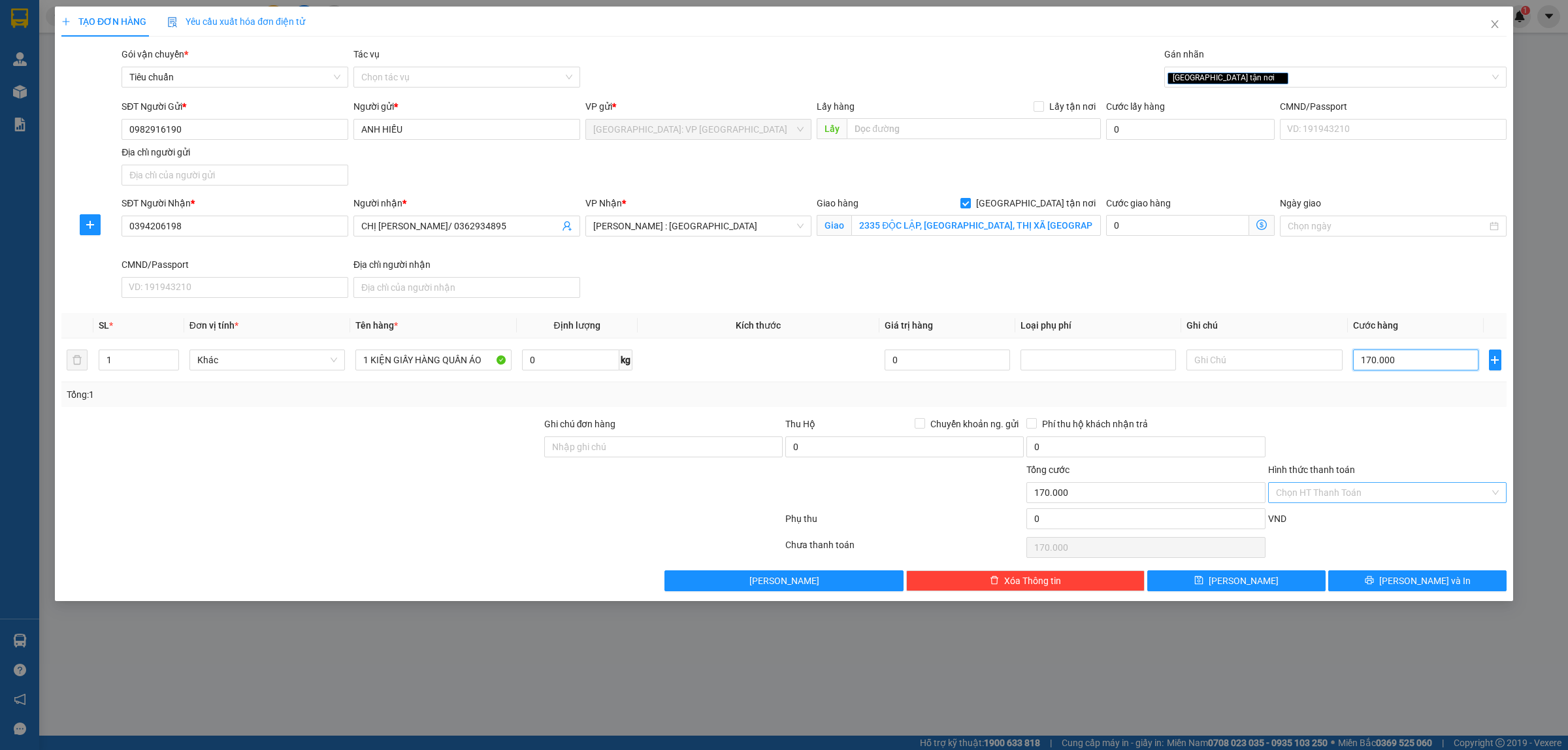
type input "170.000"
click at [1392, 498] on input "Hình thức thanh toán" at bounding box center [1383, 493] width 213 height 20
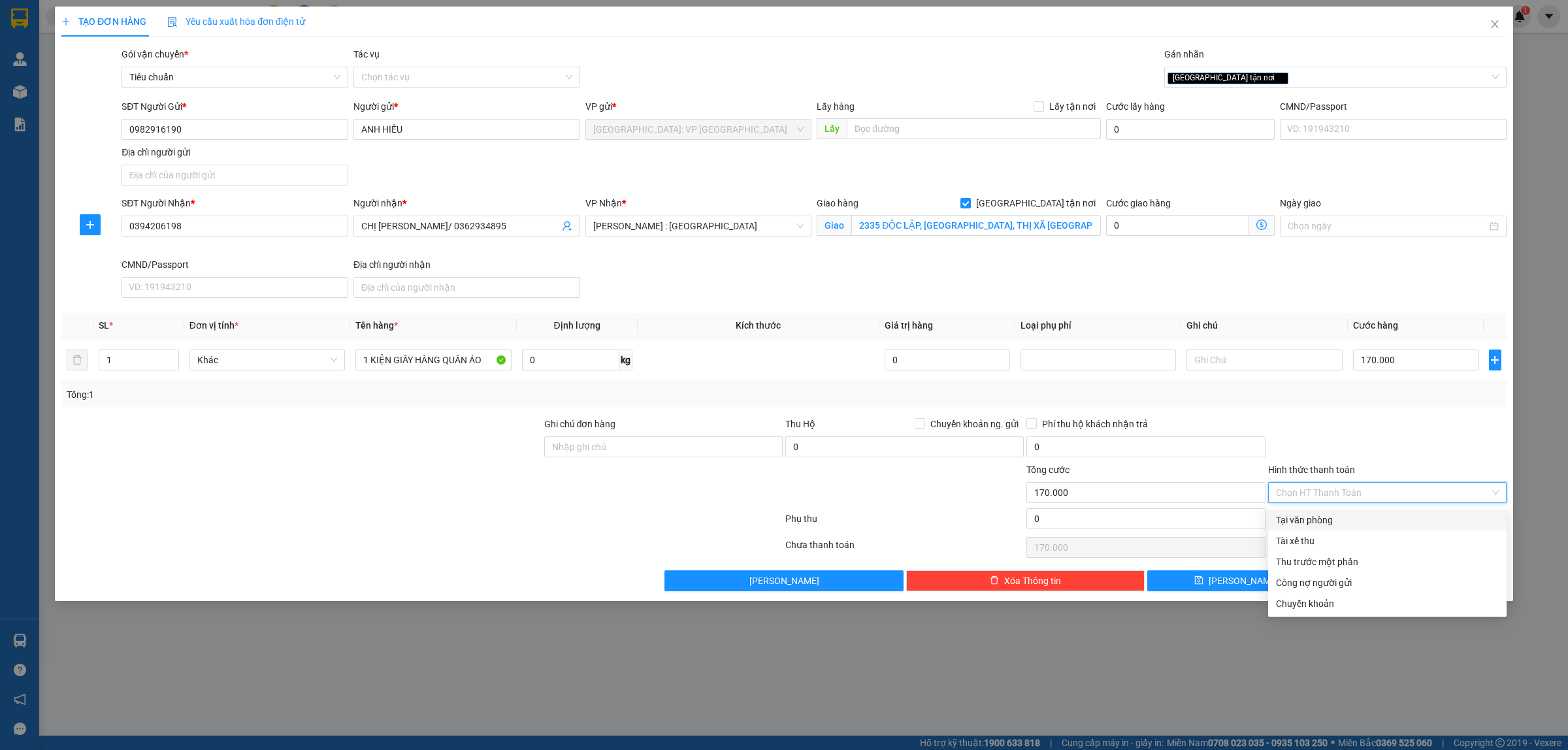
click at [1354, 519] on div "Tại văn phòng" at bounding box center [1387, 520] width 222 height 14
type input "0"
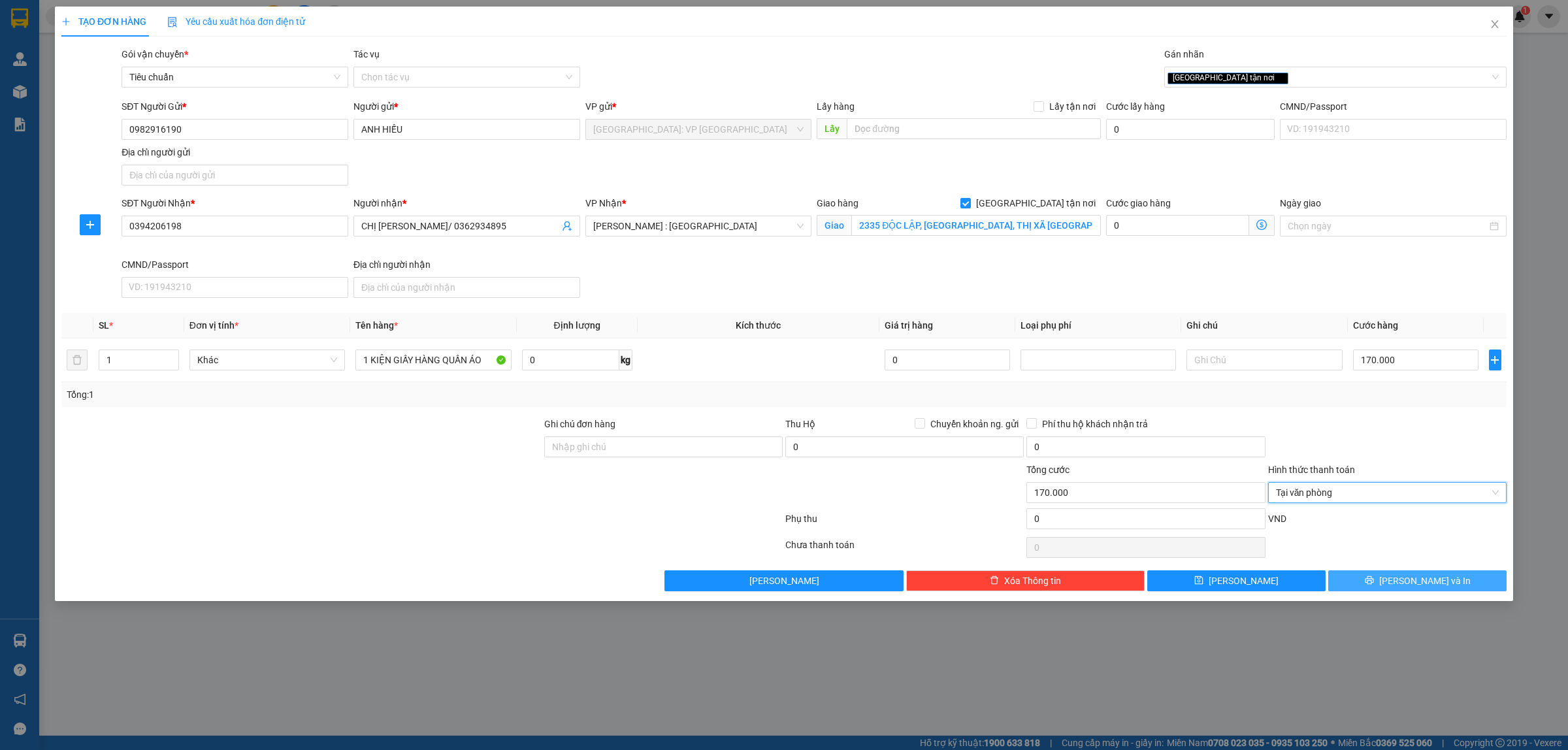
click at [1438, 585] on span "[PERSON_NAME] và In" at bounding box center [1424, 580] width 92 height 14
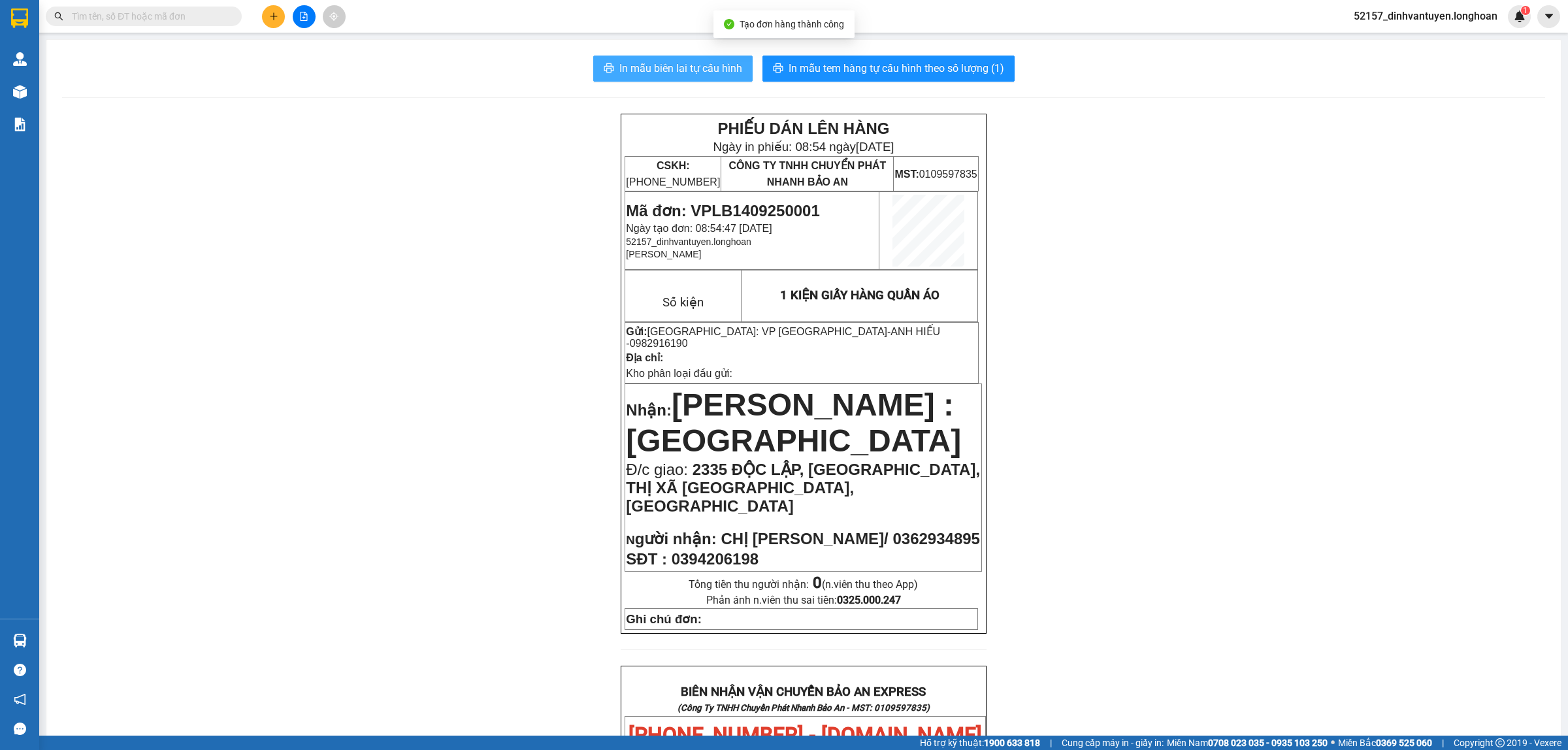
click at [691, 69] on span "In mẫu biên lai tự cấu hình" at bounding box center [680, 68] width 123 height 16
click at [533, 184] on div "PHIẾU DÁN LÊN HÀNG Ngày in phiếu: 08:54 ngày 14-09-2025 CSKH: 1900.06.88.33 CÔN…" at bounding box center [802, 726] width 1482 height 1226
click at [808, 60] on span "In mẫu tem hàng tự cấu hình theo số lượng (1)" at bounding box center [896, 68] width 215 height 16
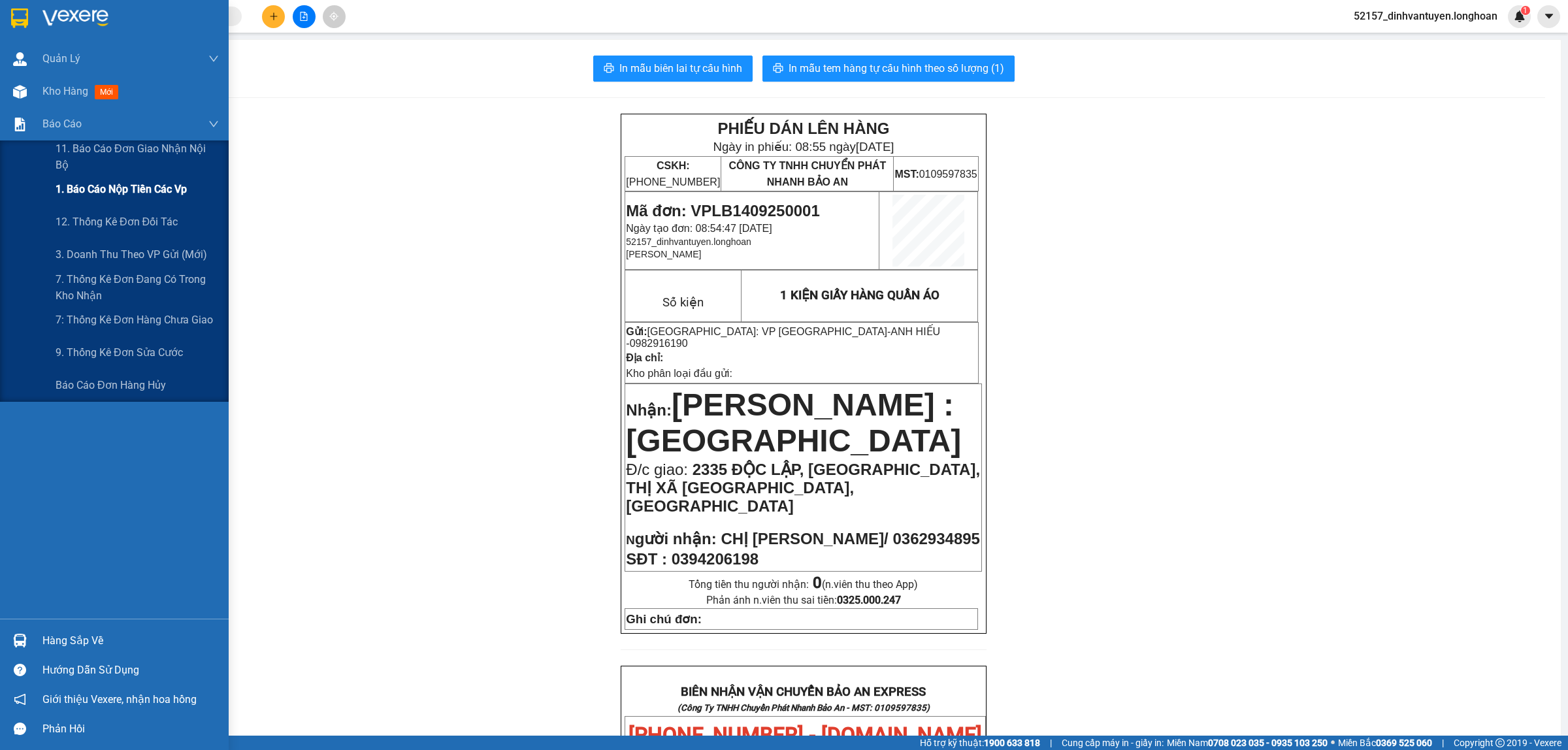
click at [175, 190] on span "1. Báo cáo nộp tiền các vp" at bounding box center [122, 189] width 132 height 16
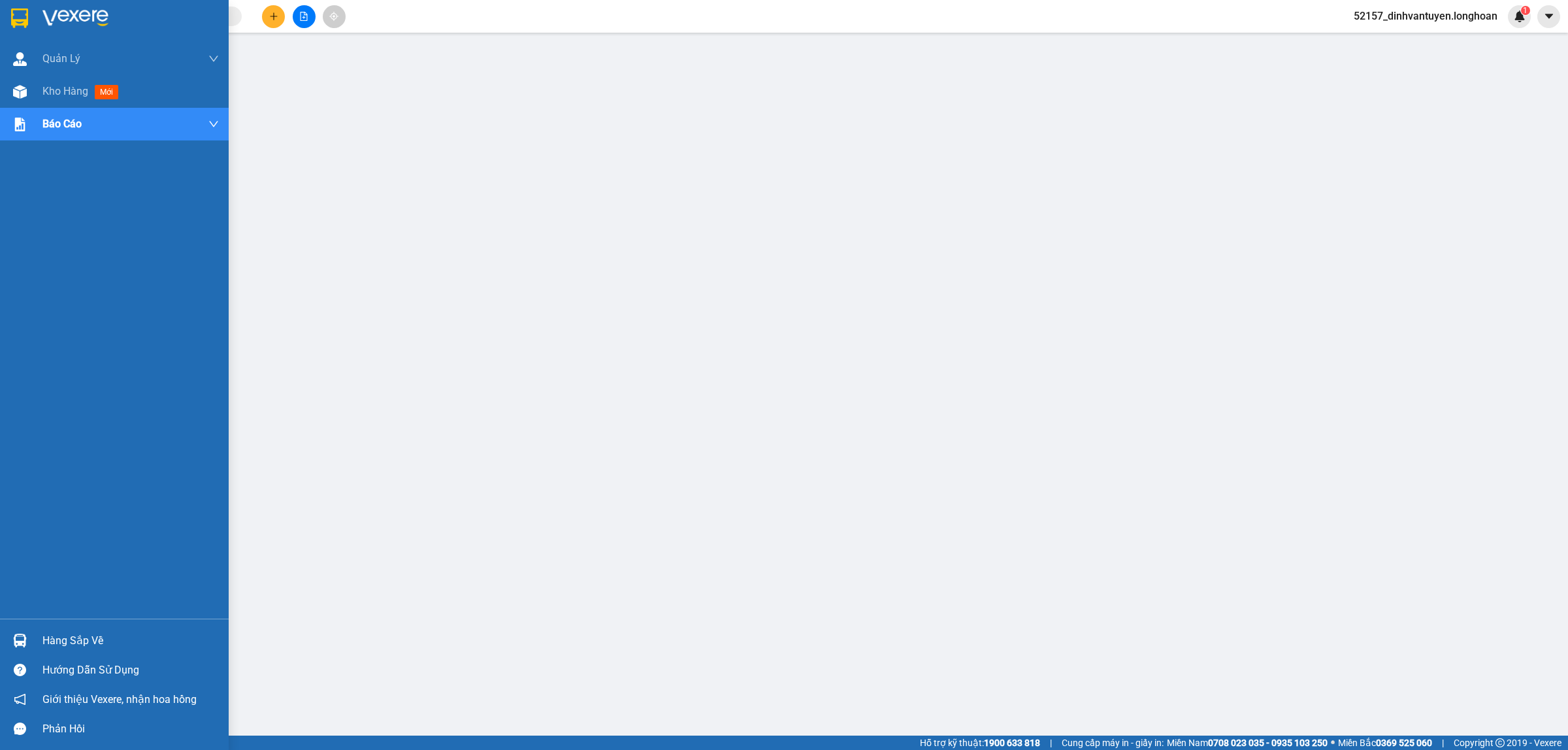
click at [21, 16] on img at bounding box center [19, 19] width 17 height 20
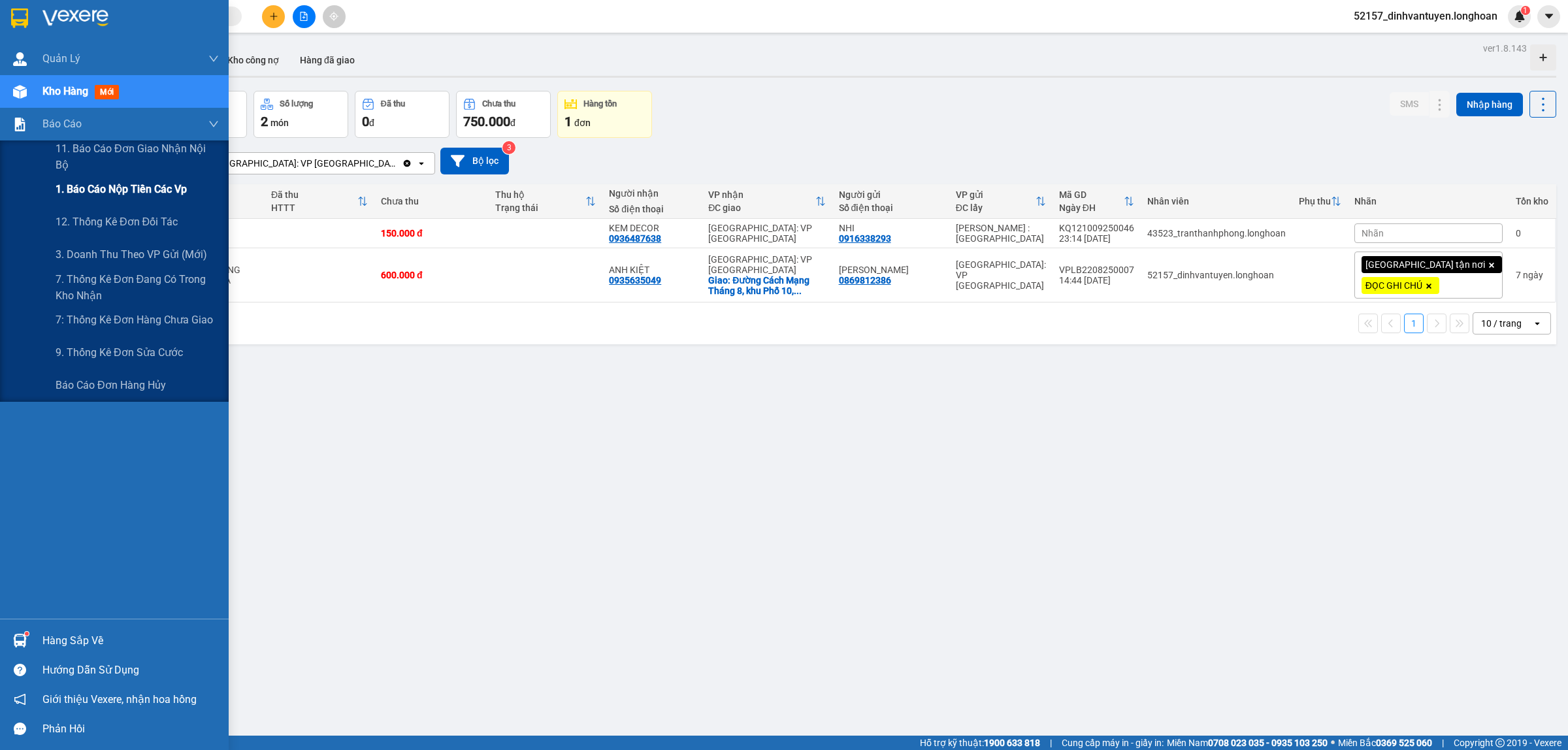
click at [143, 188] on span "1. Báo cáo nộp tiền các vp" at bounding box center [122, 189] width 132 height 16
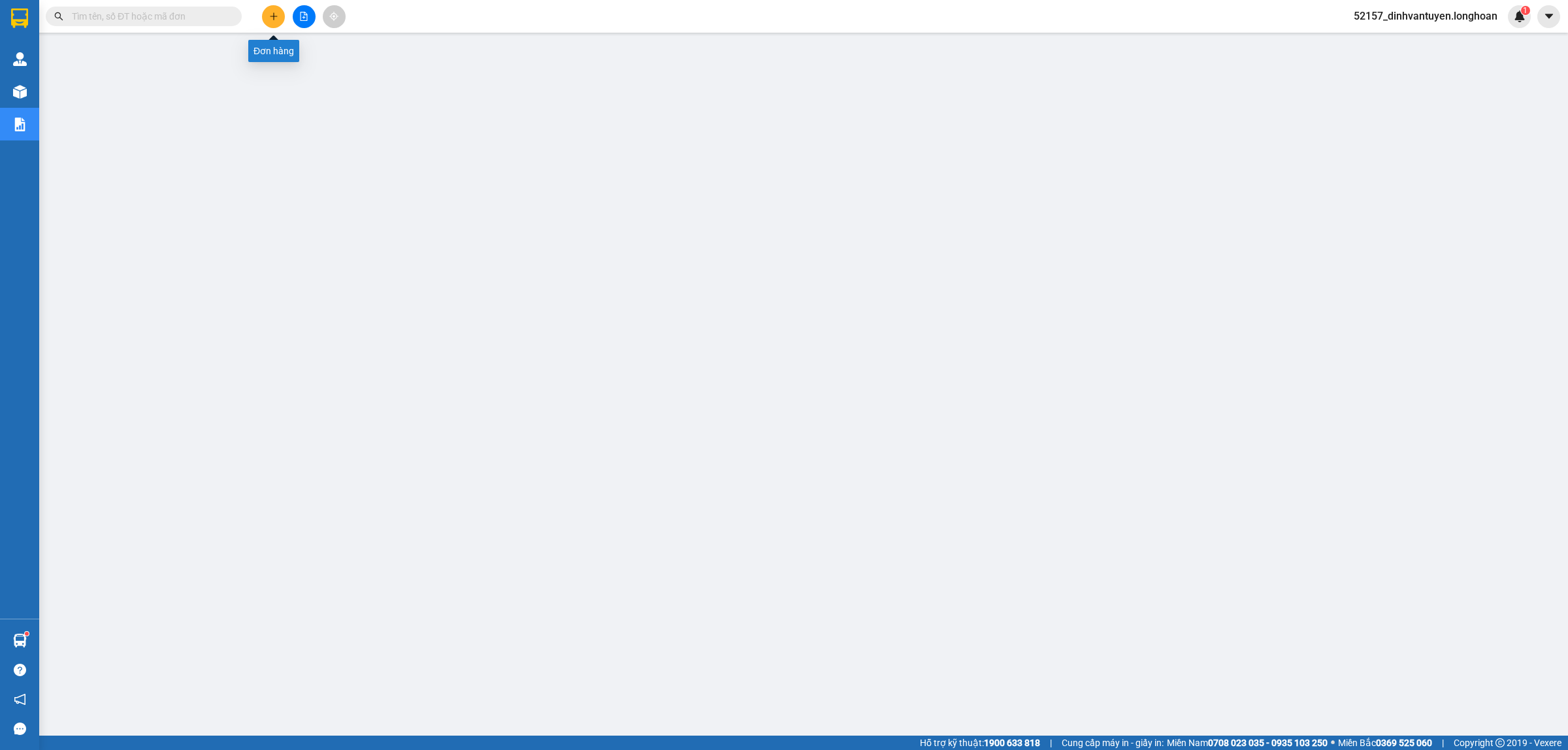
click at [274, 10] on button at bounding box center [273, 16] width 23 height 23
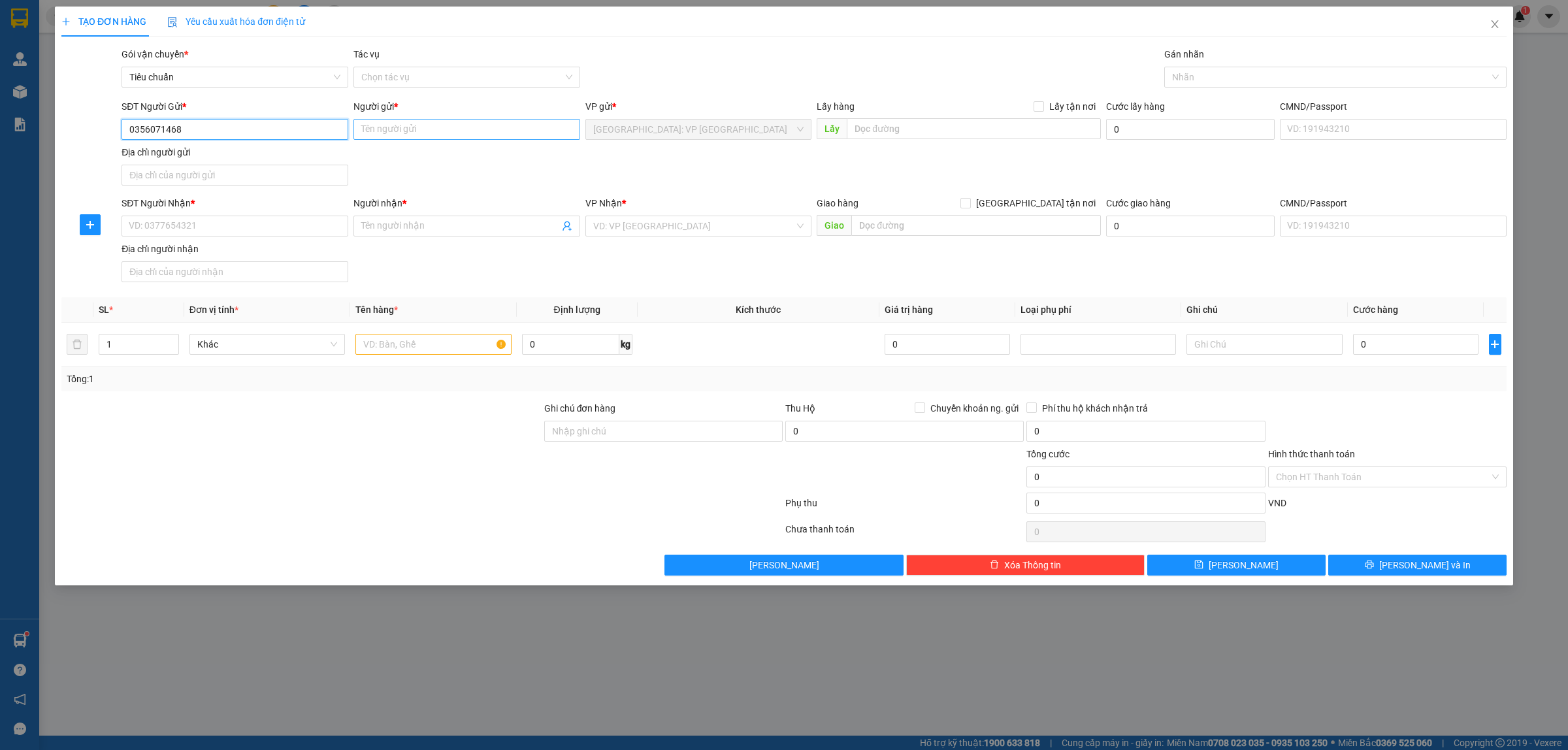
type input "0969576572"
type input "Linh Nguyễn"
click at [268, 136] on input "0969576572" at bounding box center [234, 129] width 226 height 21
type input "0356071468"
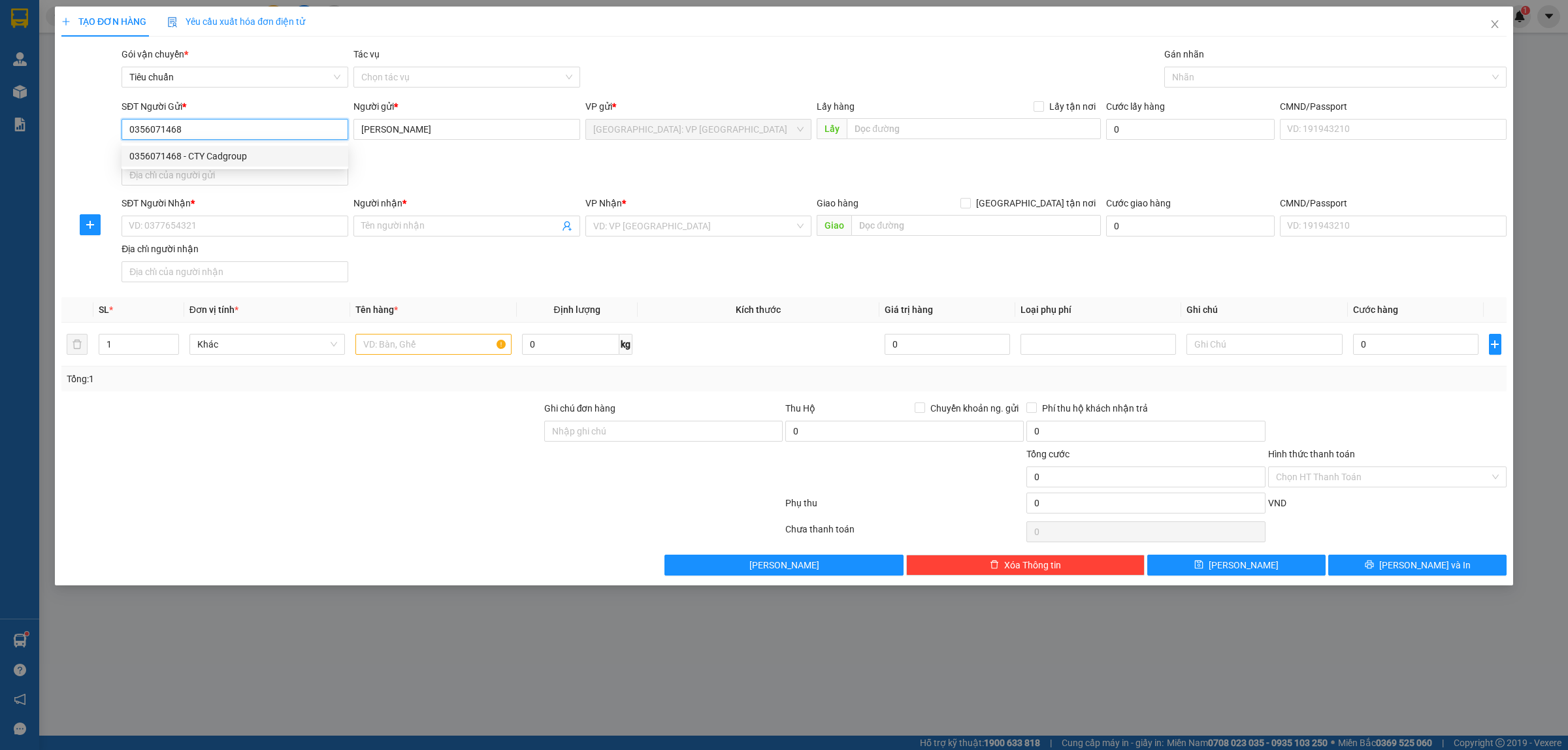
click at [222, 161] on div "0356071468 - CTY Cadgroup" at bounding box center [235, 156] width 211 height 14
type input "CTY Cadgroup"
type input "0356071468"
drag, startPoint x: 241, startPoint y: 215, endPoint x: 249, endPoint y: 223, distance: 11.3
click at [245, 220] on input "SĐT Người Nhận *" at bounding box center [234, 225] width 226 height 21
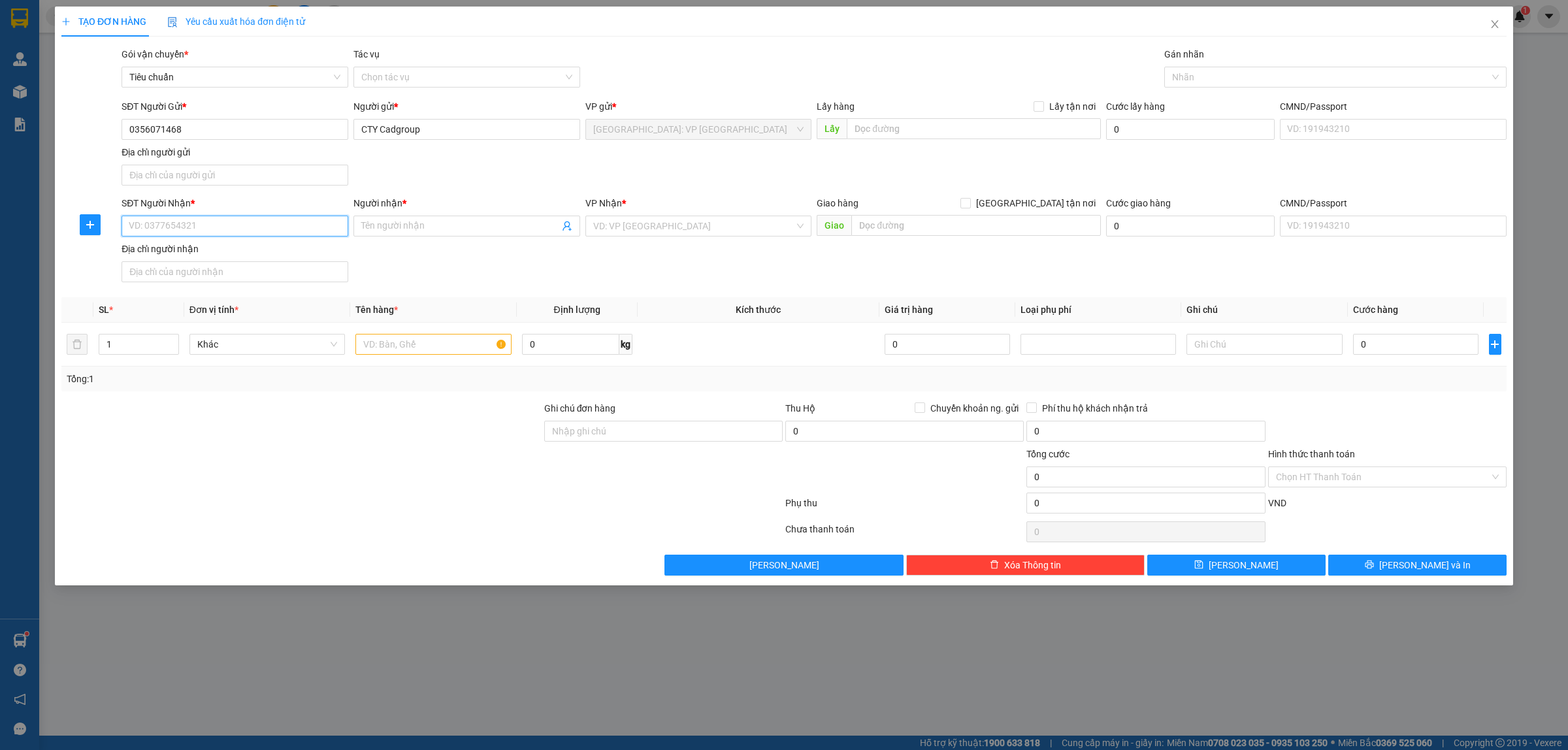
click at [266, 234] on input "SĐT Người Nhận *" at bounding box center [234, 225] width 226 height 21
type input "0968504082"
click at [276, 230] on input "0968504082" at bounding box center [234, 225] width 226 height 21
drag, startPoint x: 429, startPoint y: 232, endPoint x: 433, endPoint y: 222, distance: 10.8
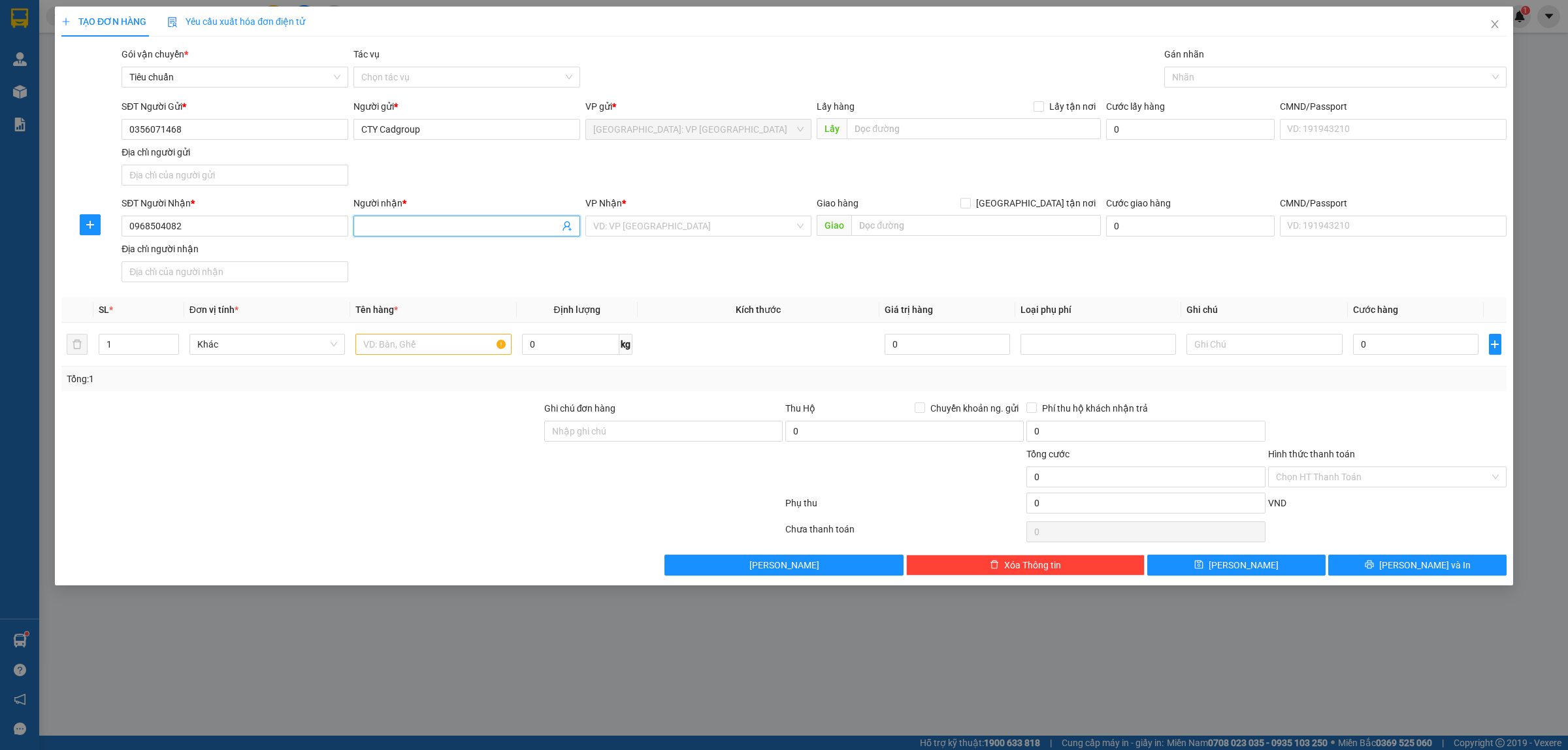
click at [430, 229] on input "Người nhận *" at bounding box center [460, 226] width 198 height 14
type input "c"
type input "CỬA NHÔM PHƯƠNG BẮC"
click at [700, 232] on input "search" at bounding box center [694, 226] width 201 height 20
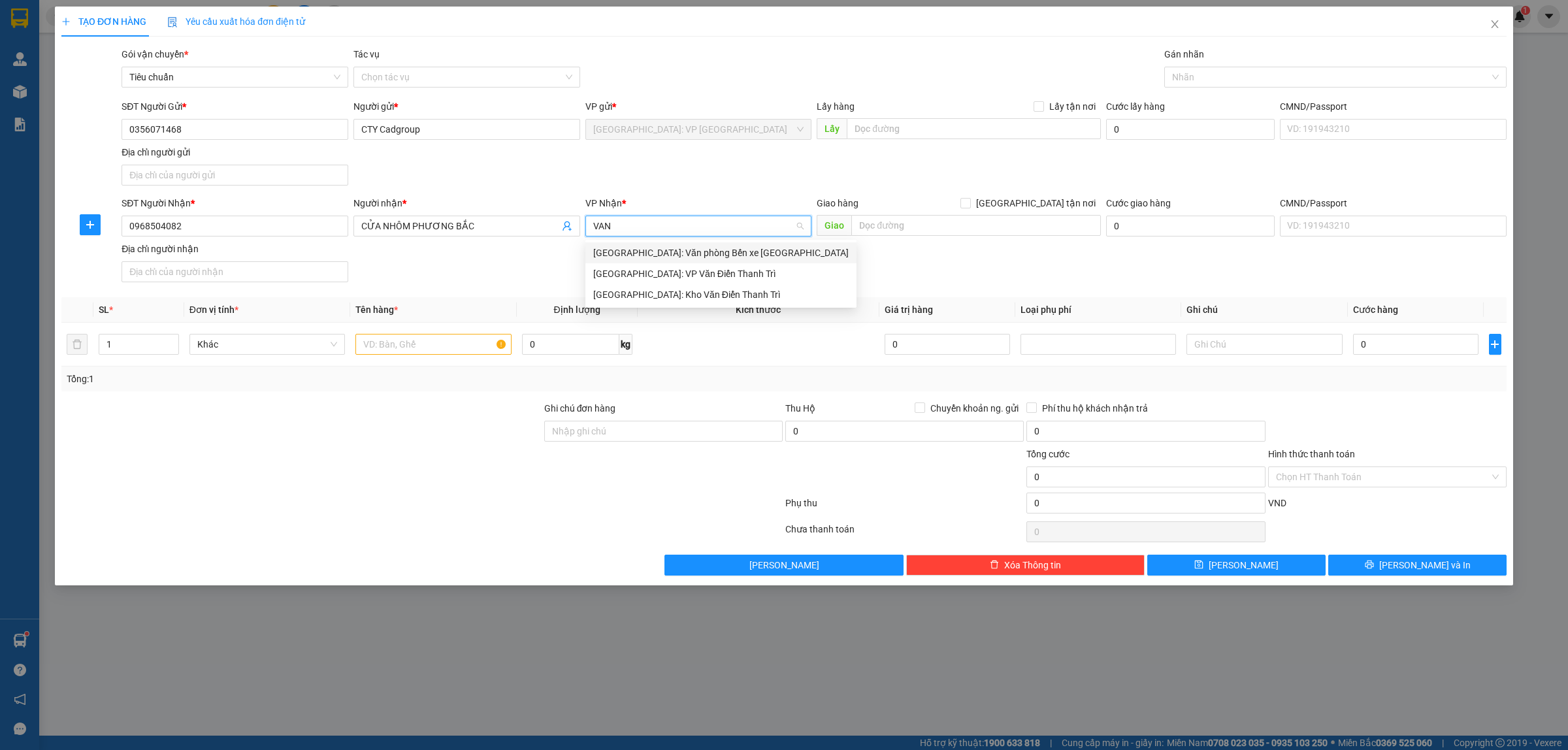
type input "VAN D"
click at [700, 275] on div "Hà Nội: Kho Văn Điển Thanh Trì" at bounding box center [699, 273] width 211 height 14
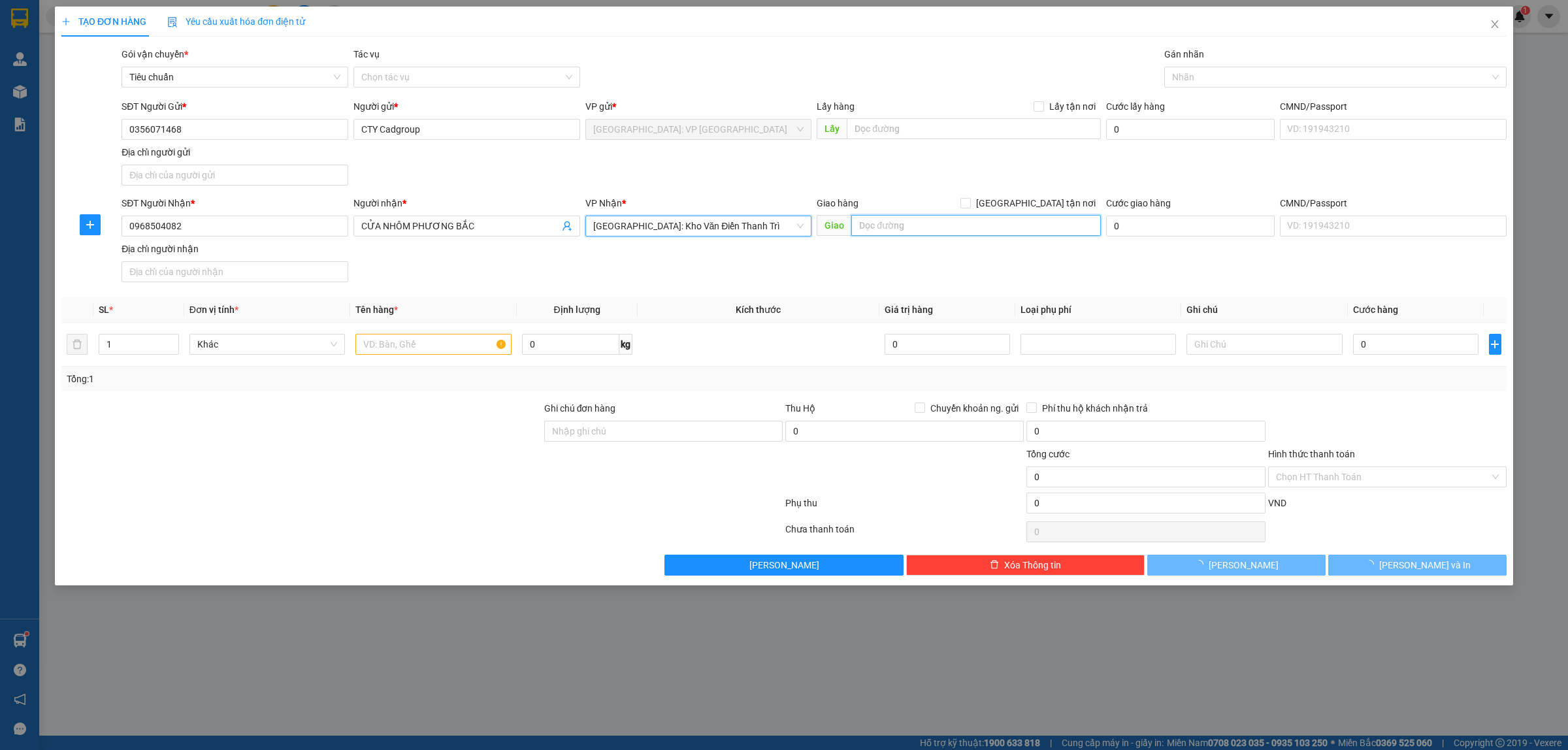
click at [916, 229] on input "text" at bounding box center [976, 225] width 249 height 21
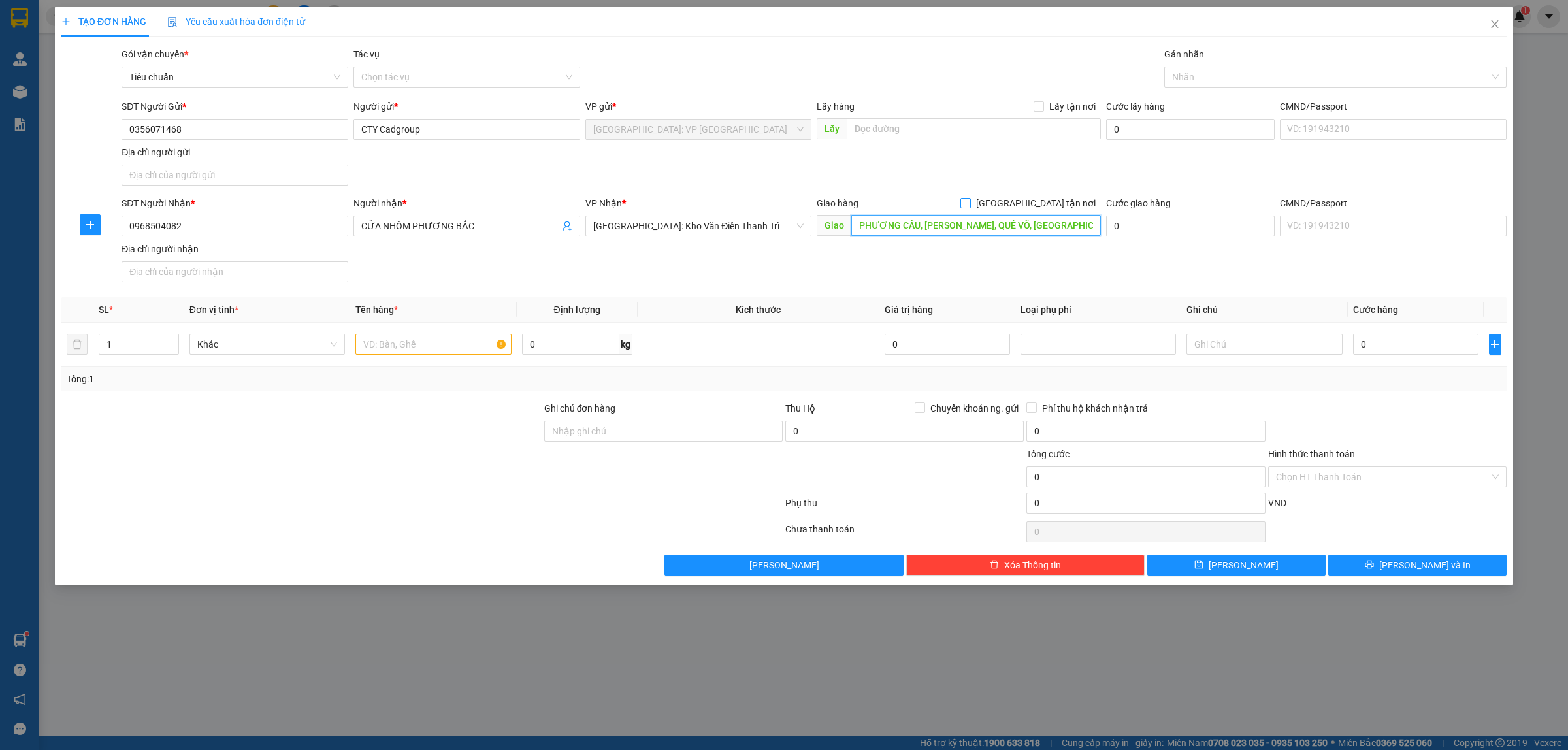
type input "PHƯƠNG CẦU, PHƯƠNG LIỄU, QUẾ VÕ, BẮC NINH"
click at [969, 203] on input "[GEOGRAPHIC_DATA] tận nơi" at bounding box center [964, 202] width 9 height 9
checkbox input "true"
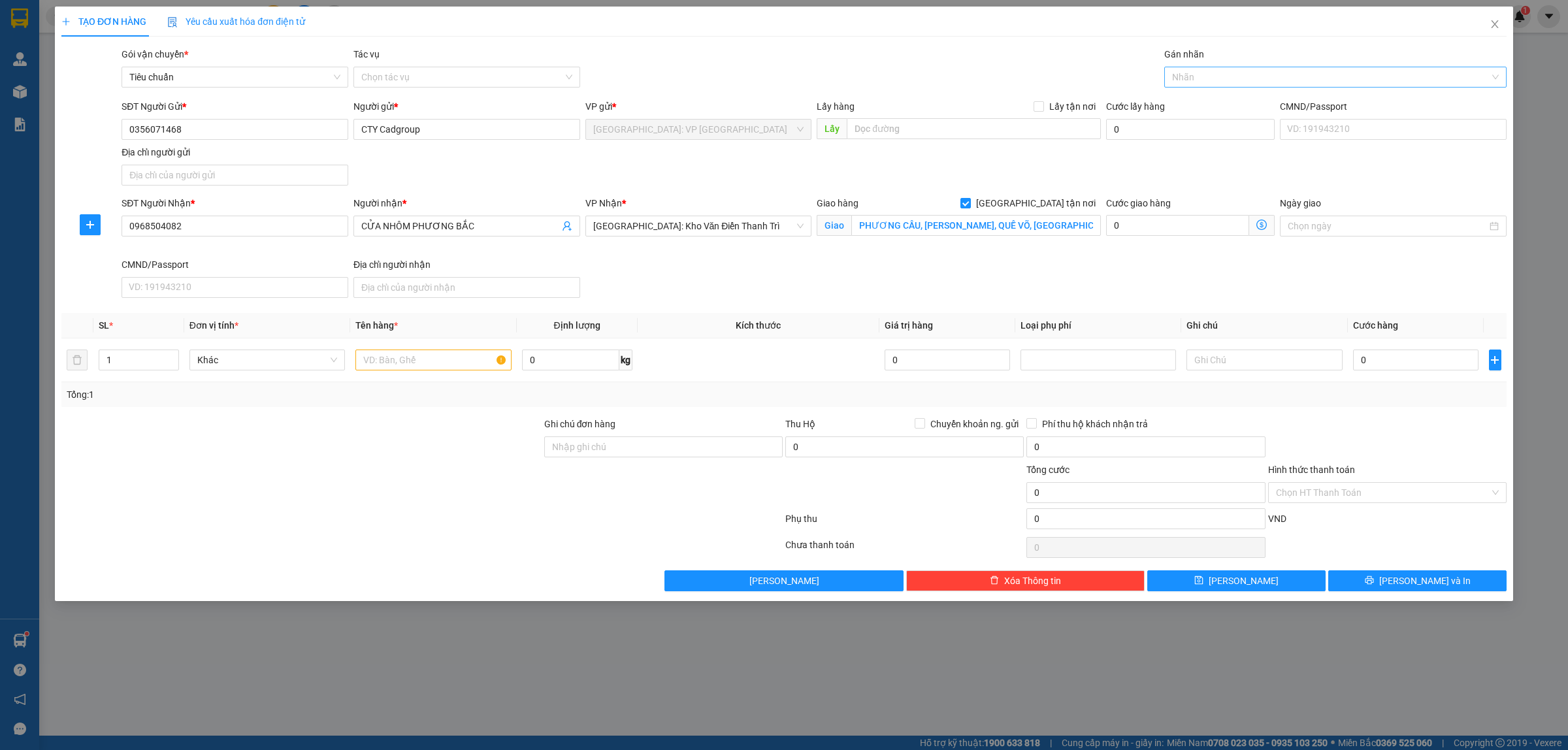
click at [1229, 69] on div at bounding box center [1329, 77] width 323 height 16
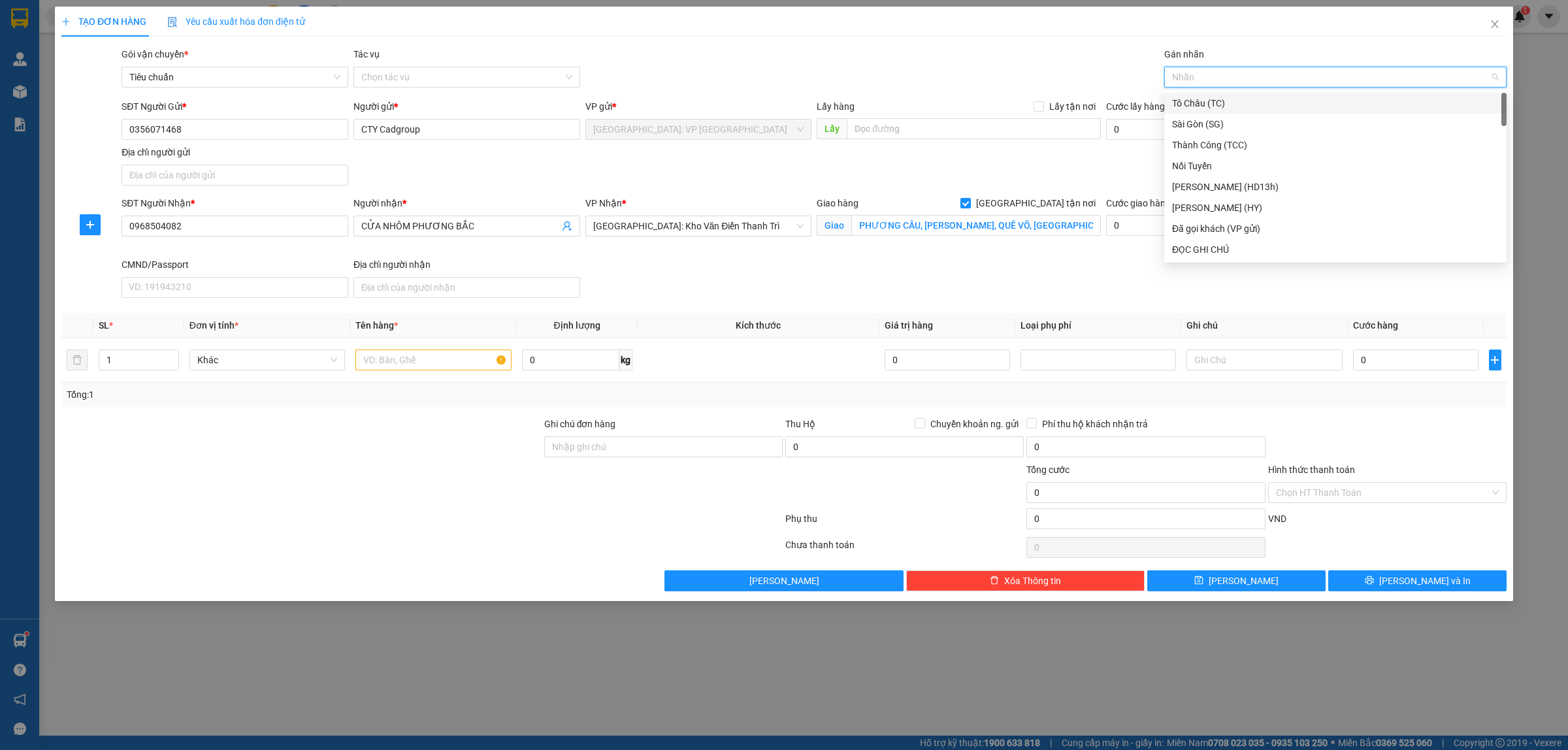
type input "G"
click at [1218, 243] on div "[GEOGRAPHIC_DATA] tận nơi" at bounding box center [1336, 249] width 327 height 14
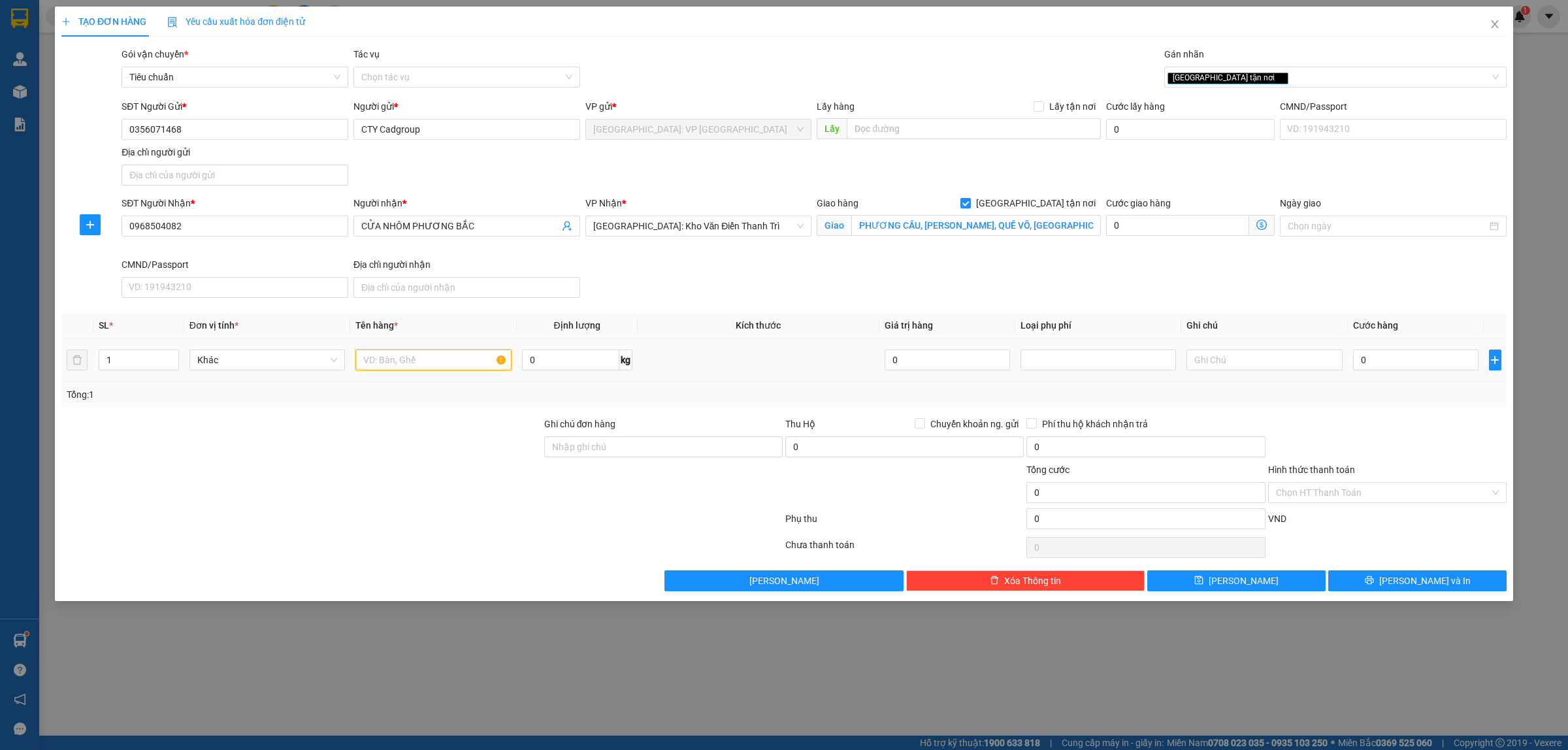
click at [409, 364] on input "text" at bounding box center [433, 360] width 156 height 21
click at [361, 357] on input "text" at bounding box center [433, 360] width 156 height 21
type input "1 KIỆN THANH NHÔM DÀI QUẤN PE"
drag, startPoint x: 481, startPoint y: 530, endPoint x: 476, endPoint y: 510, distance: 20.6
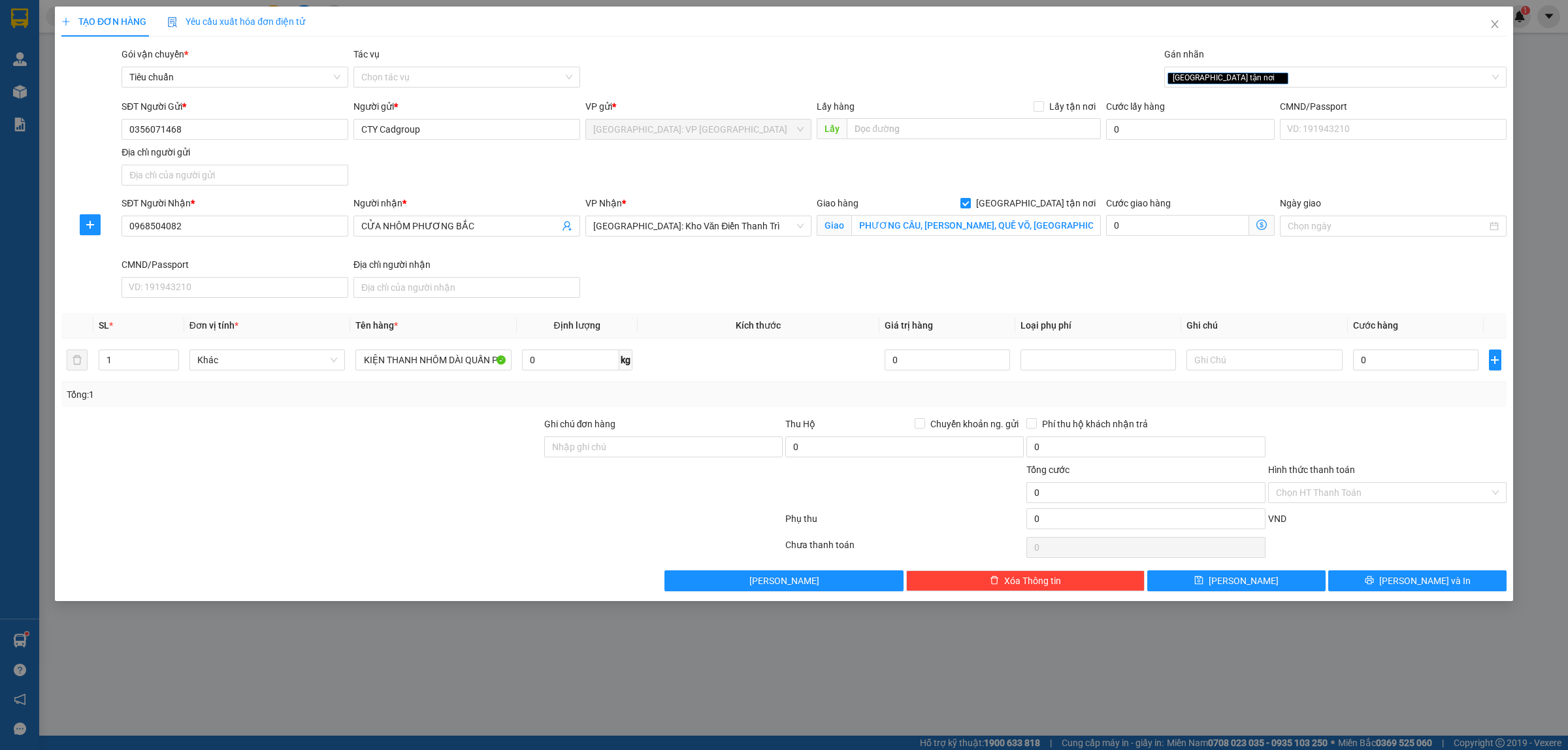
click at [484, 530] on div at bounding box center [422, 522] width 724 height 26
click at [1422, 363] on input "0" at bounding box center [1415, 360] width 126 height 21
type input "1"
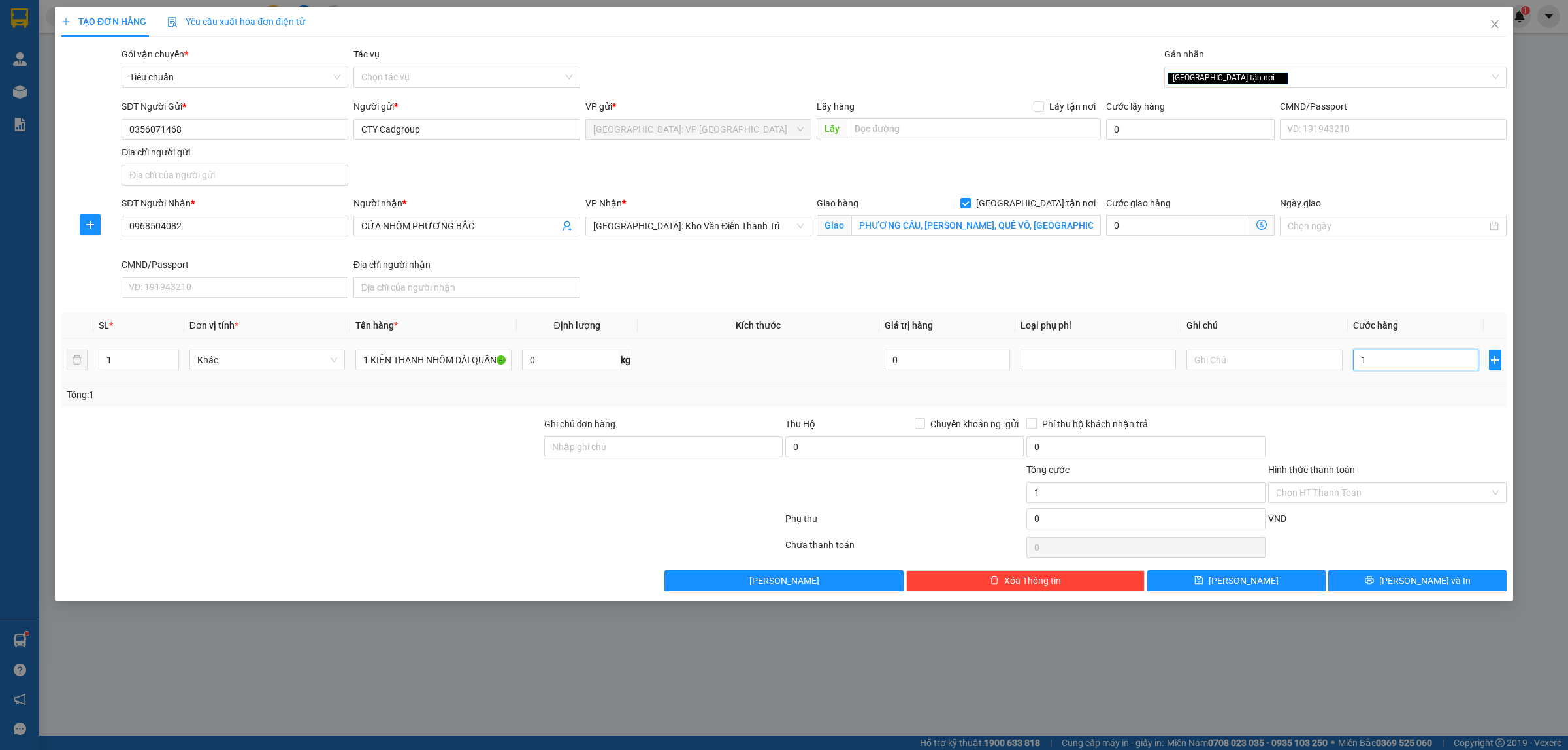
type input "1"
type input "10"
type input "105"
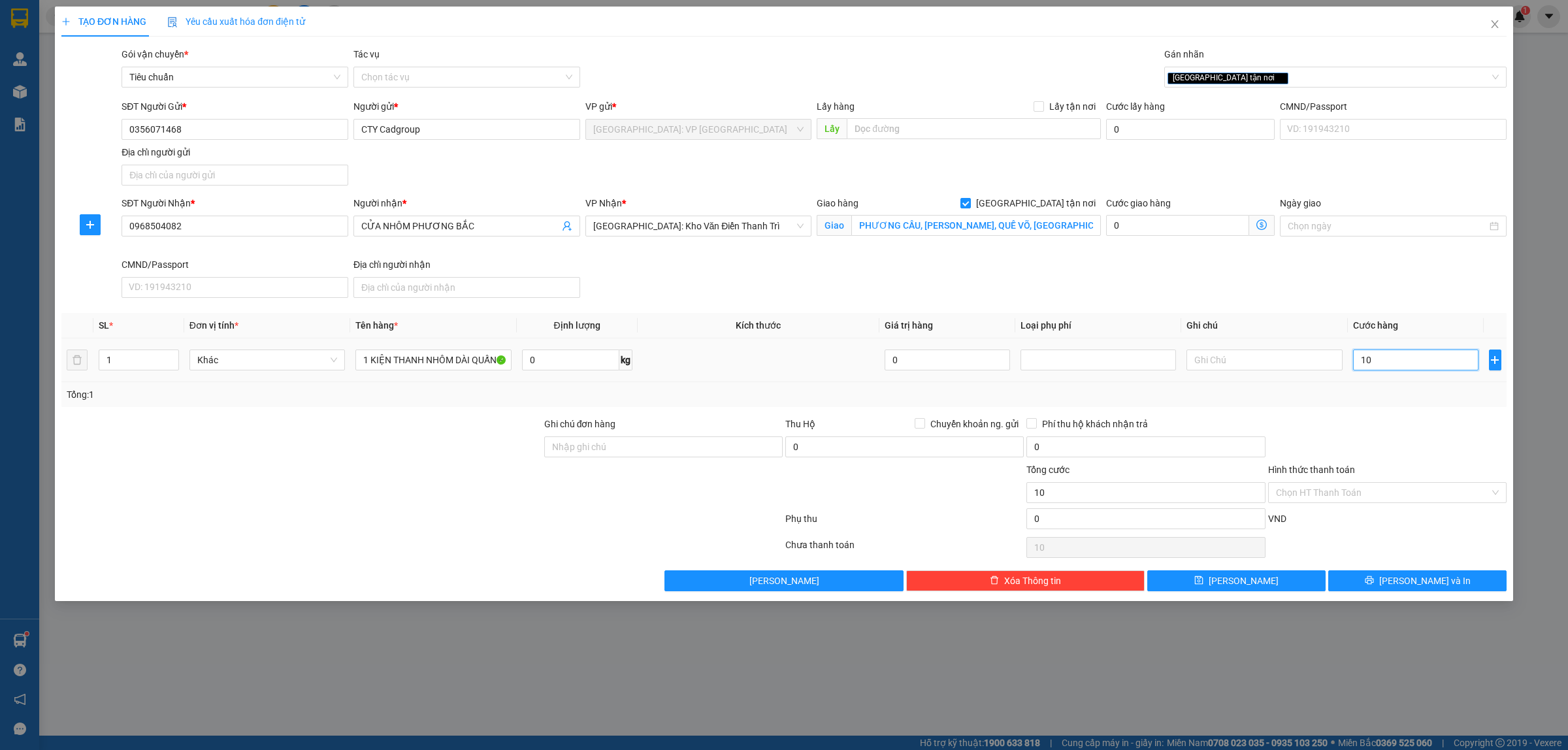
type input "105"
type input "1.050"
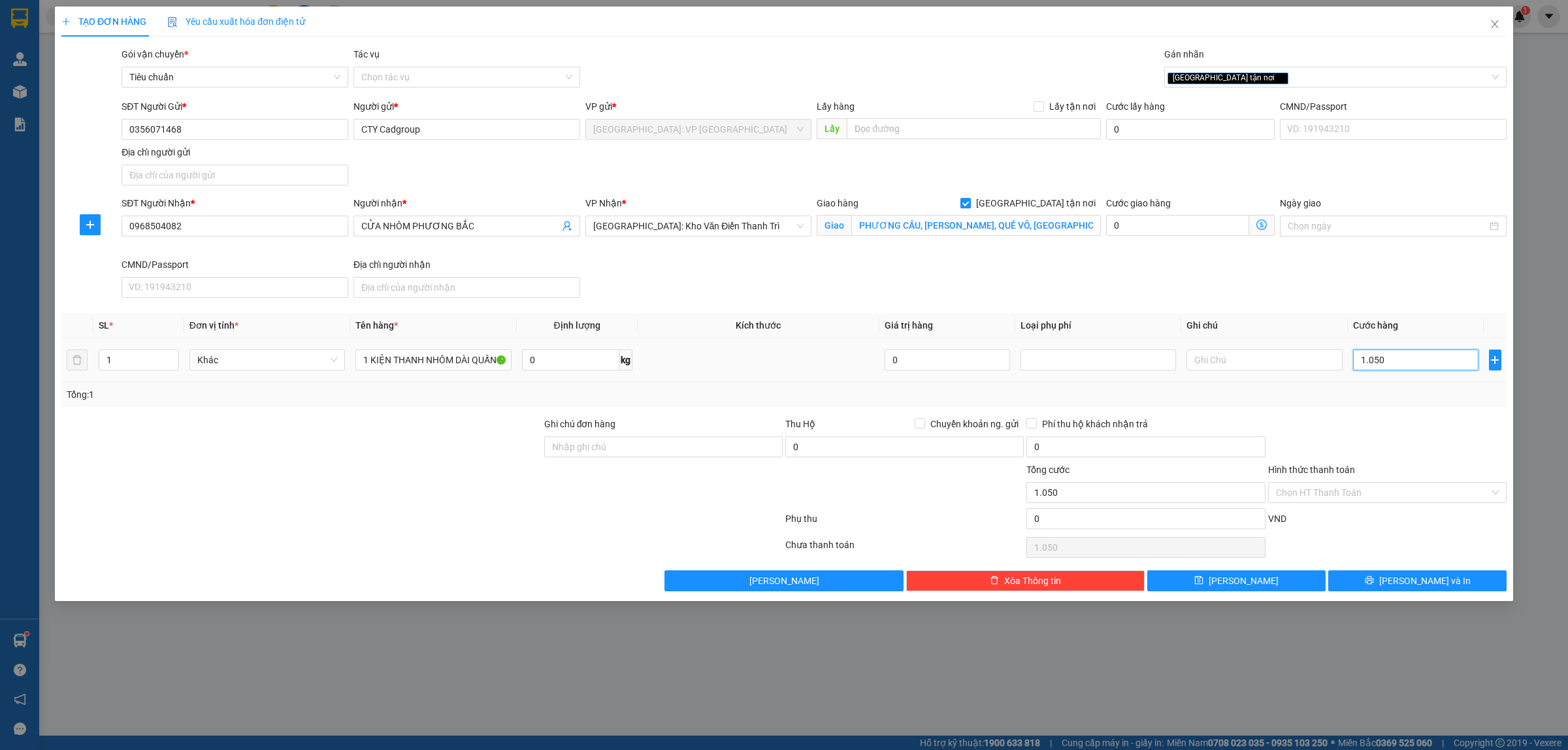
type input "10.500"
type input "105.000"
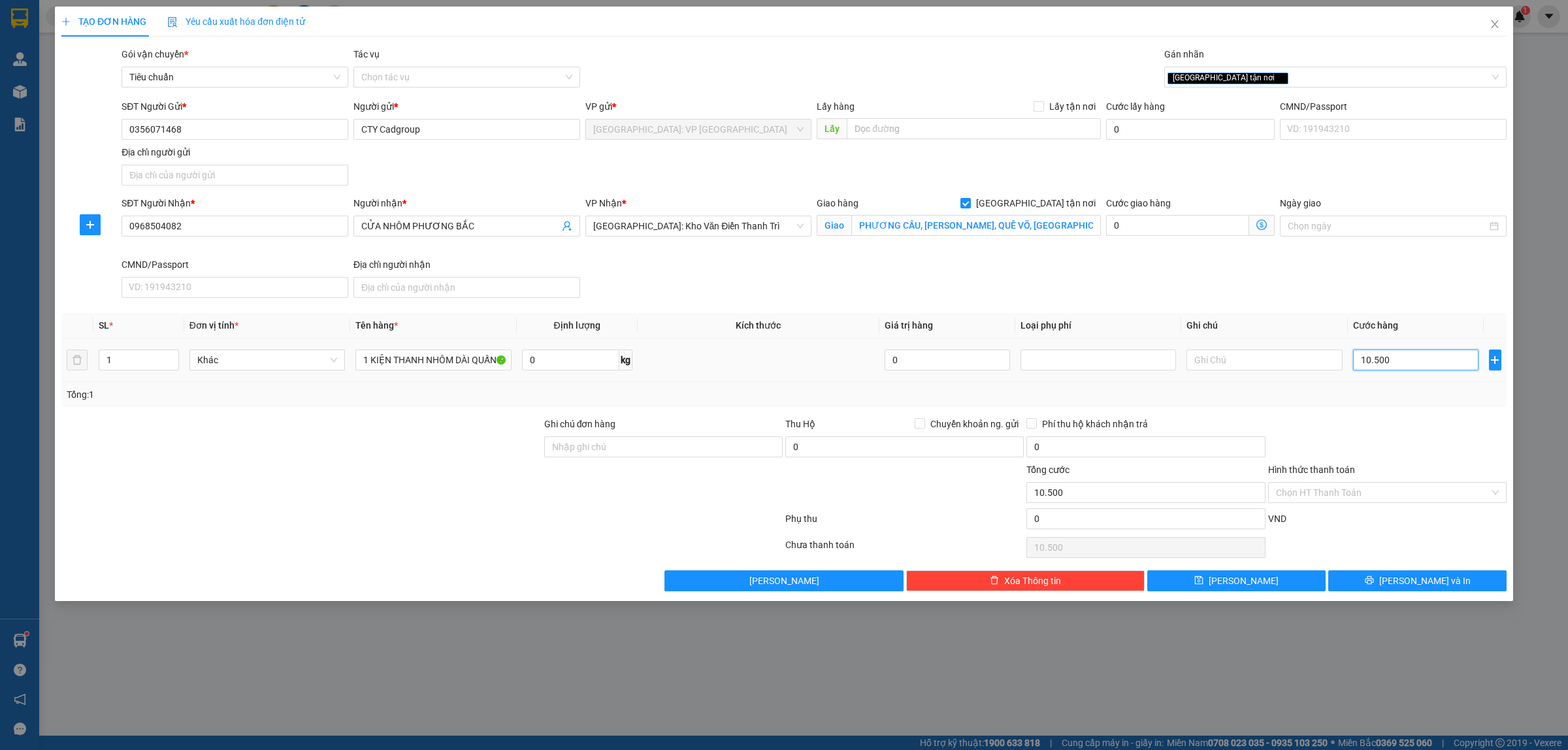
type input "105.000"
click at [1416, 578] on span "[PERSON_NAME] và In" at bounding box center [1424, 580] width 92 height 14
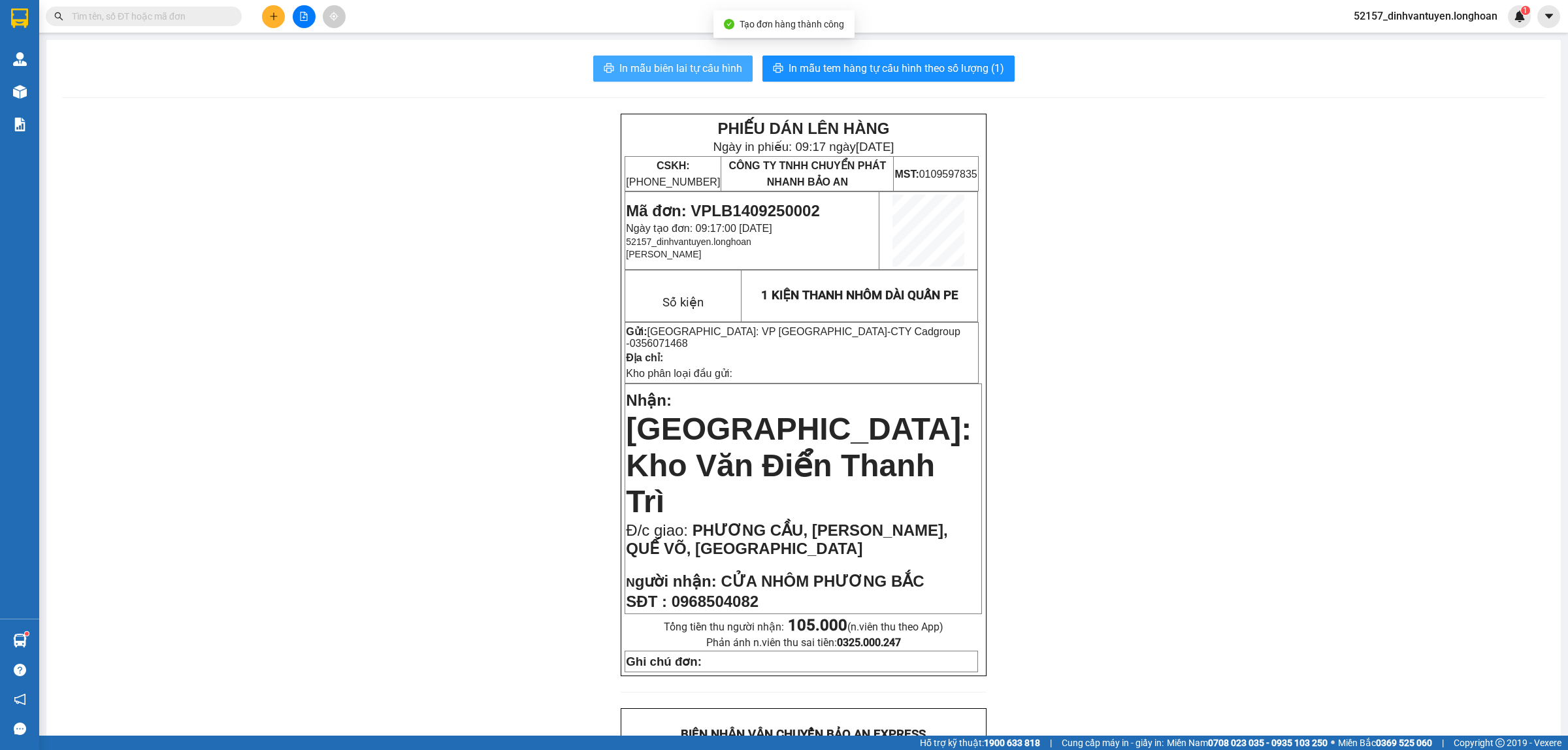
click at [691, 69] on span "In mẫu biên lai tự cấu hình" at bounding box center [680, 68] width 123 height 16
click at [920, 59] on button "In mẫu tem hàng tự cấu hình theo số lượng (1)" at bounding box center [888, 69] width 252 height 26
